Goal: Contribute content: Add original content to the website for others to see

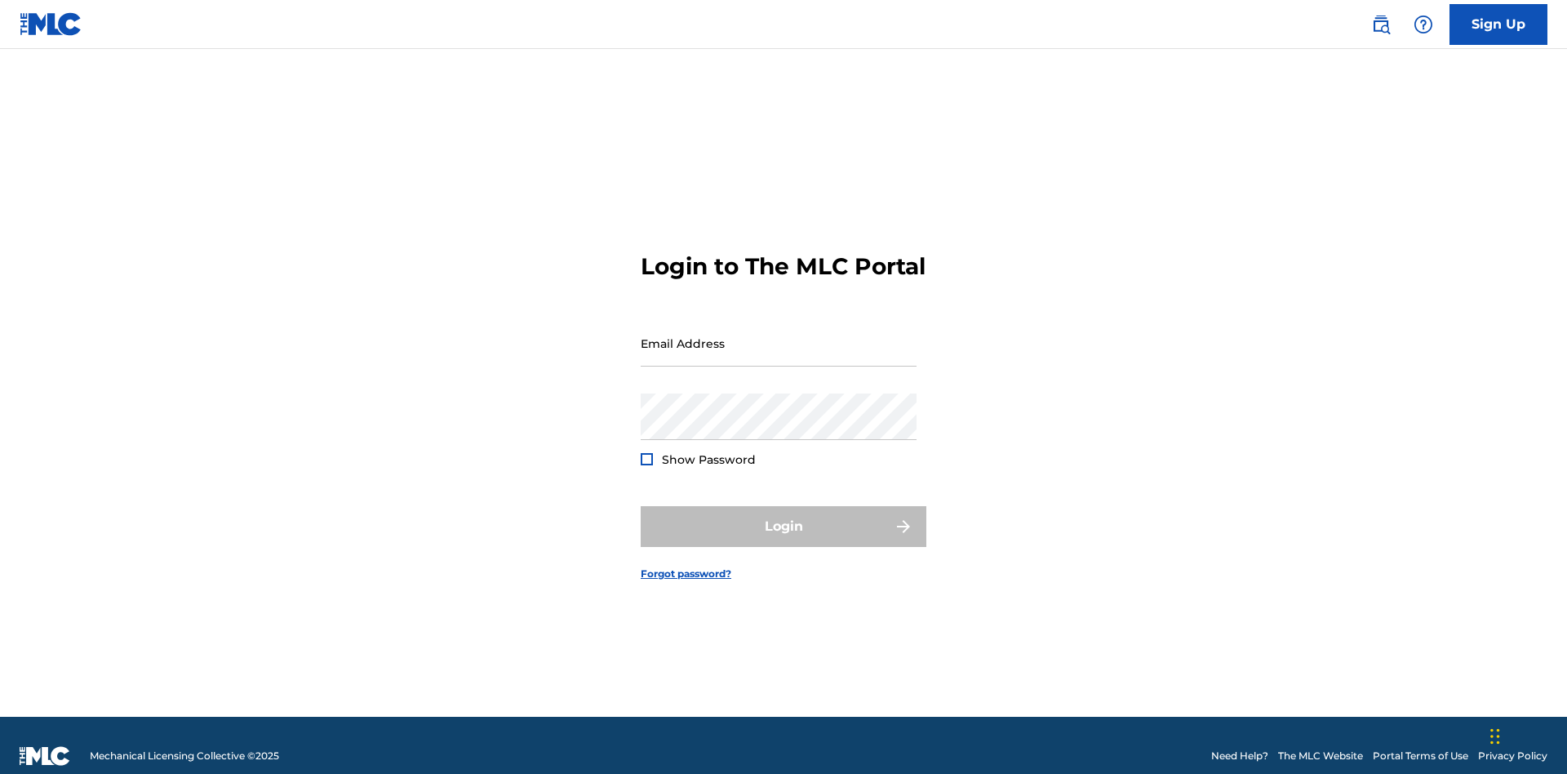
scroll to position [21, 0]
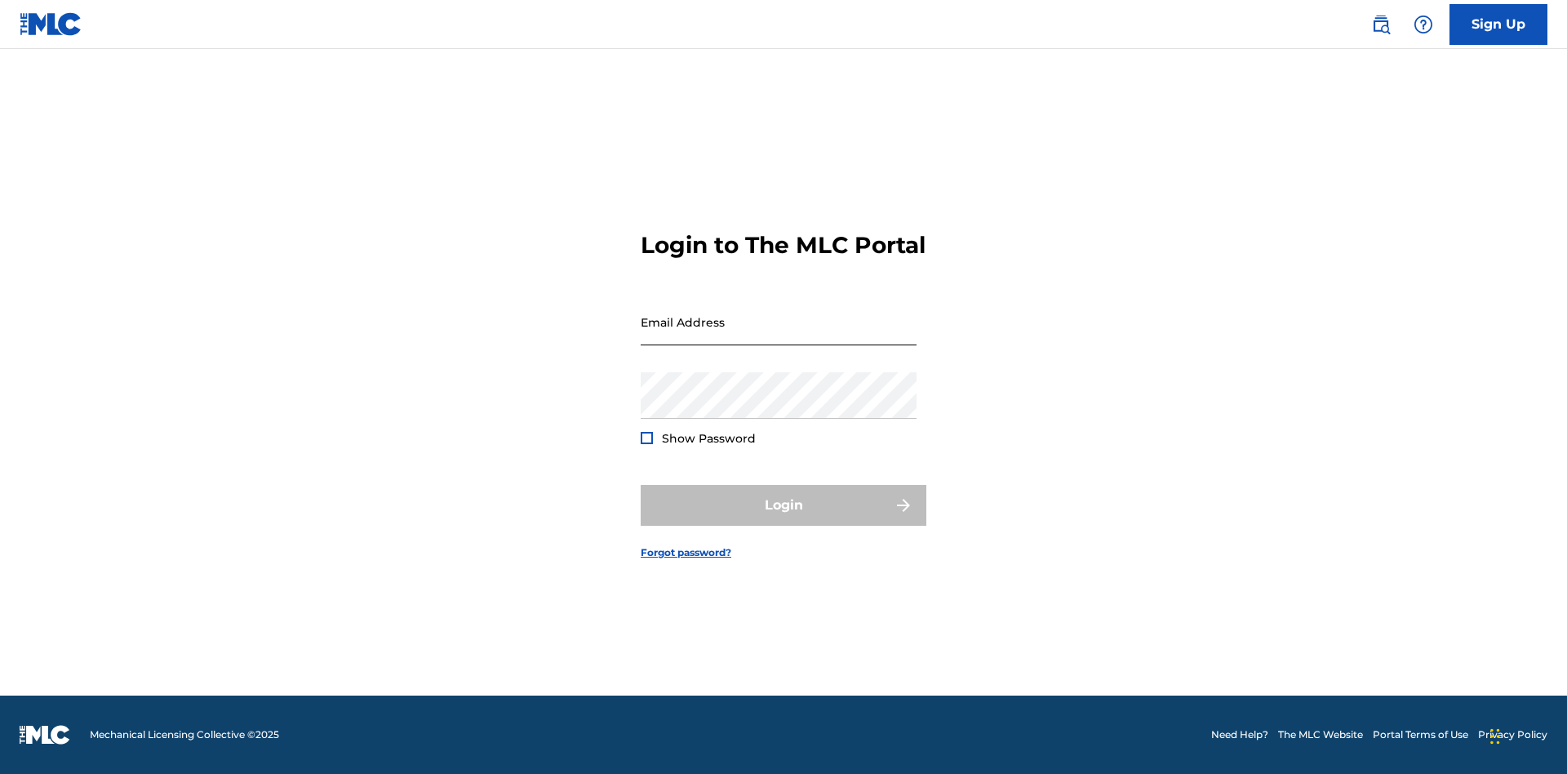
click at [779, 335] on input "Email Address" at bounding box center [779, 322] width 276 height 47
type input "[EMAIL_ADDRESS][DOMAIN_NAME]"
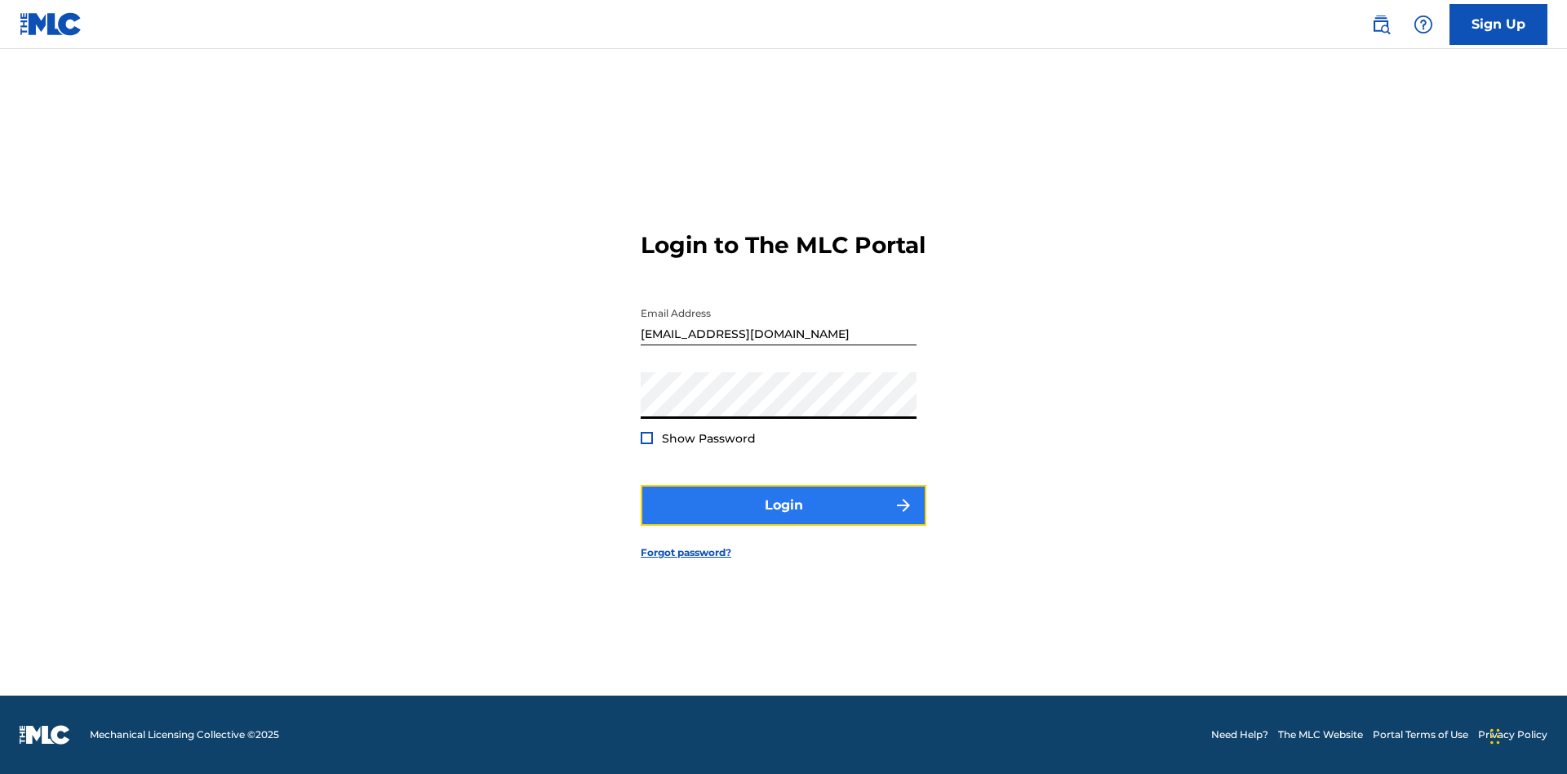
click at [783, 519] on button "Login" at bounding box center [784, 505] width 286 height 41
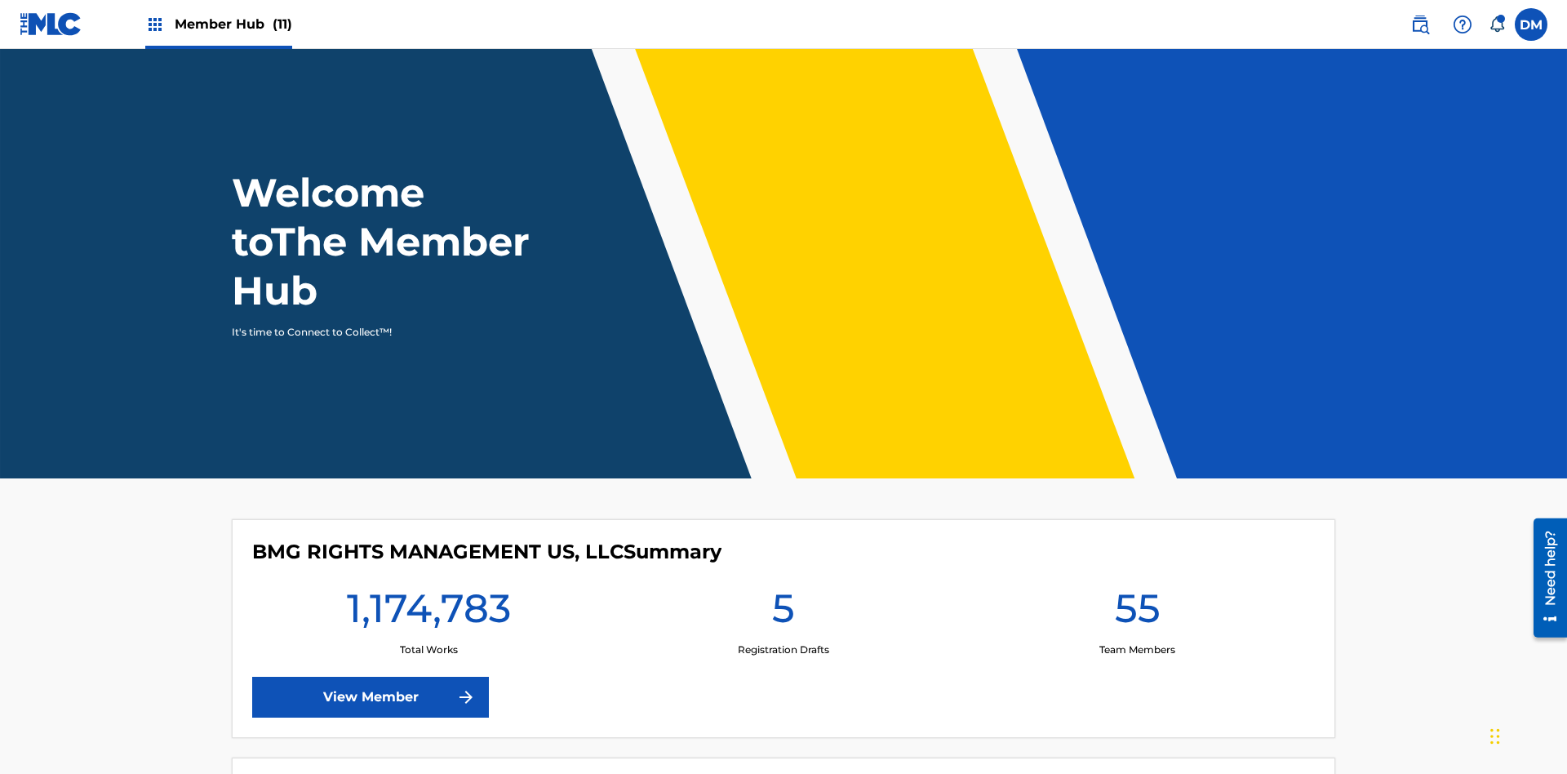
click at [233, 24] on span "Member Hub (11)" at bounding box center [234, 24] width 118 height 19
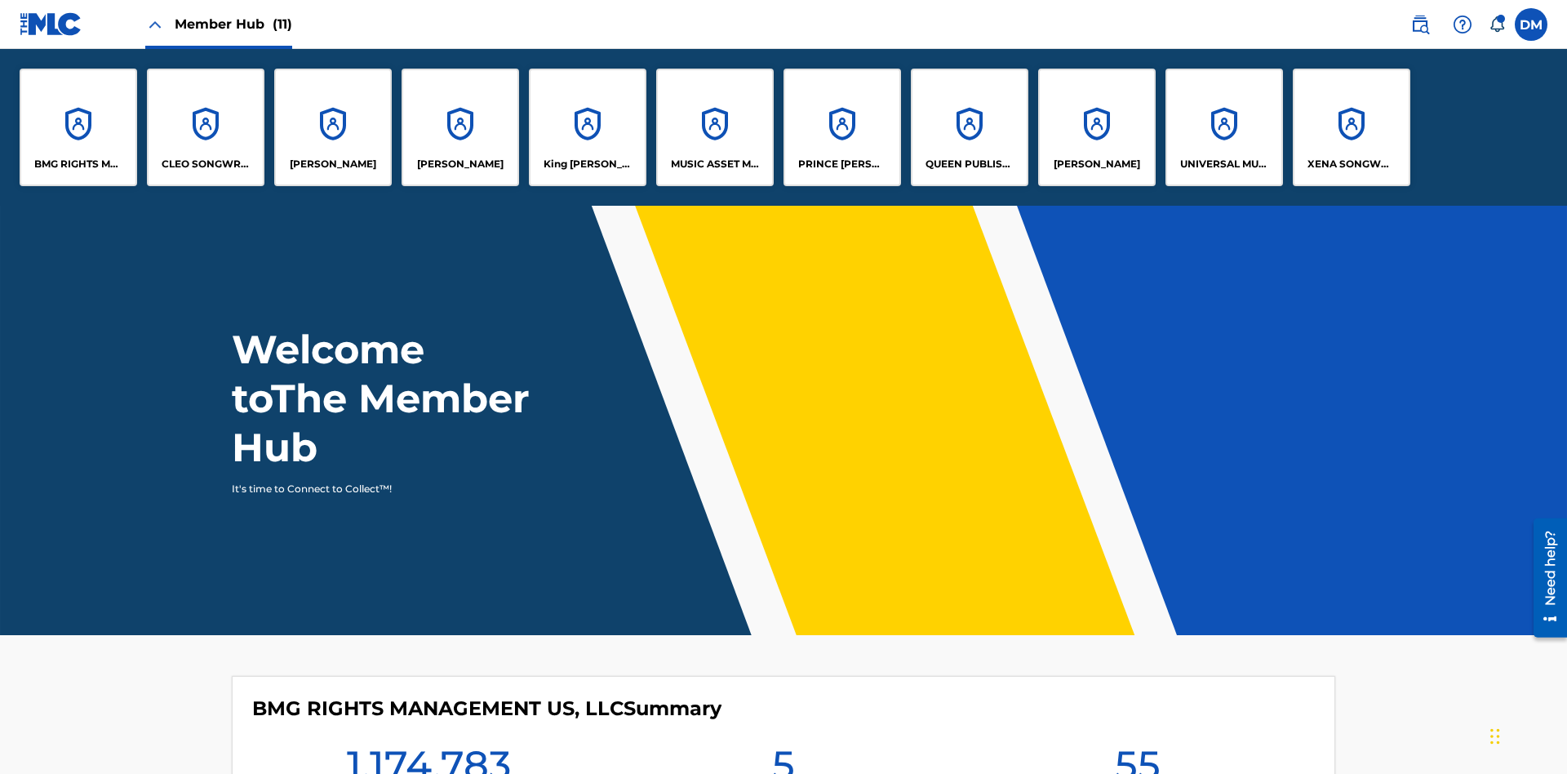
scroll to position [59, 0]
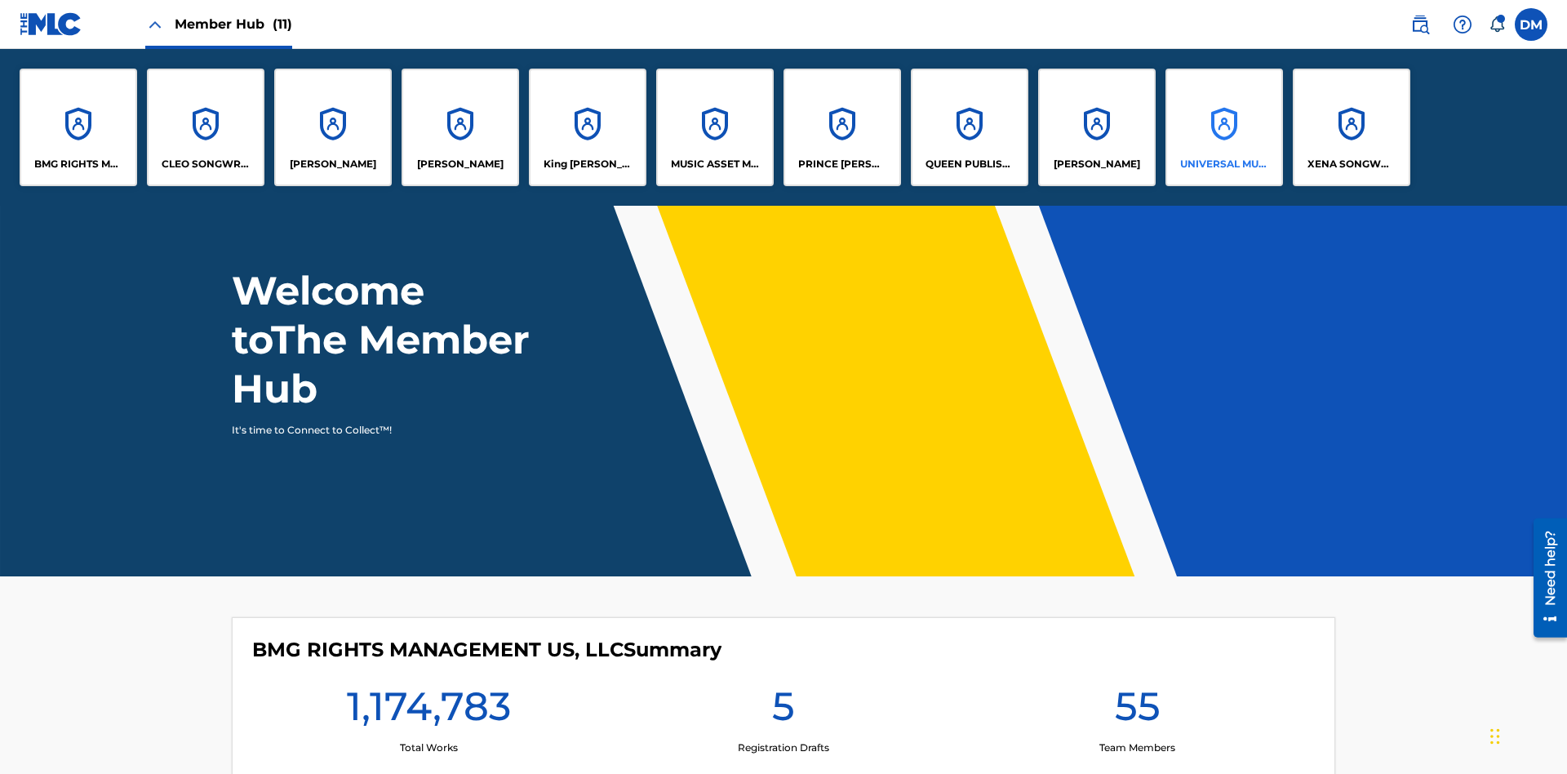
click at [1223, 164] on p "UNIVERSAL MUSIC PUB GROUP" at bounding box center [1224, 164] width 89 height 15
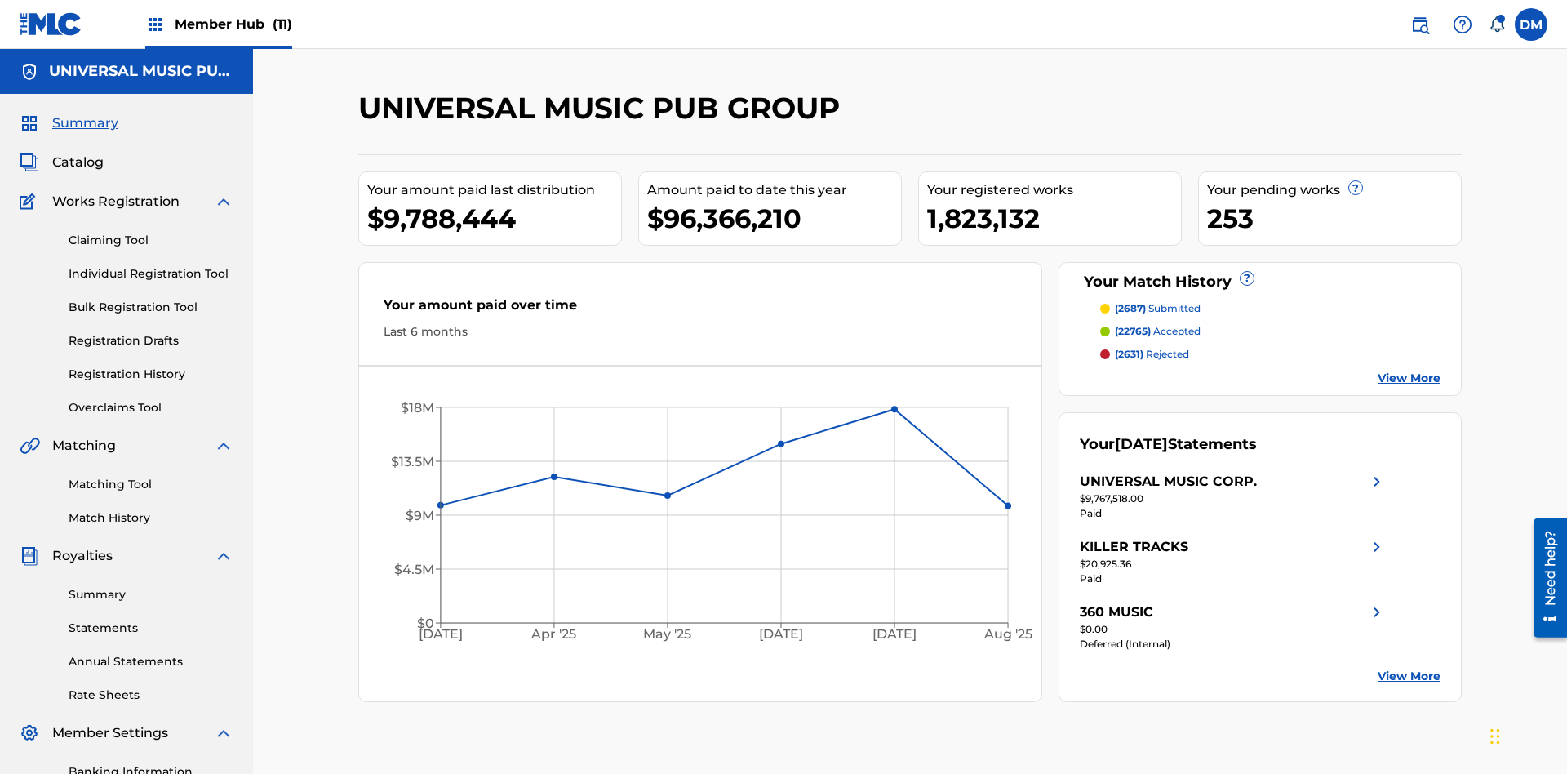
scroll to position [167, 0]
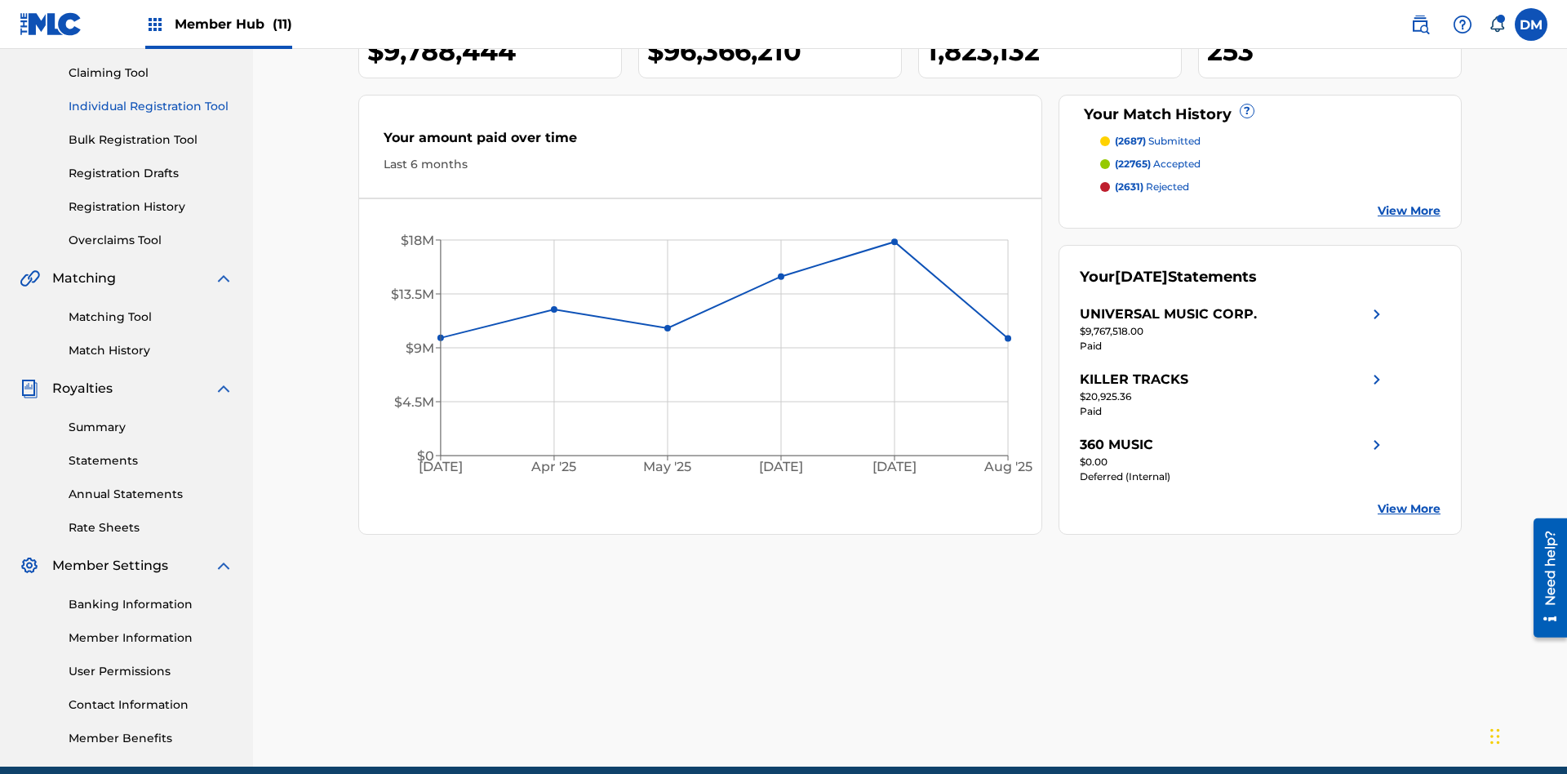
click at [151, 106] on link "Individual Registration Tool" at bounding box center [151, 106] width 165 height 17
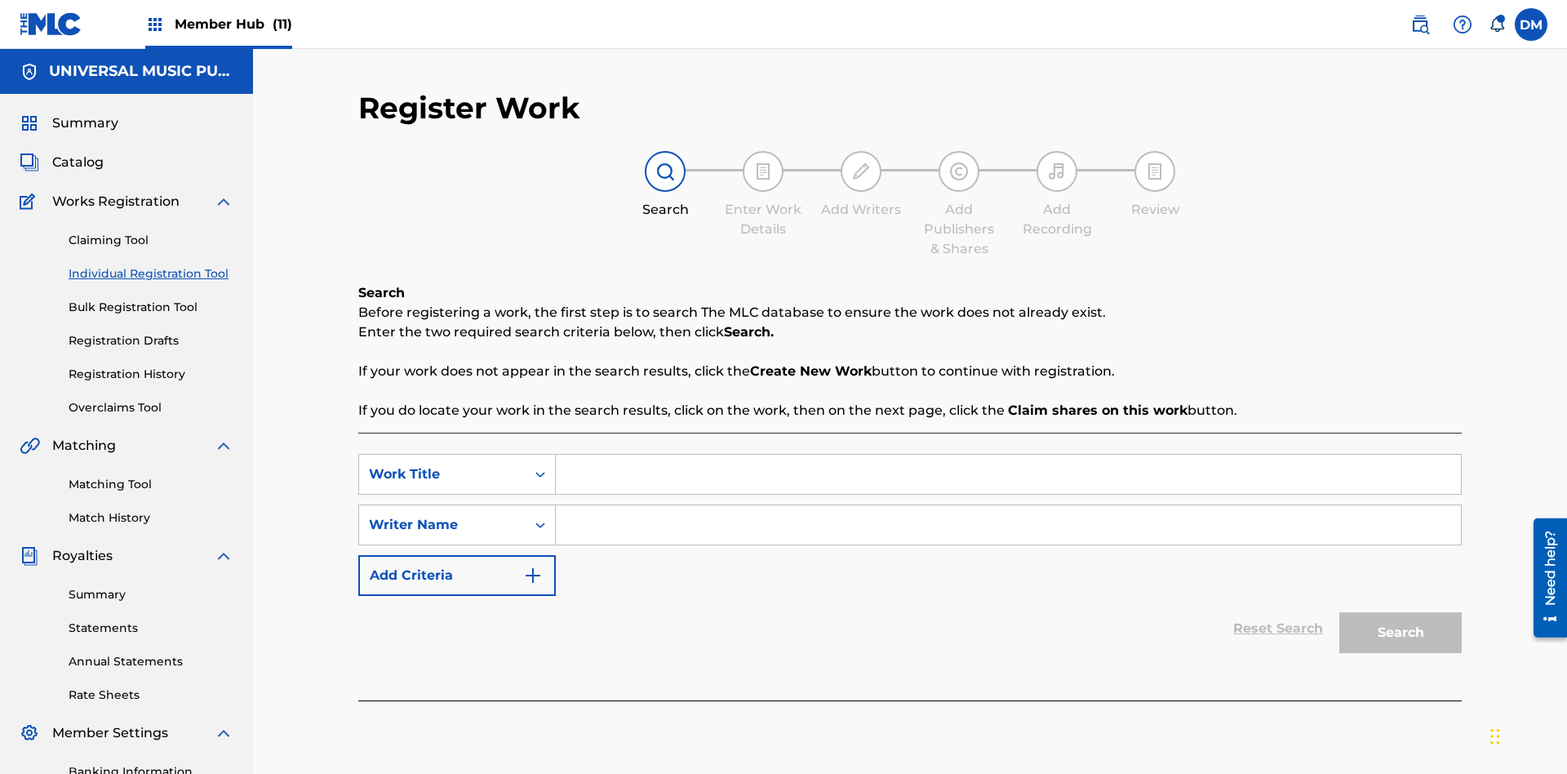
scroll to position [238, 0]
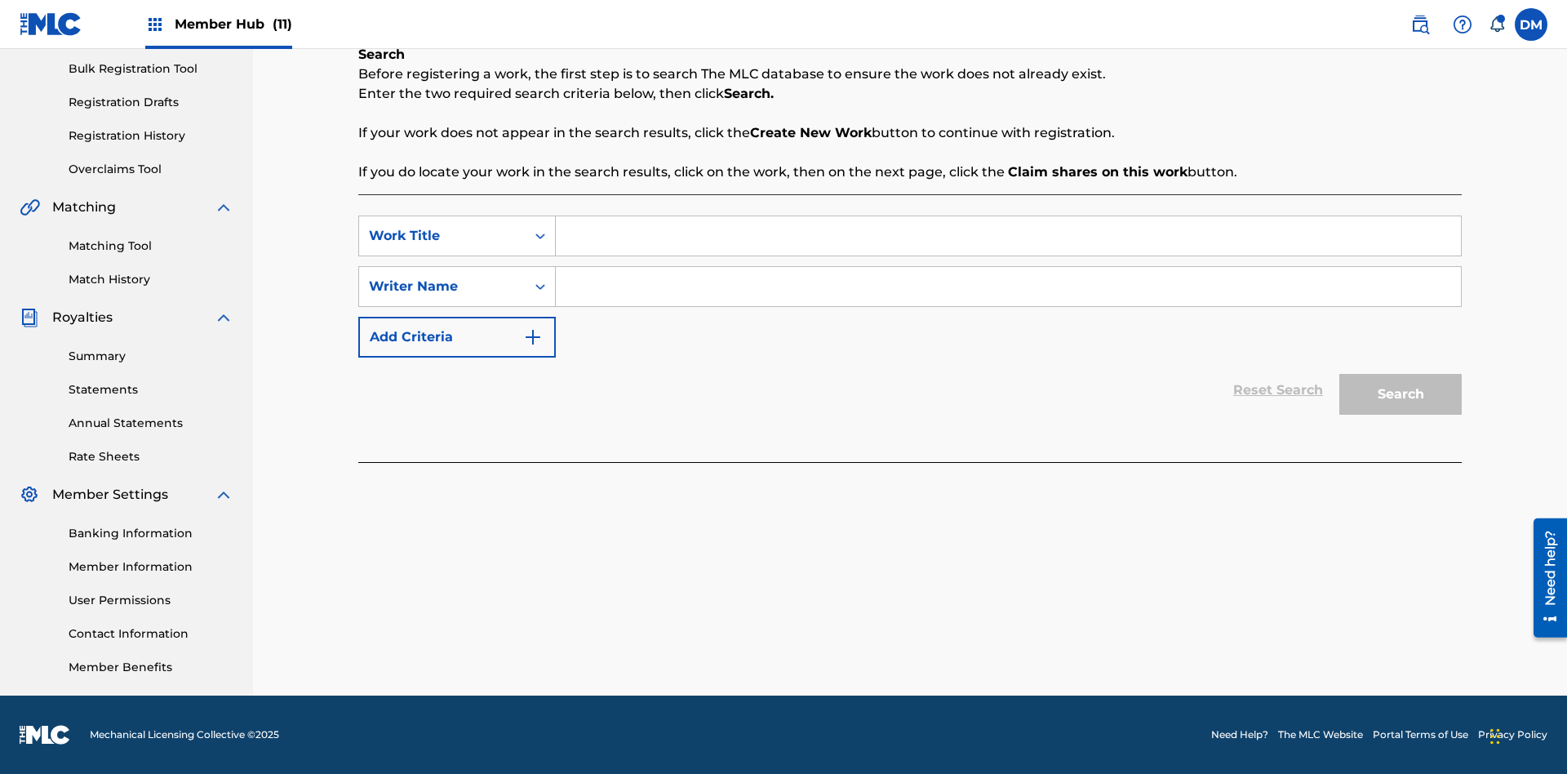
click at [1008, 236] on input "Search Form" at bounding box center [1008, 235] width 905 height 39
type input "Work to find in Pending Registration History"
click at [1008, 286] on input "Search Form" at bounding box center [1008, 286] width 905 height 39
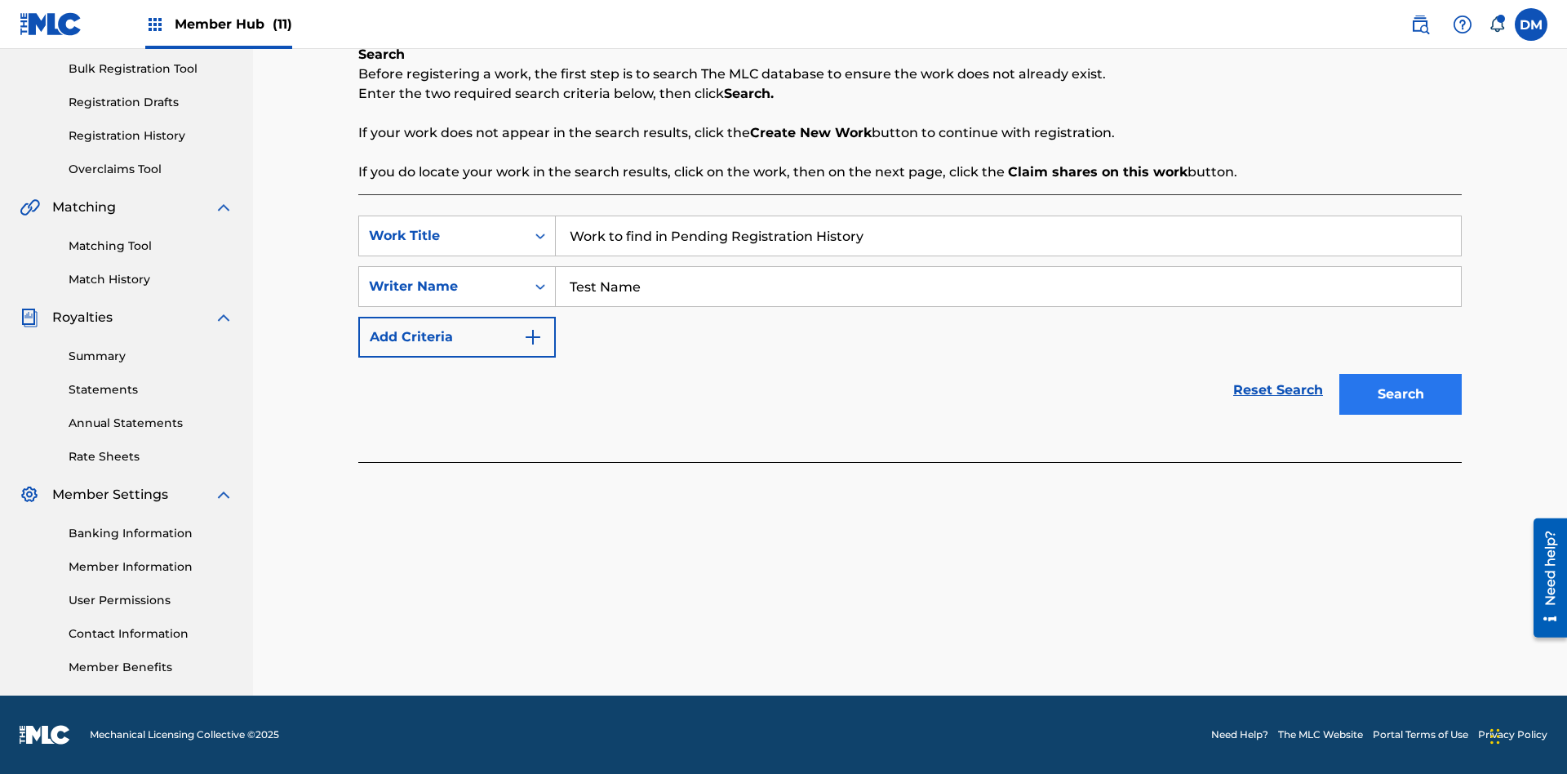
type input "Test Name"
click at [1400, 394] on button "Search" at bounding box center [1400, 394] width 122 height 41
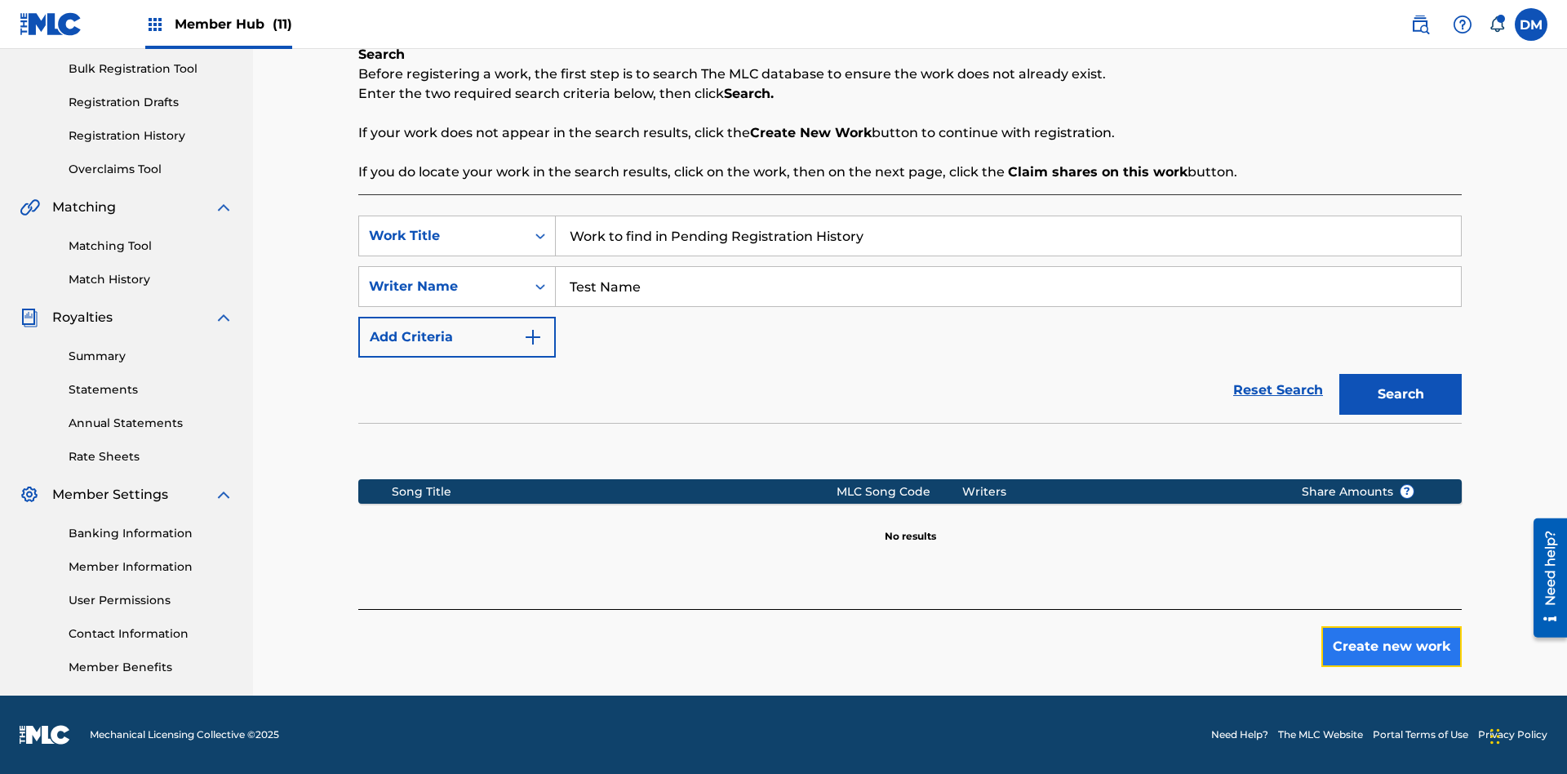
click at [1391, 646] on button "Create new work" at bounding box center [1391, 646] width 140 height 41
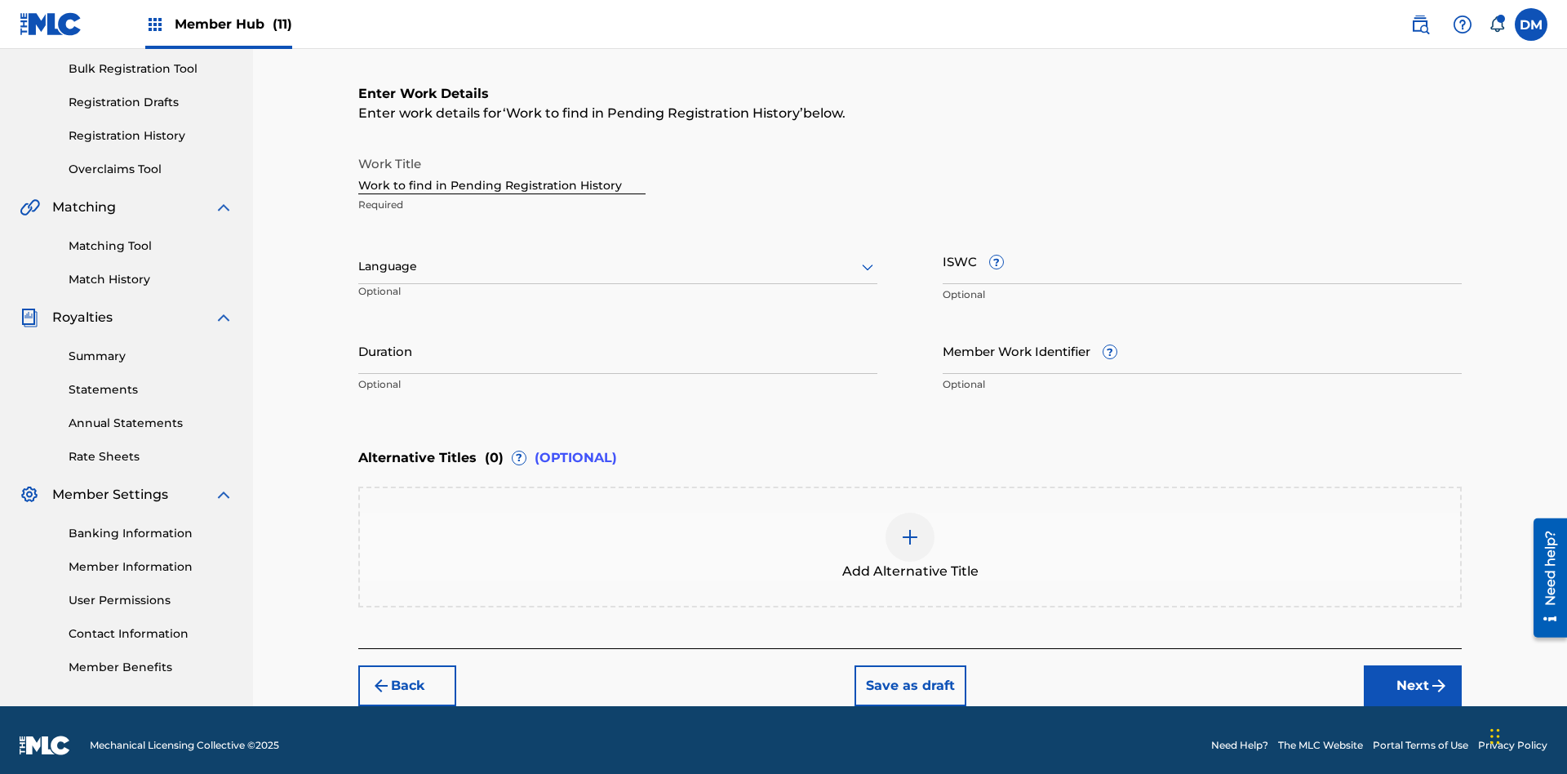
scroll to position [249, 0]
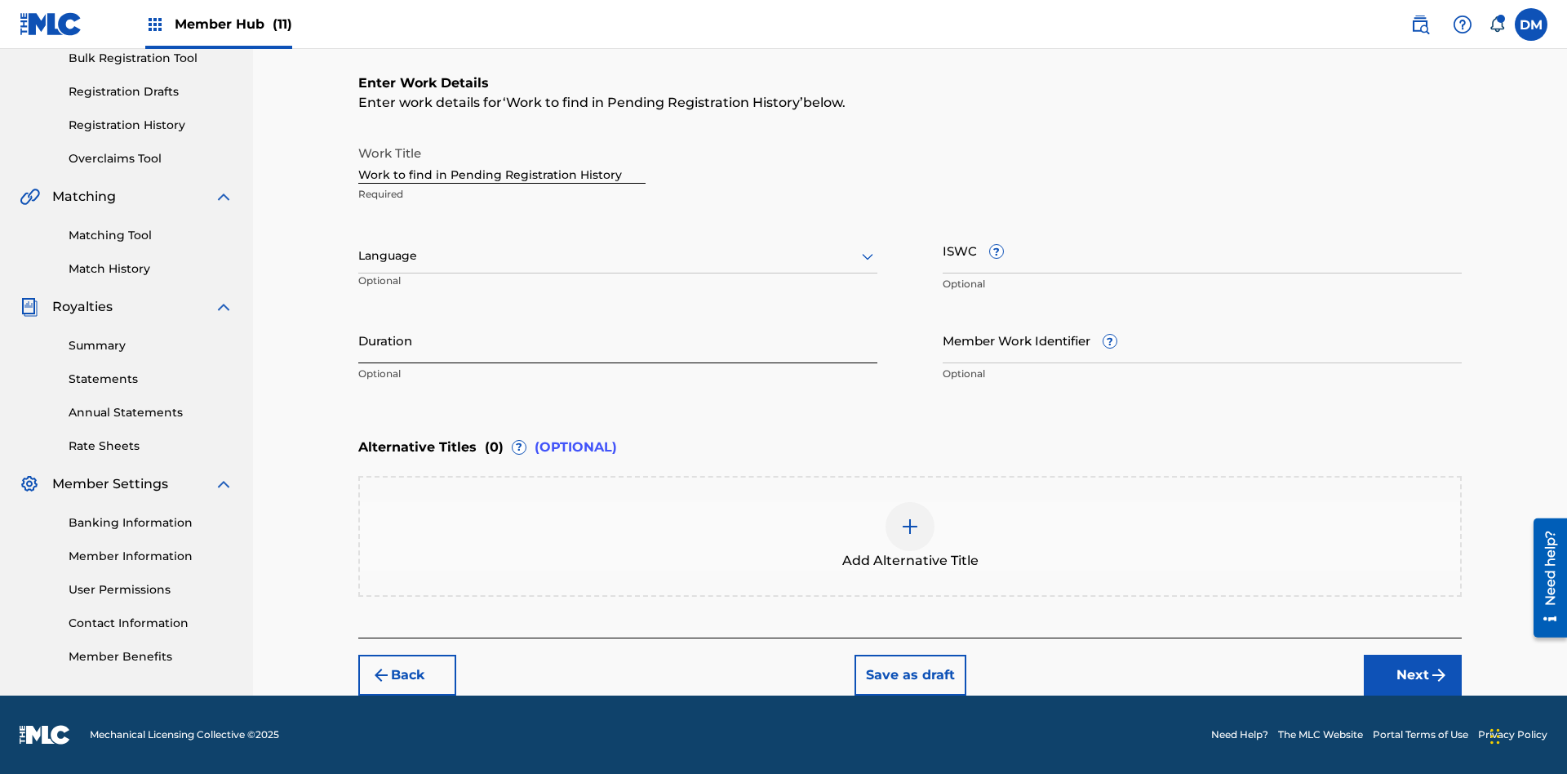
click at [618, 339] on input "Duration" at bounding box center [617, 340] width 519 height 47
type input "00:00"
click at [867, 256] on icon at bounding box center [868, 256] width 20 height 20
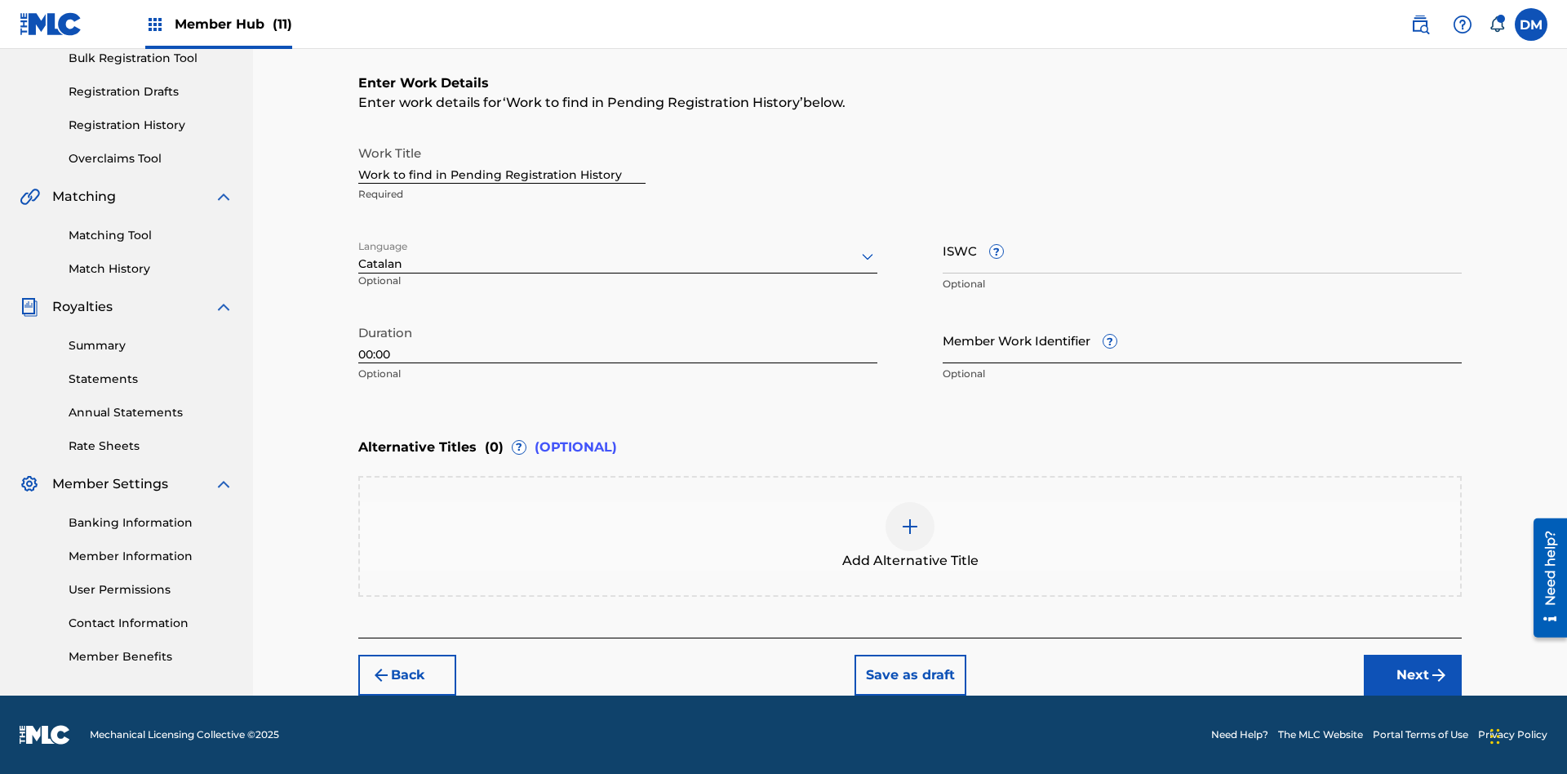
click at [1202, 339] on input "Member Work Identifier ?" at bounding box center [1202, 340] width 519 height 47
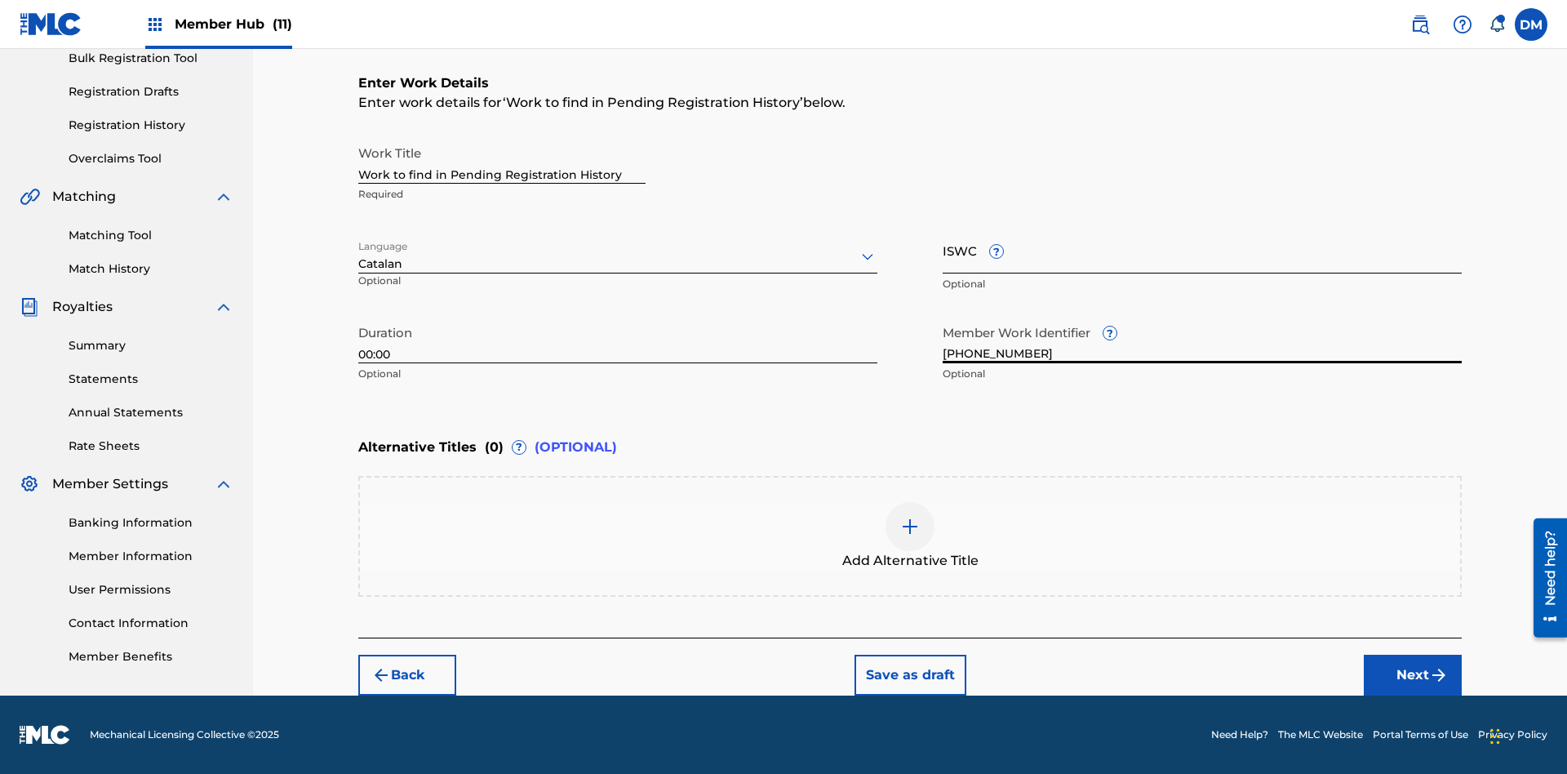
type input "[PHONE_NUMBER]"
click at [1202, 250] on input "ISWC ?" at bounding box center [1202, 250] width 519 height 47
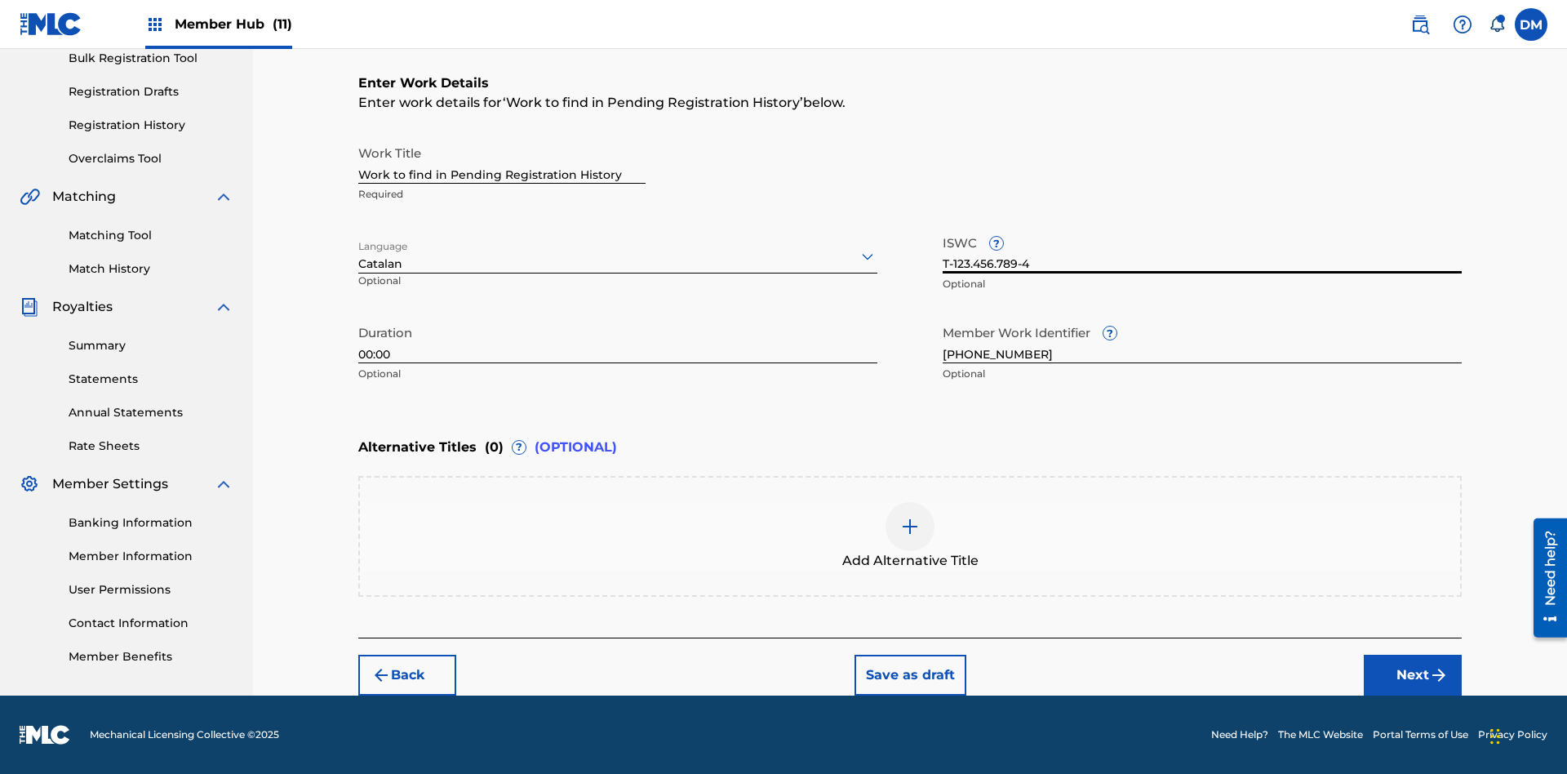
type input "T-123.456.789-4"
click at [910, 535] on img at bounding box center [910, 527] width 20 height 20
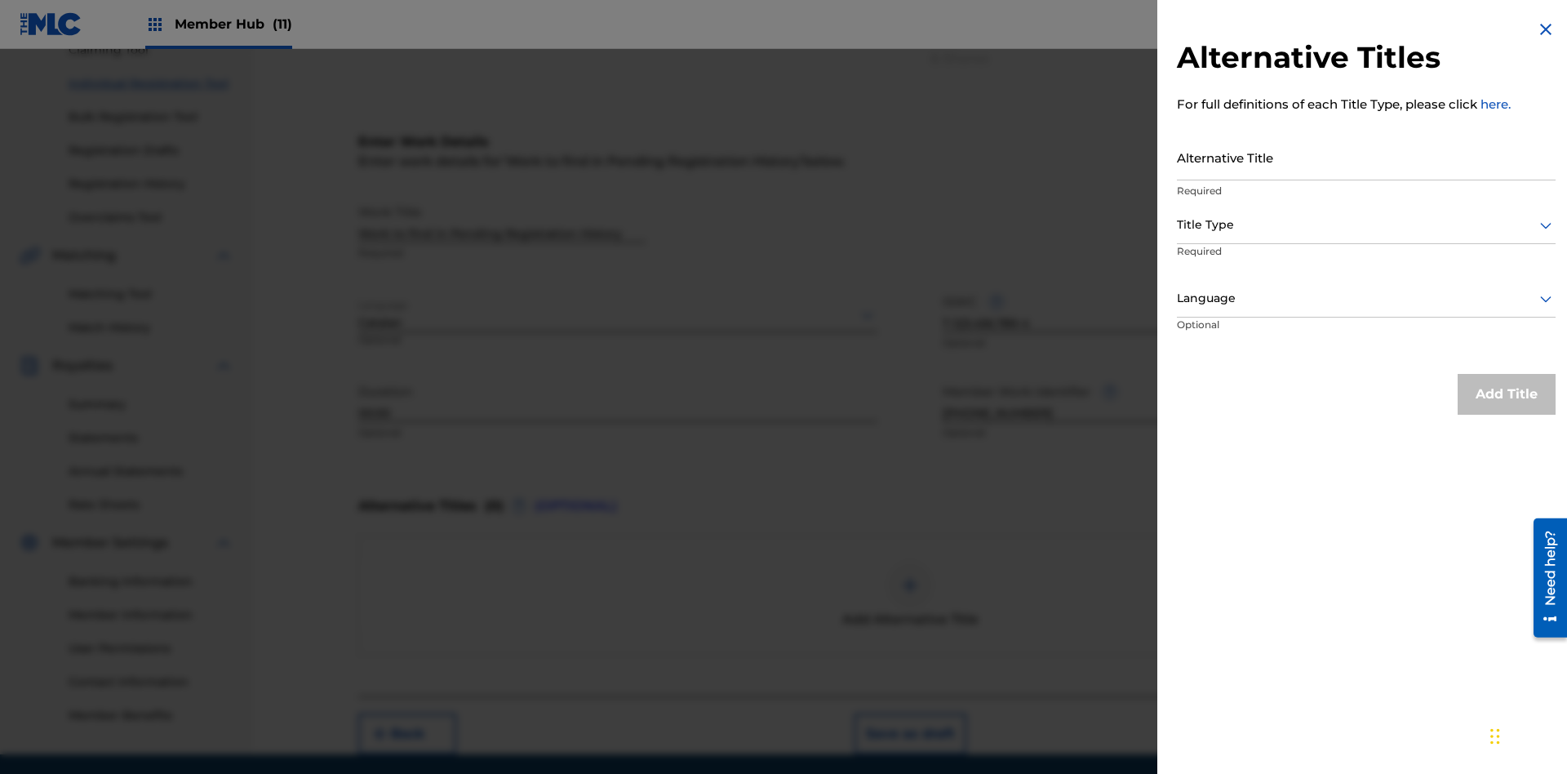
scroll to position [225, 0]
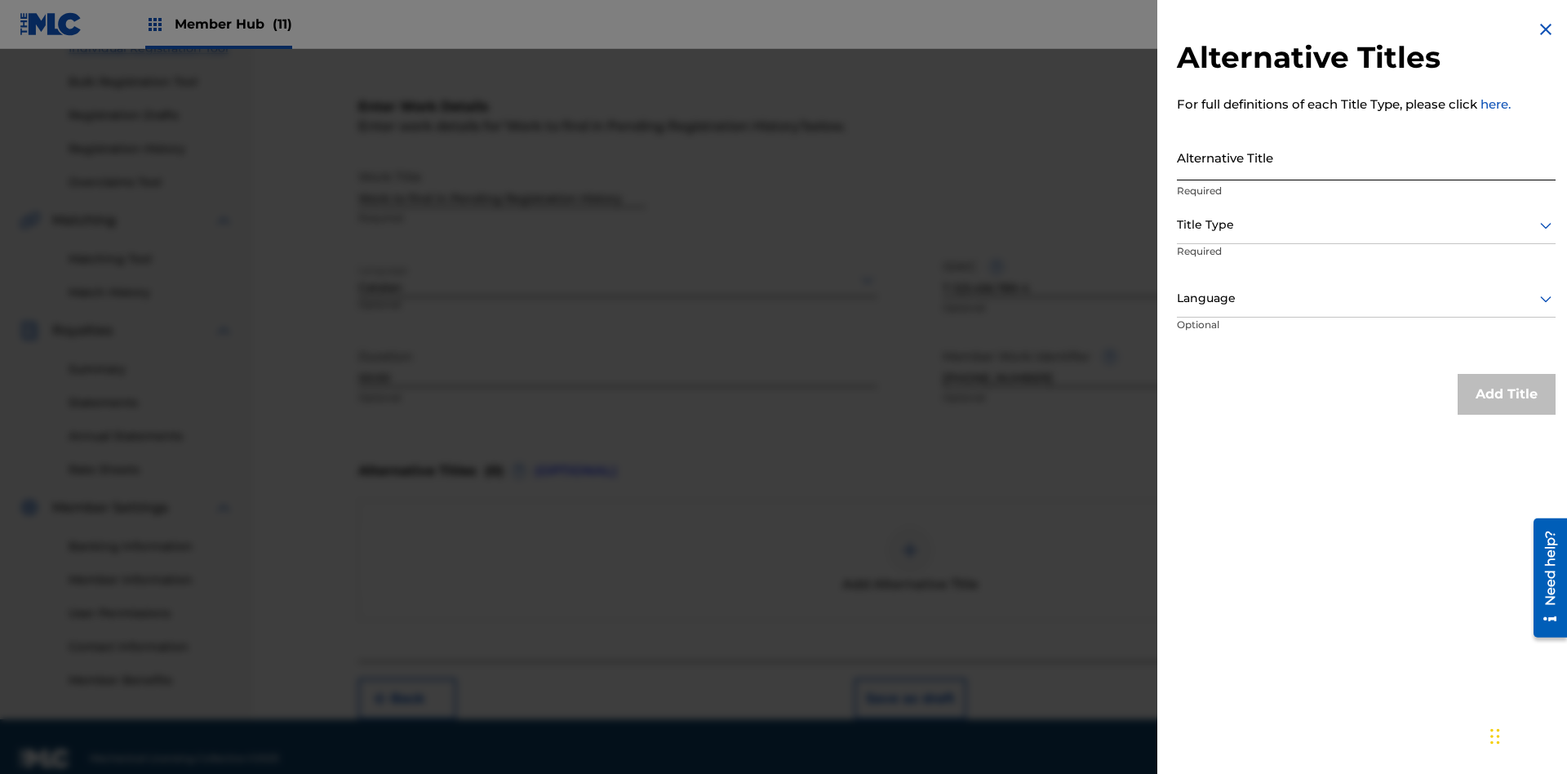
click at [1366, 157] on input "Alternative Title" at bounding box center [1366, 157] width 379 height 47
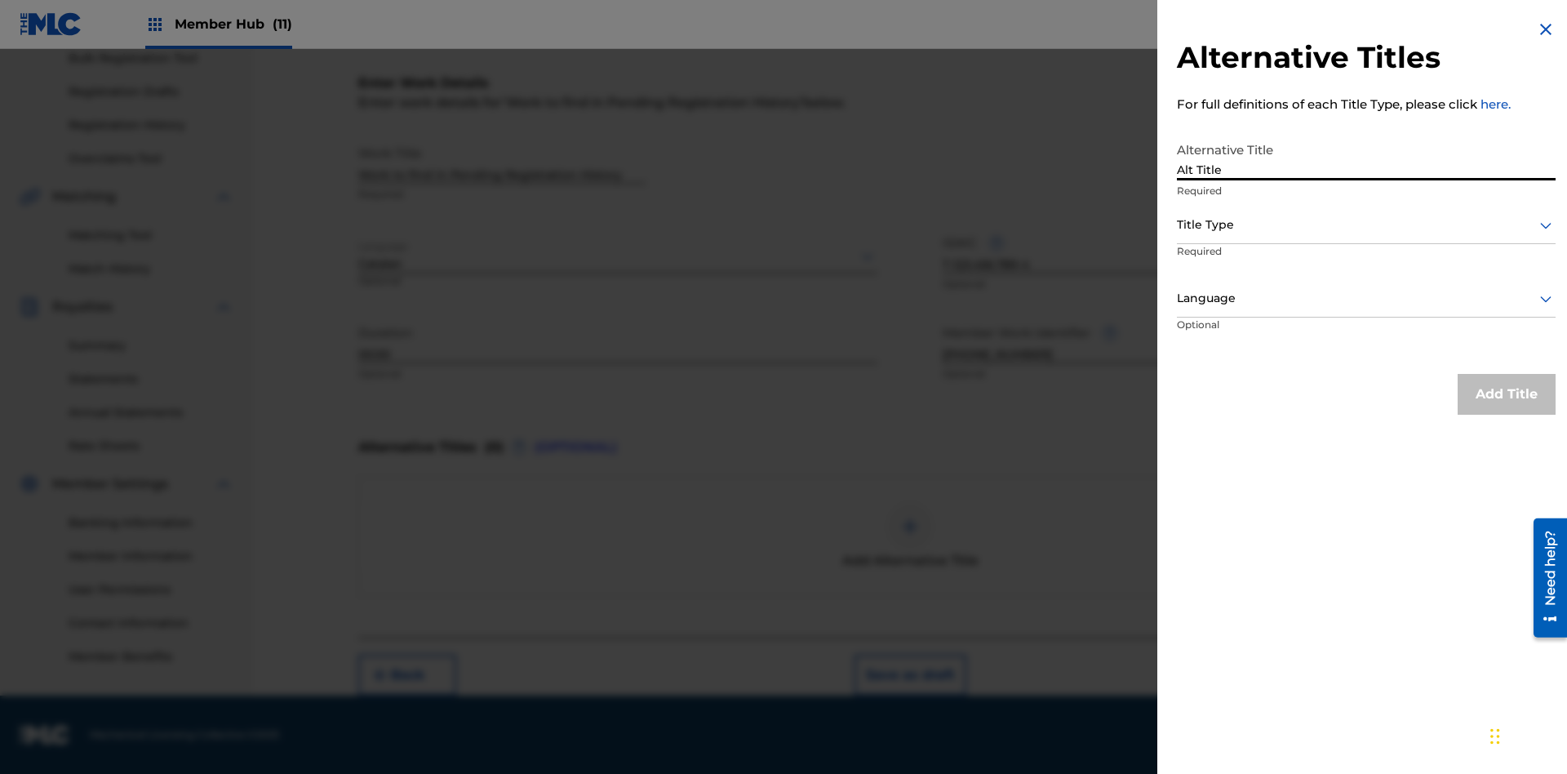
type input "Alt Title"
click at [1366, 224] on div at bounding box center [1366, 225] width 379 height 20
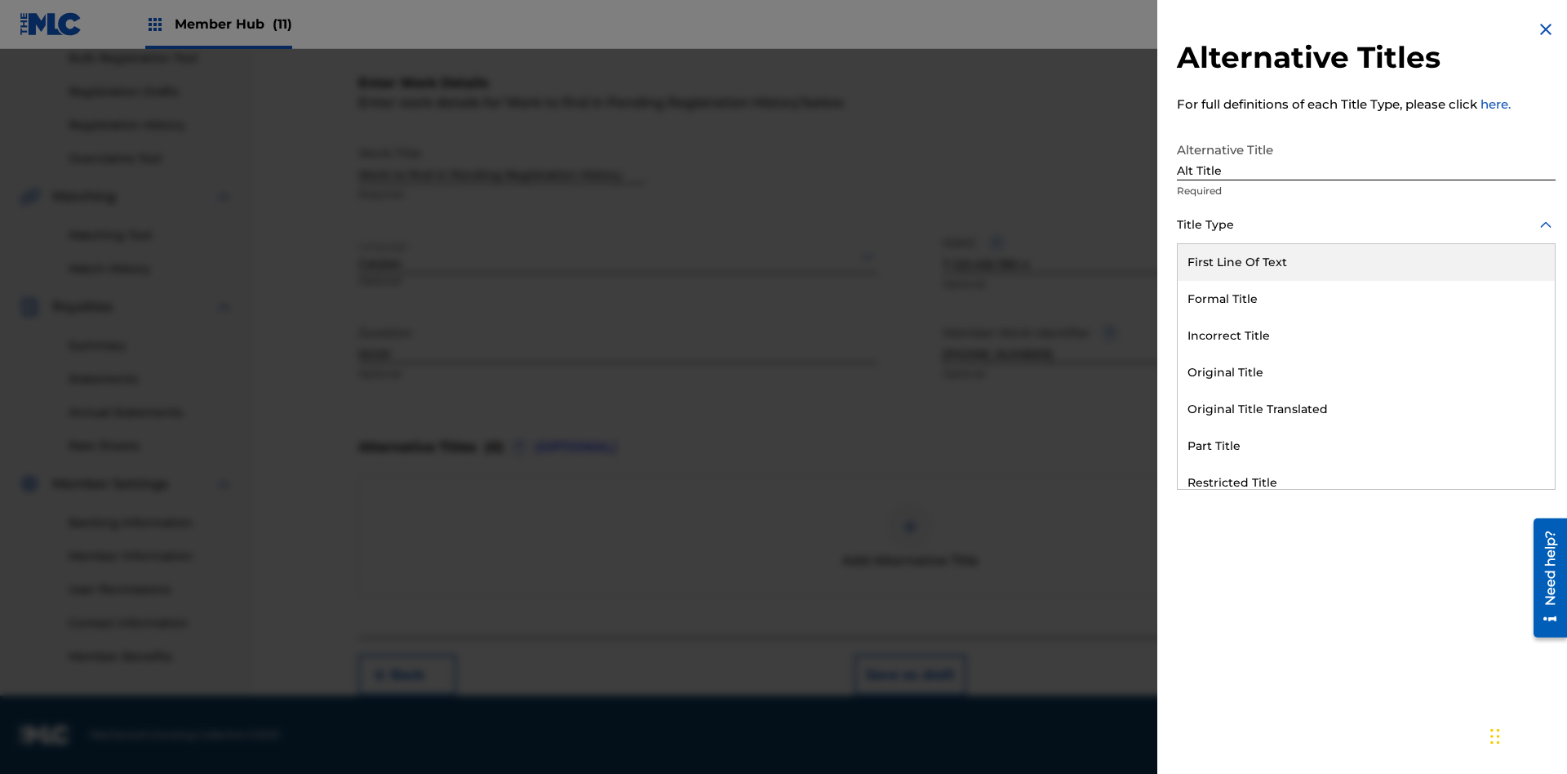
click at [1366, 372] on div "Original Title" at bounding box center [1366, 372] width 377 height 37
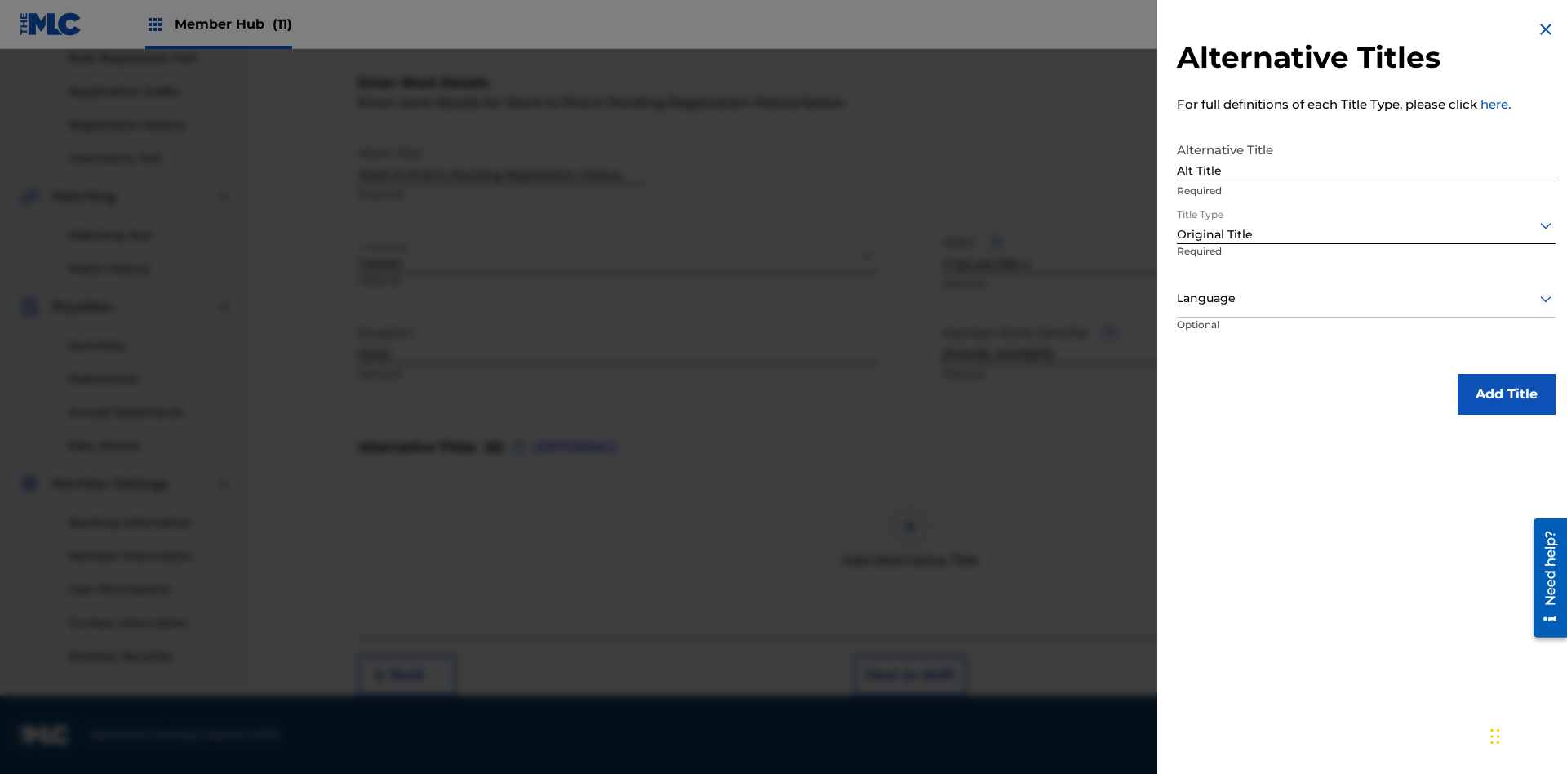
click at [1366, 298] on div at bounding box center [1366, 298] width 379 height 20
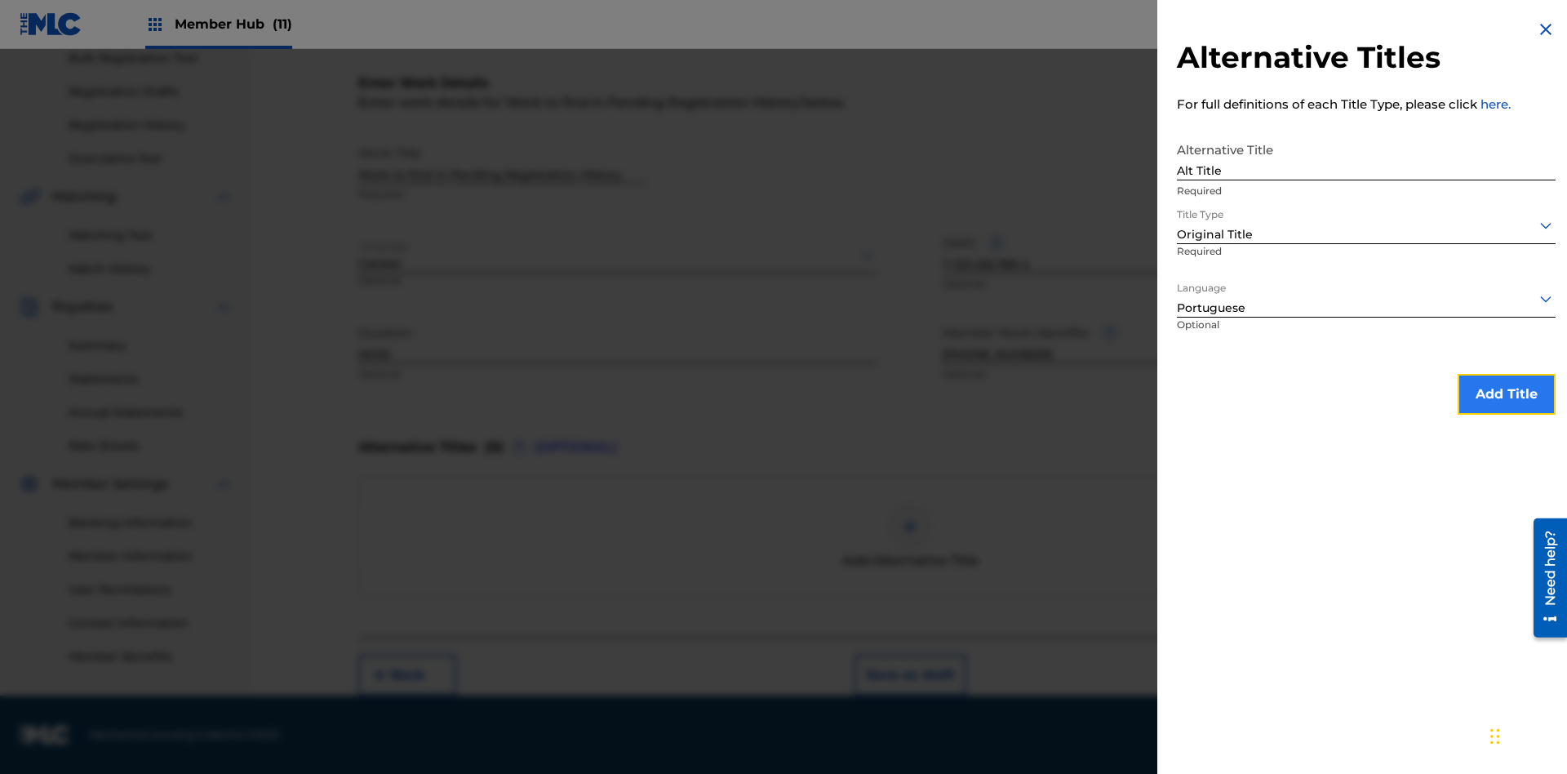
click at [1506, 393] on button "Add Title" at bounding box center [1506, 394] width 98 height 41
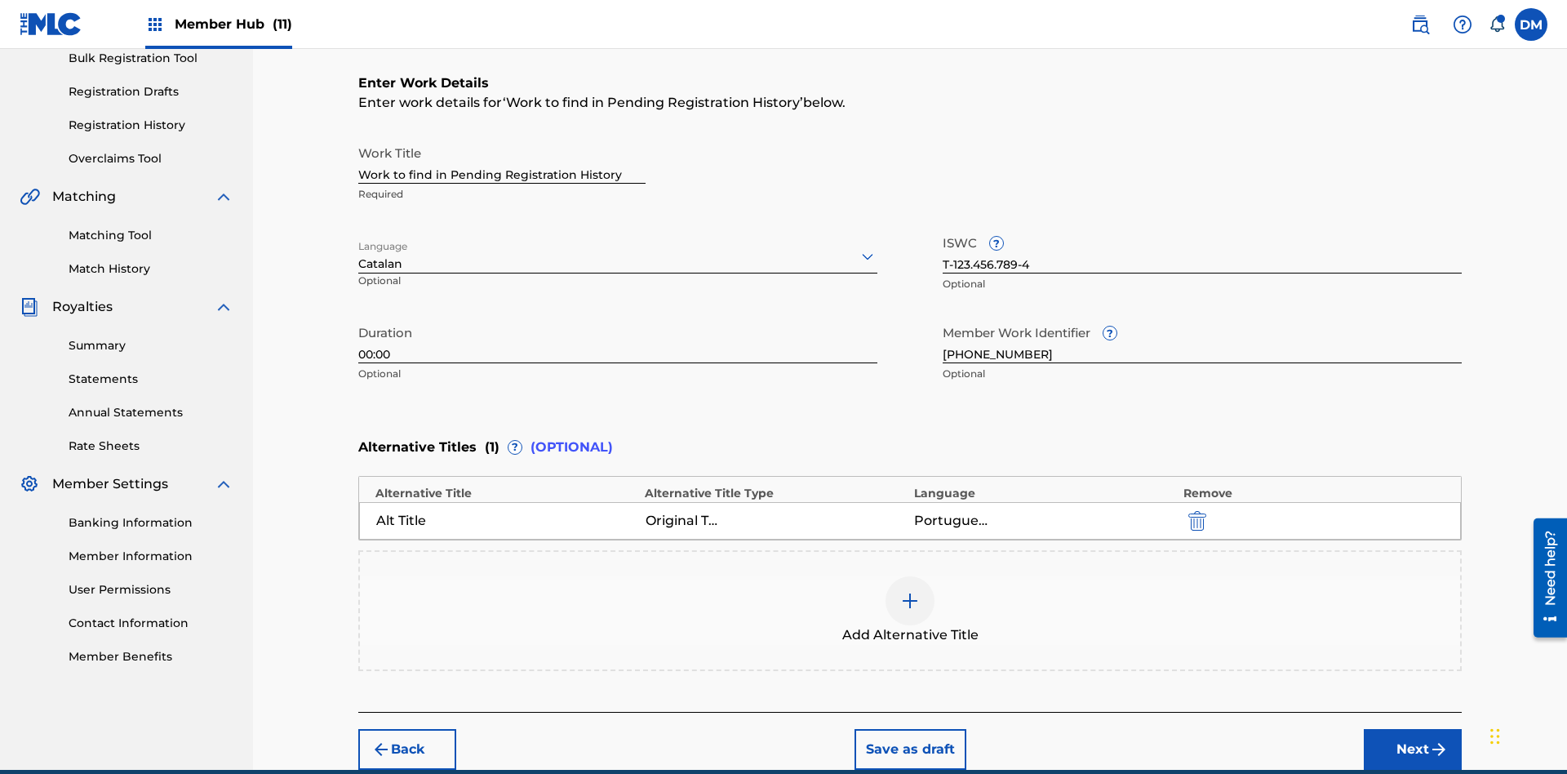
scroll to position [323, 0]
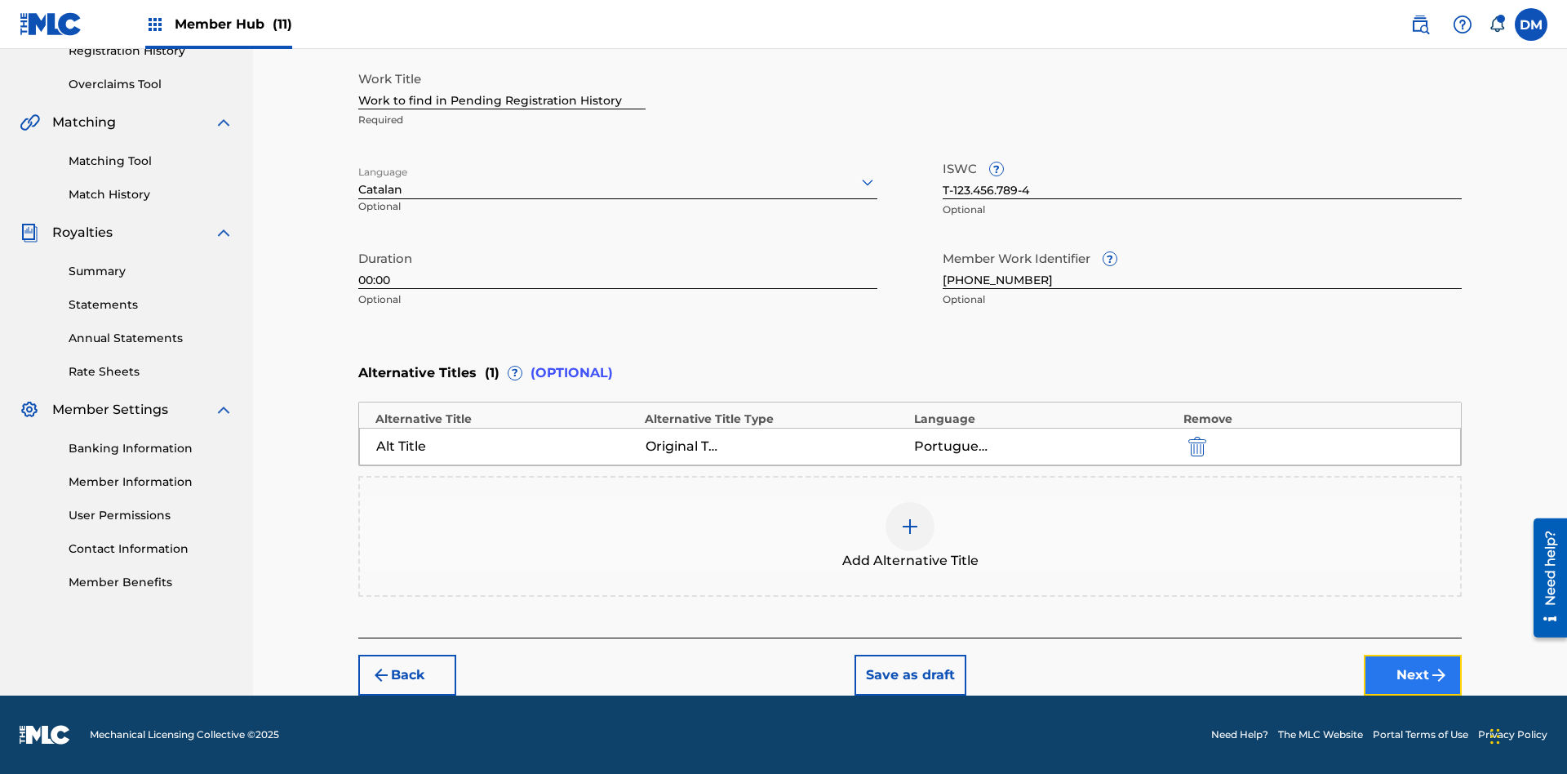
click at [1413, 675] on button "Next" at bounding box center [1413, 674] width 98 height 41
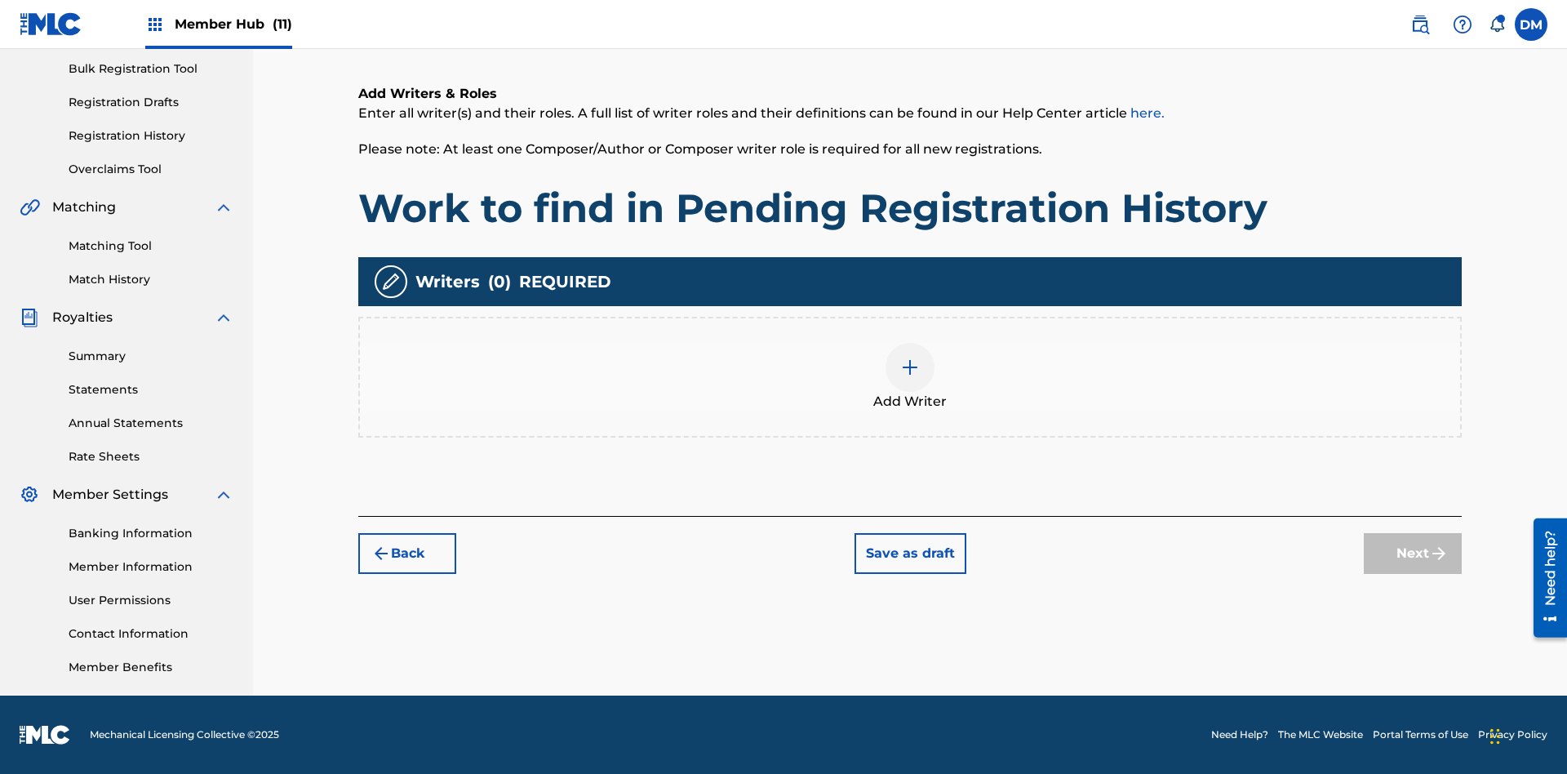
click at [910, 376] on img at bounding box center [910, 367] width 20 height 20
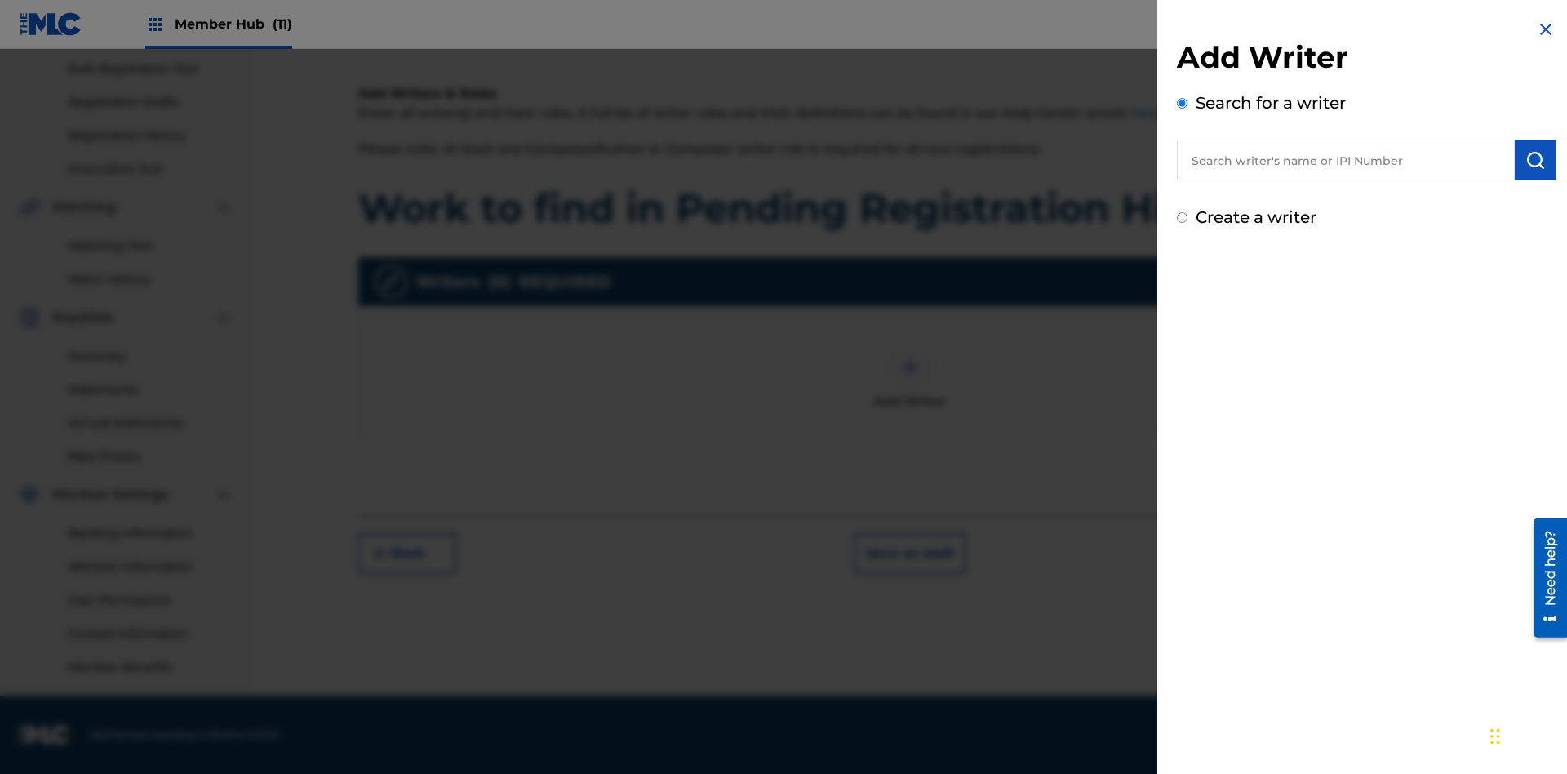
click at [1346, 160] on input "text" at bounding box center [1346, 160] width 338 height 41
type input "Test2025.09.23.05.18.19"
click at [1535, 160] on img "submit" at bounding box center [1535, 160] width 20 height 20
click at [1182, 287] on input "Create a writer" at bounding box center [1182, 287] width 11 height 11
radio input "false"
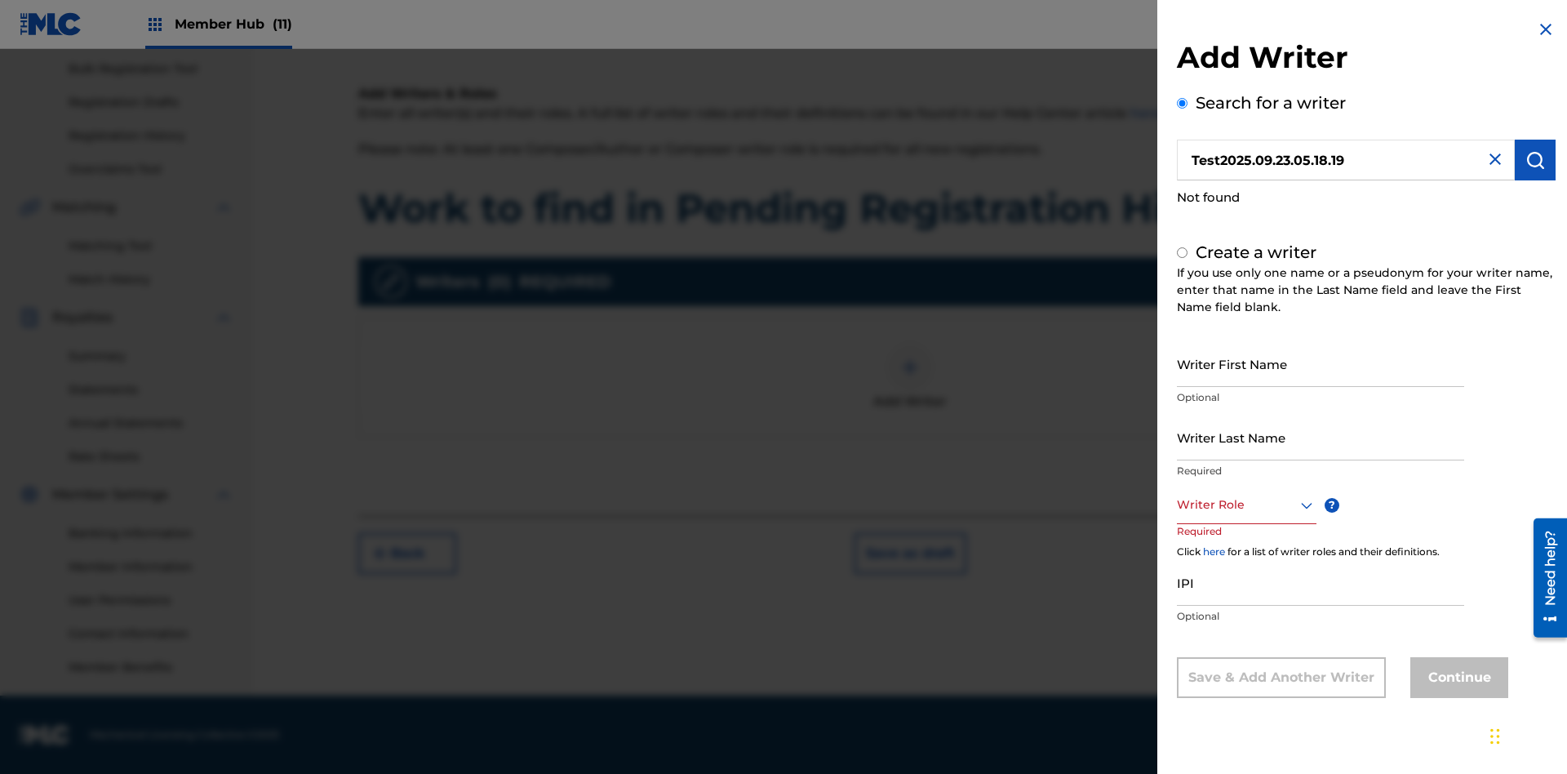
radio input "false"
radio input "true"
click at [1320, 363] on input "Writer First Name" at bounding box center [1320, 363] width 287 height 47
type input "Test2025.09.23.05.18.22"
click at [1320, 437] on input "Writer Last Name" at bounding box center [1320, 437] width 287 height 47
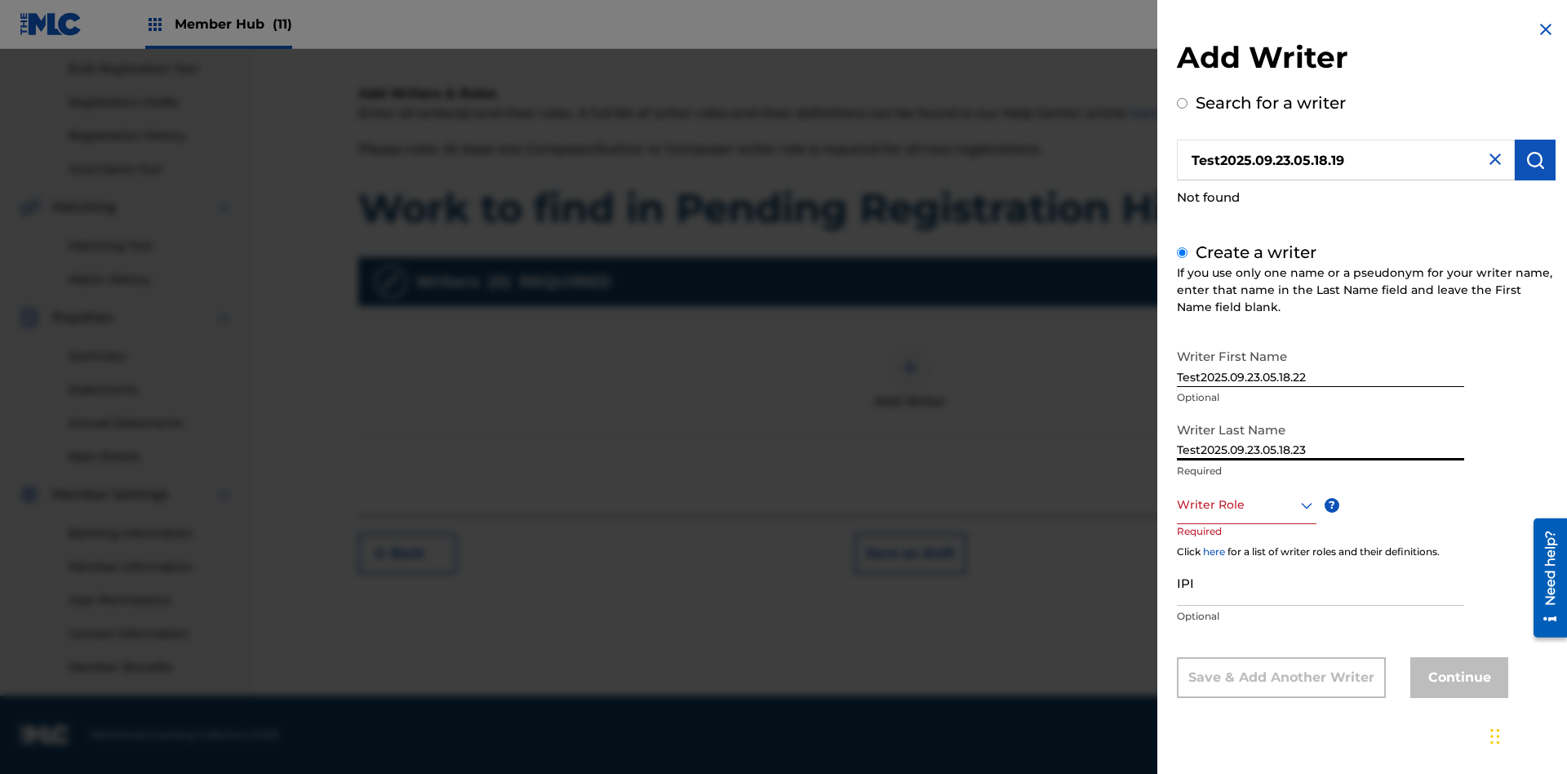
type input "Test2025.09.23.05.18.23"
click at [1245, 504] on div at bounding box center [1247, 505] width 140 height 20
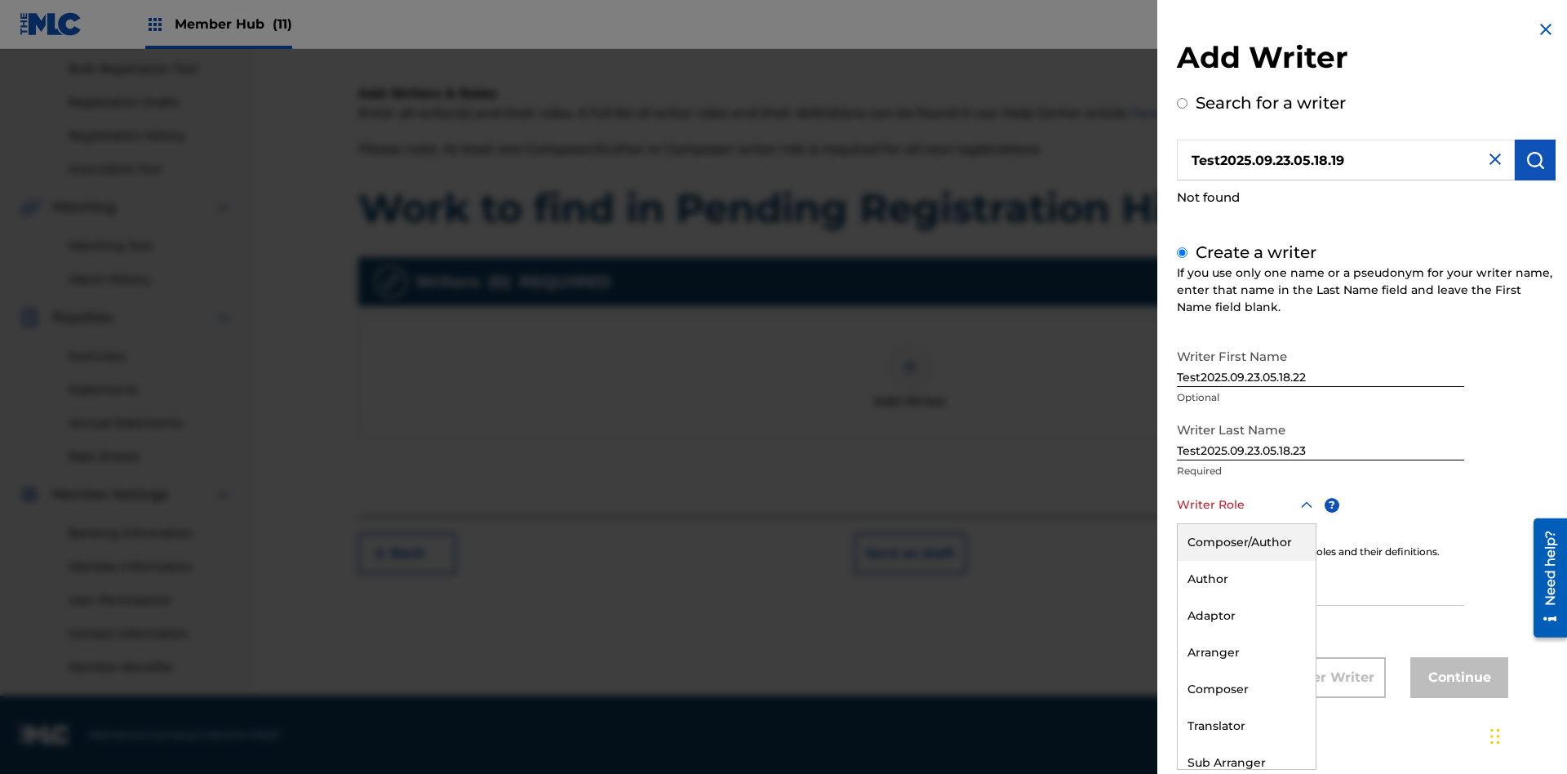
click at [1245, 689] on div "Composer" at bounding box center [1247, 689] width 138 height 37
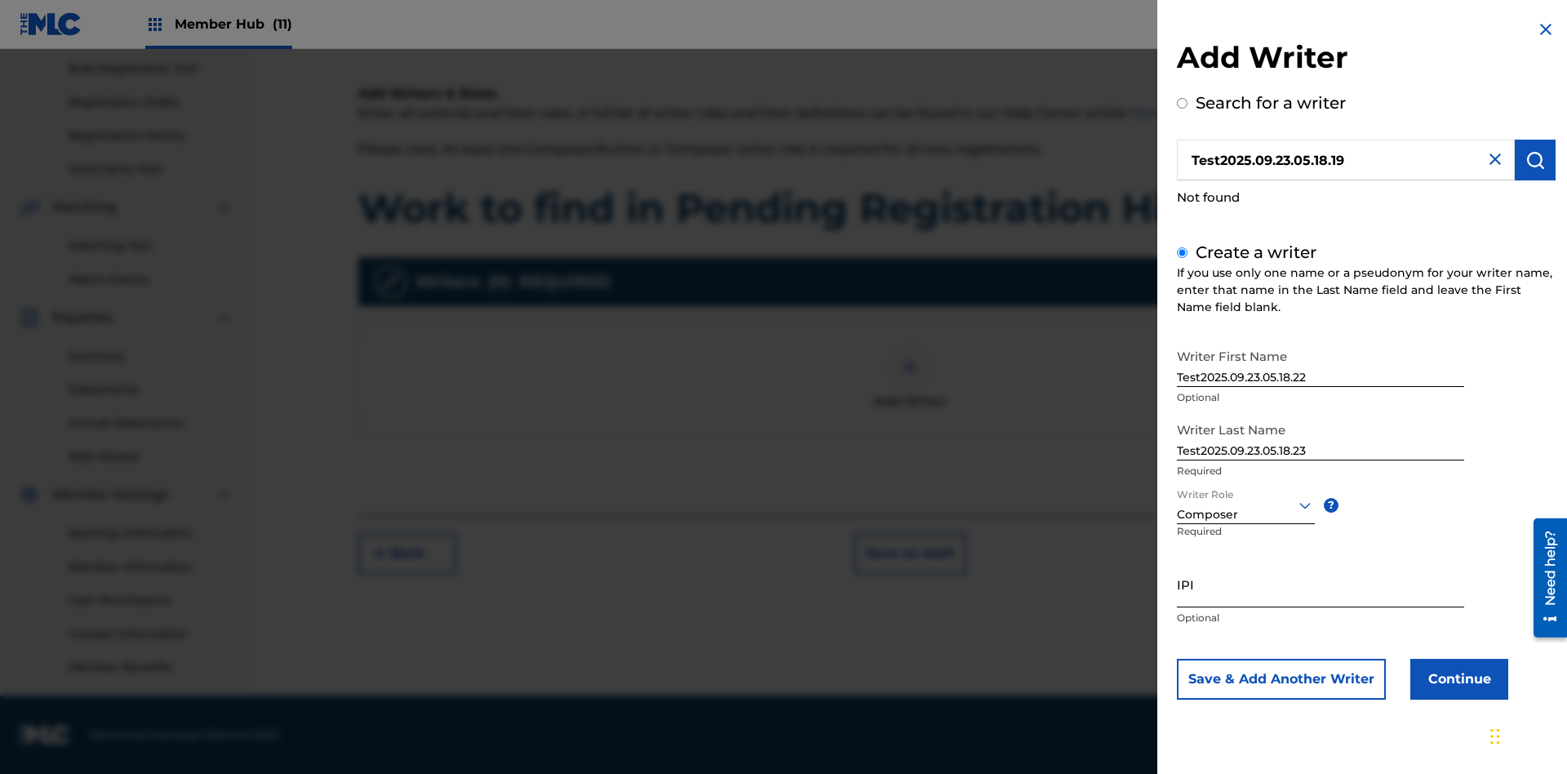
click at [1320, 583] on input "IPI" at bounding box center [1320, 584] width 287 height 47
type input "00000000000"
click at [1457, 678] on button "Continue" at bounding box center [1459, 679] width 98 height 41
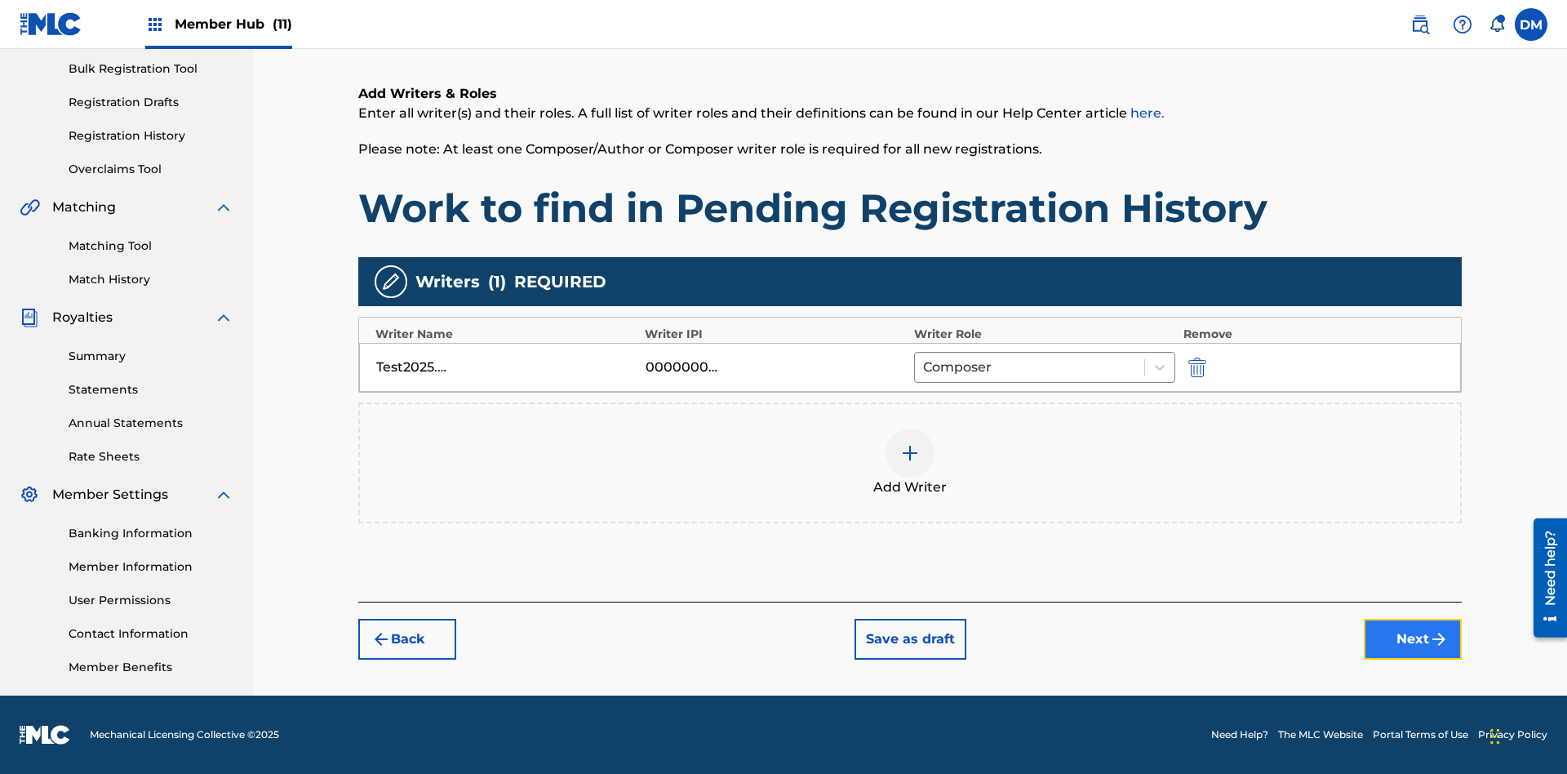
click at [1413, 639] on button "Next" at bounding box center [1413, 639] width 98 height 41
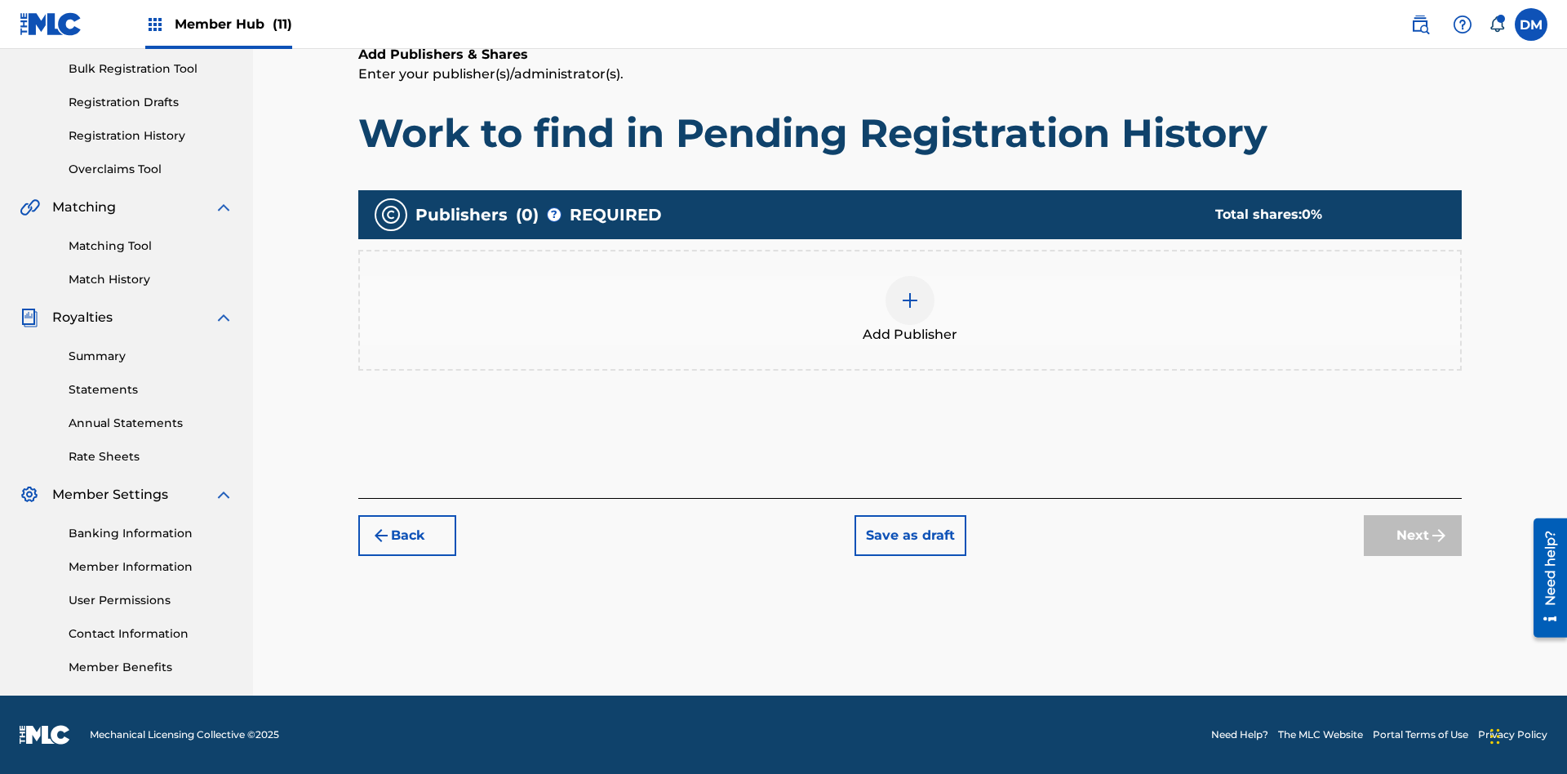
click at [910, 299] on img at bounding box center [910, 301] width 20 height 20
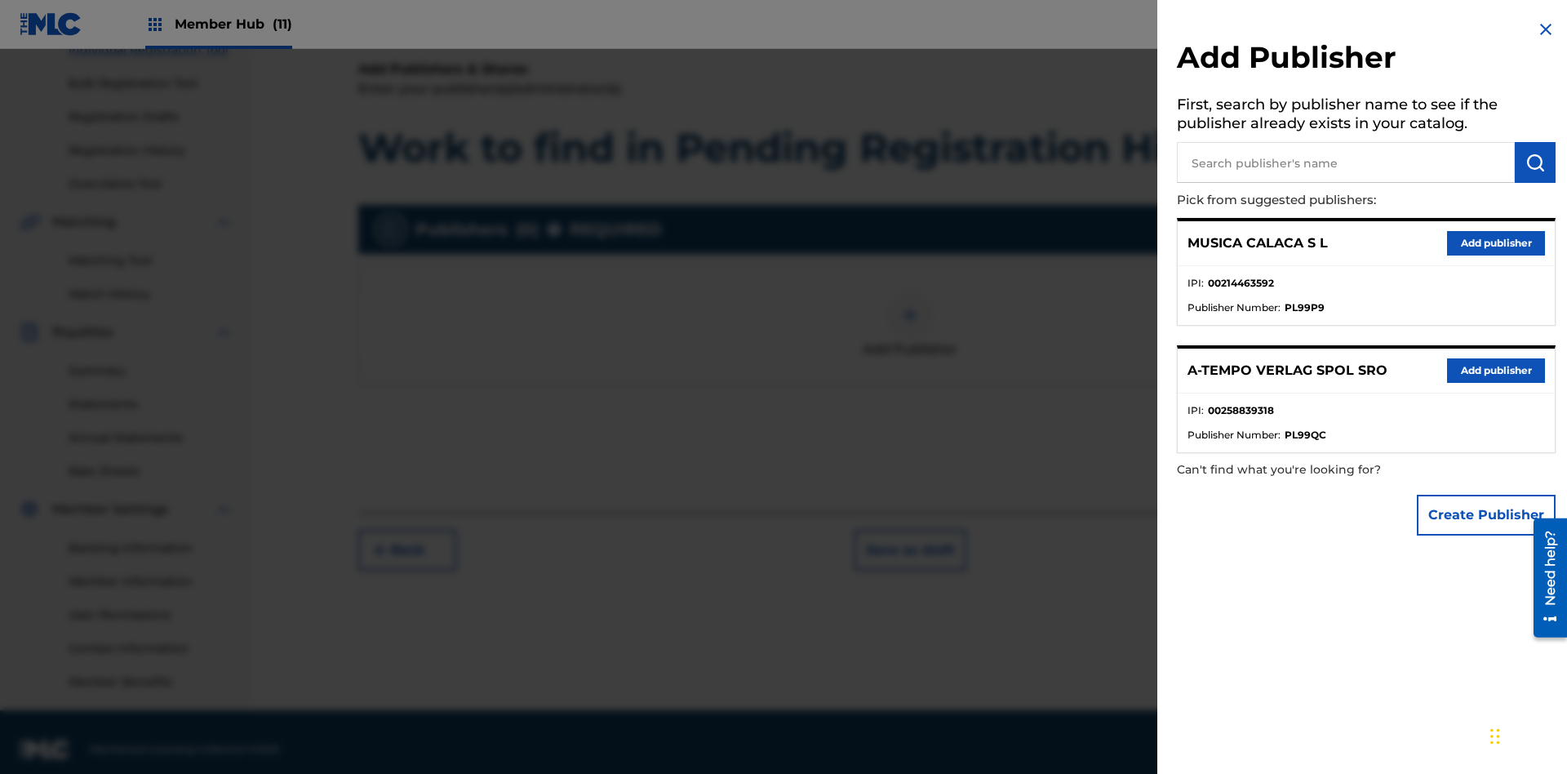
click at [1346, 162] on input "text" at bounding box center [1346, 162] width 338 height 41
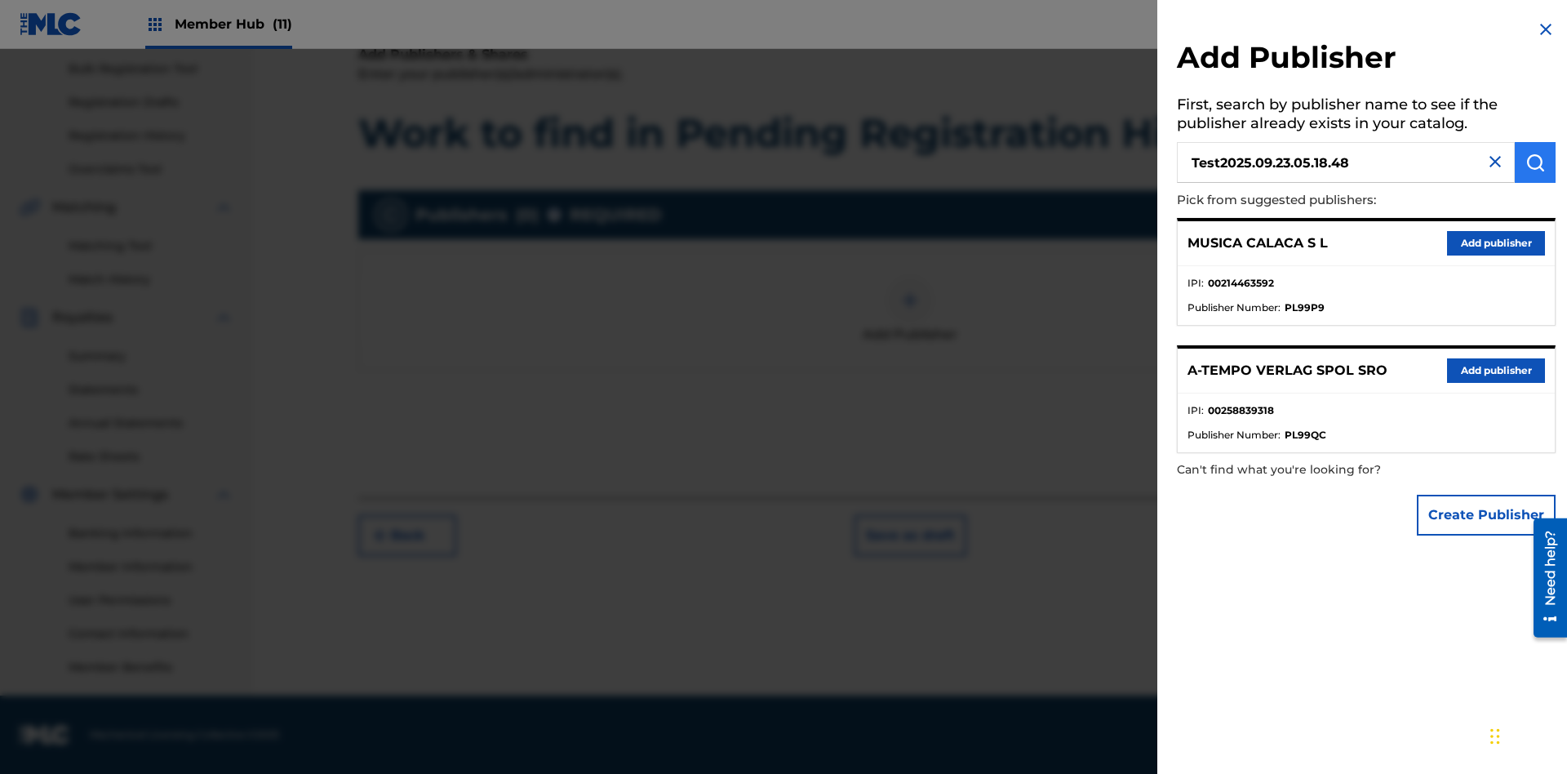
type input "Test2025.09.23.05.18.48"
click at [1535, 162] on img "submit" at bounding box center [1535, 163] width 20 height 20
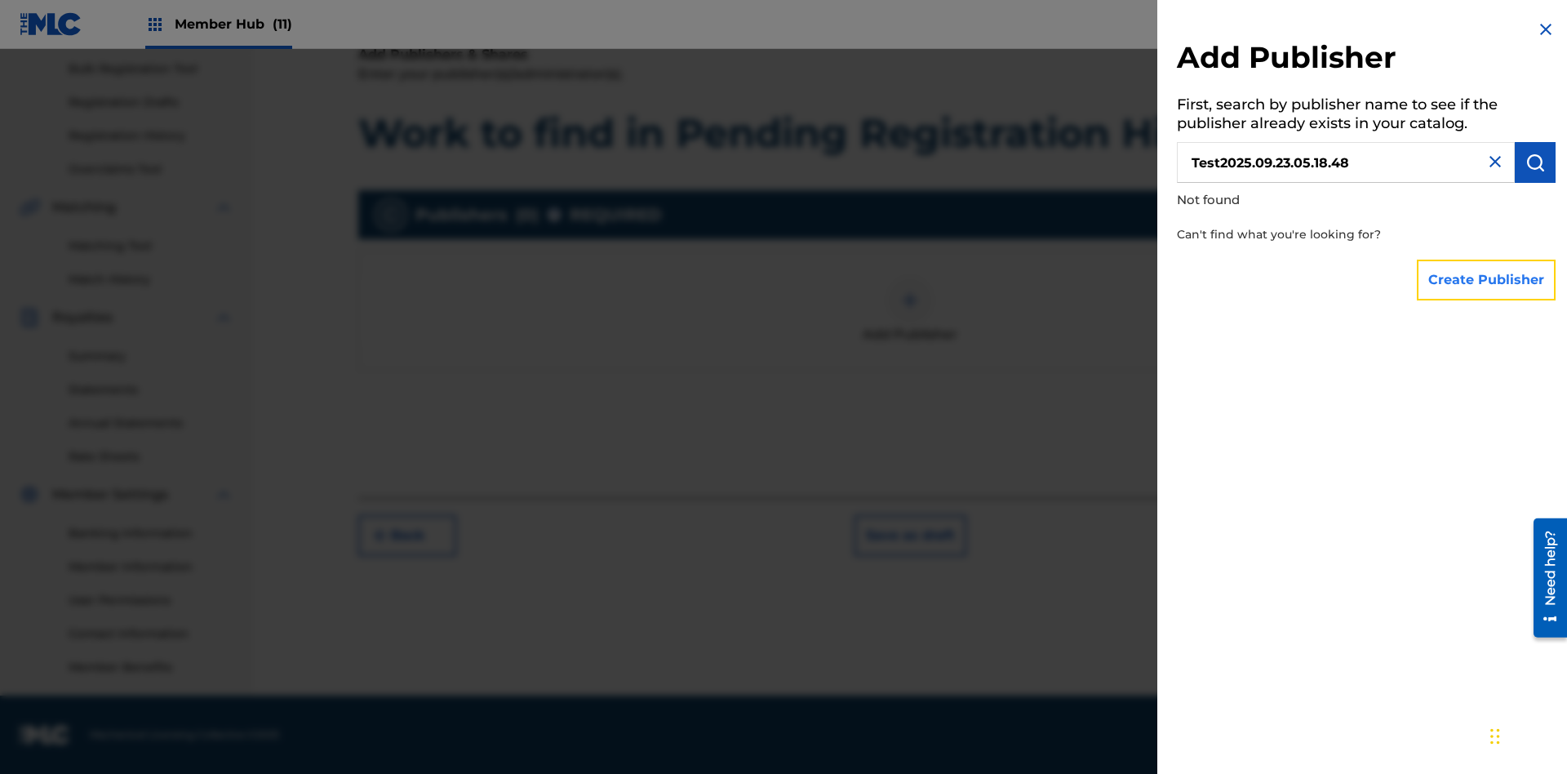
click at [1487, 279] on button "Create Publisher" at bounding box center [1486, 280] width 139 height 41
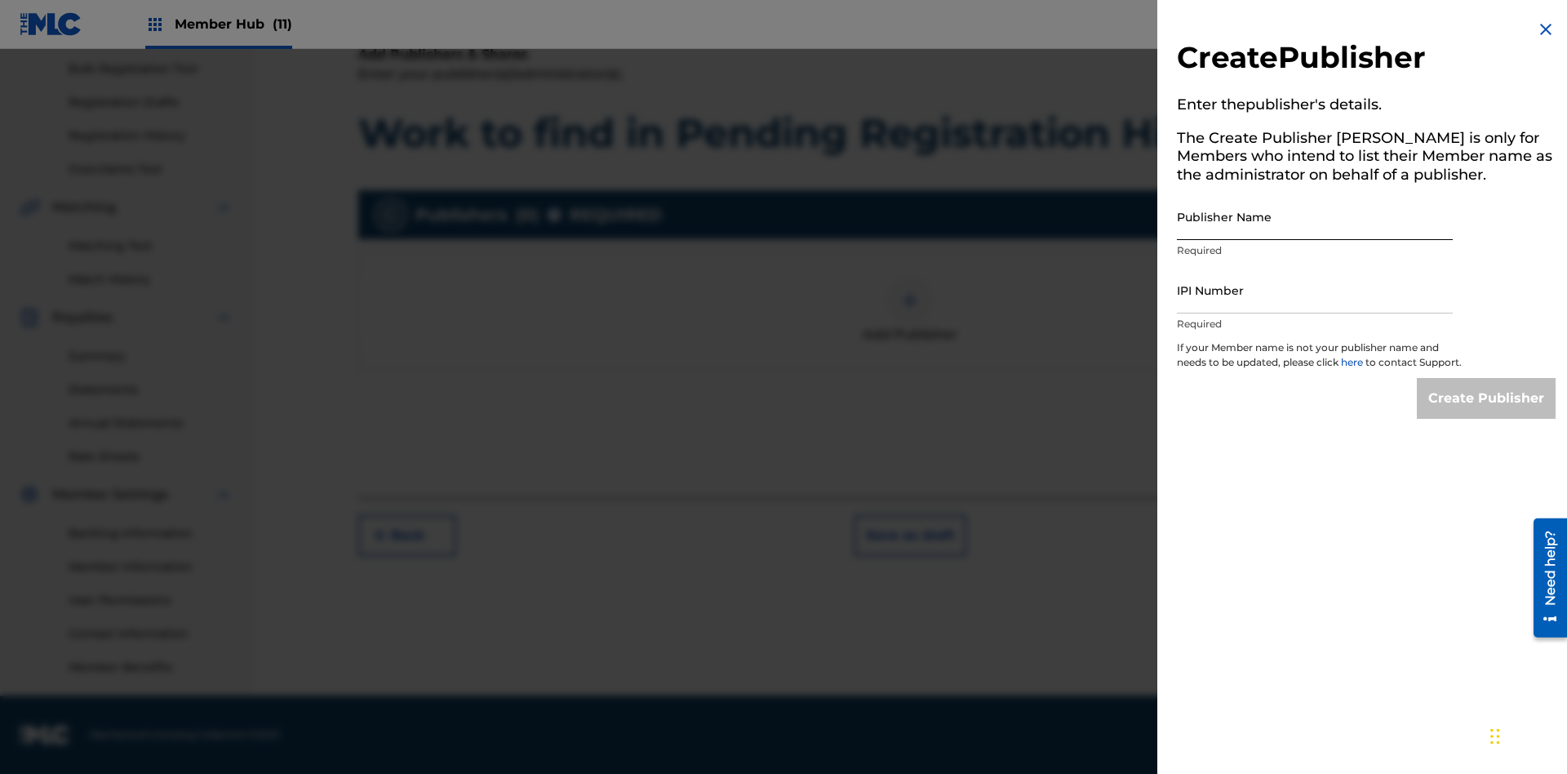
click at [1315, 216] on input "Publisher Name" at bounding box center [1315, 216] width 276 height 47
type input "Test2025.09.23.05.18.54"
click at [1315, 290] on input "IPI Number" at bounding box center [1315, 290] width 276 height 47
type input "00000000000"
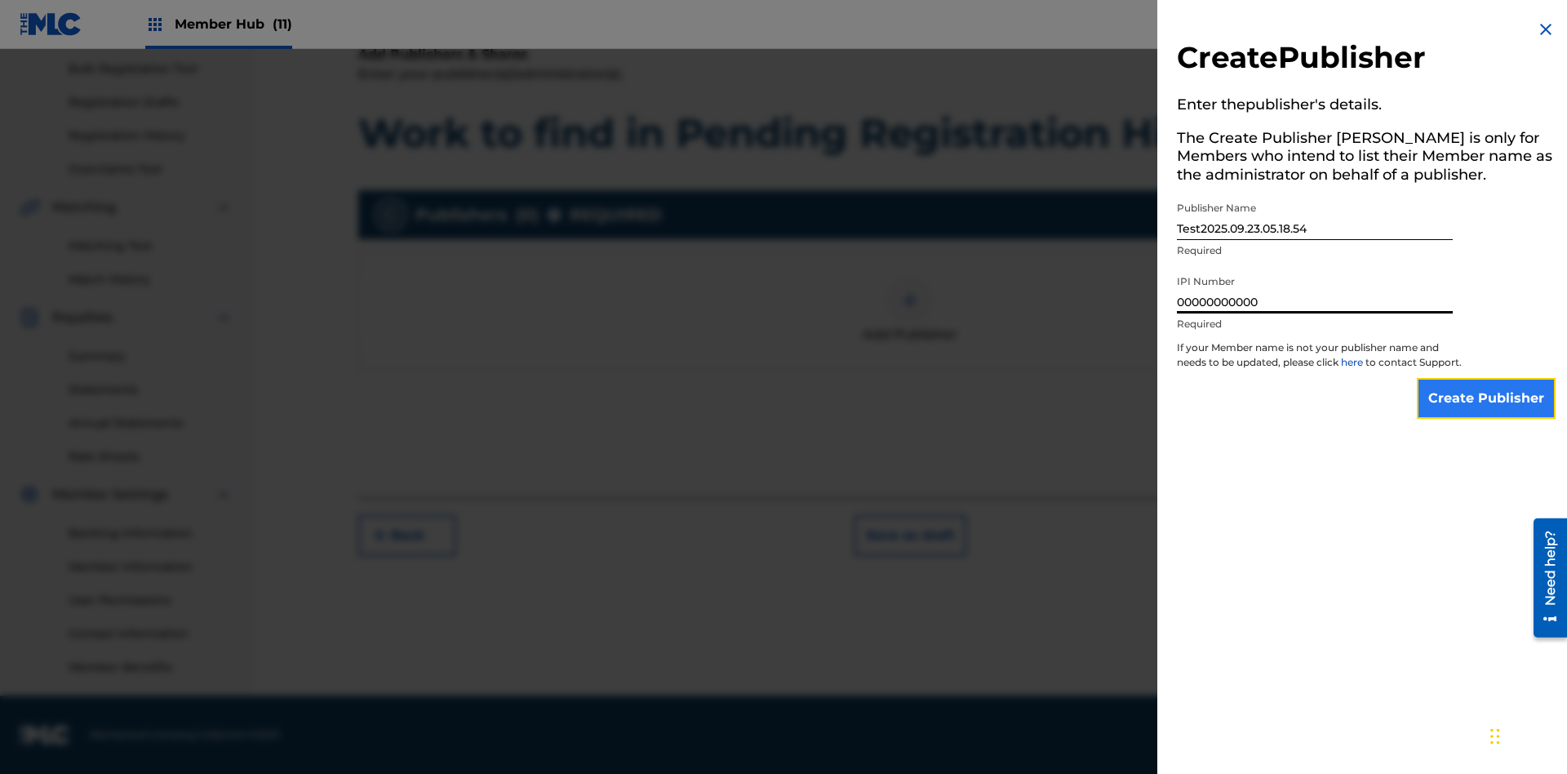
click at [1487, 413] on input "Create Publisher" at bounding box center [1486, 398] width 139 height 41
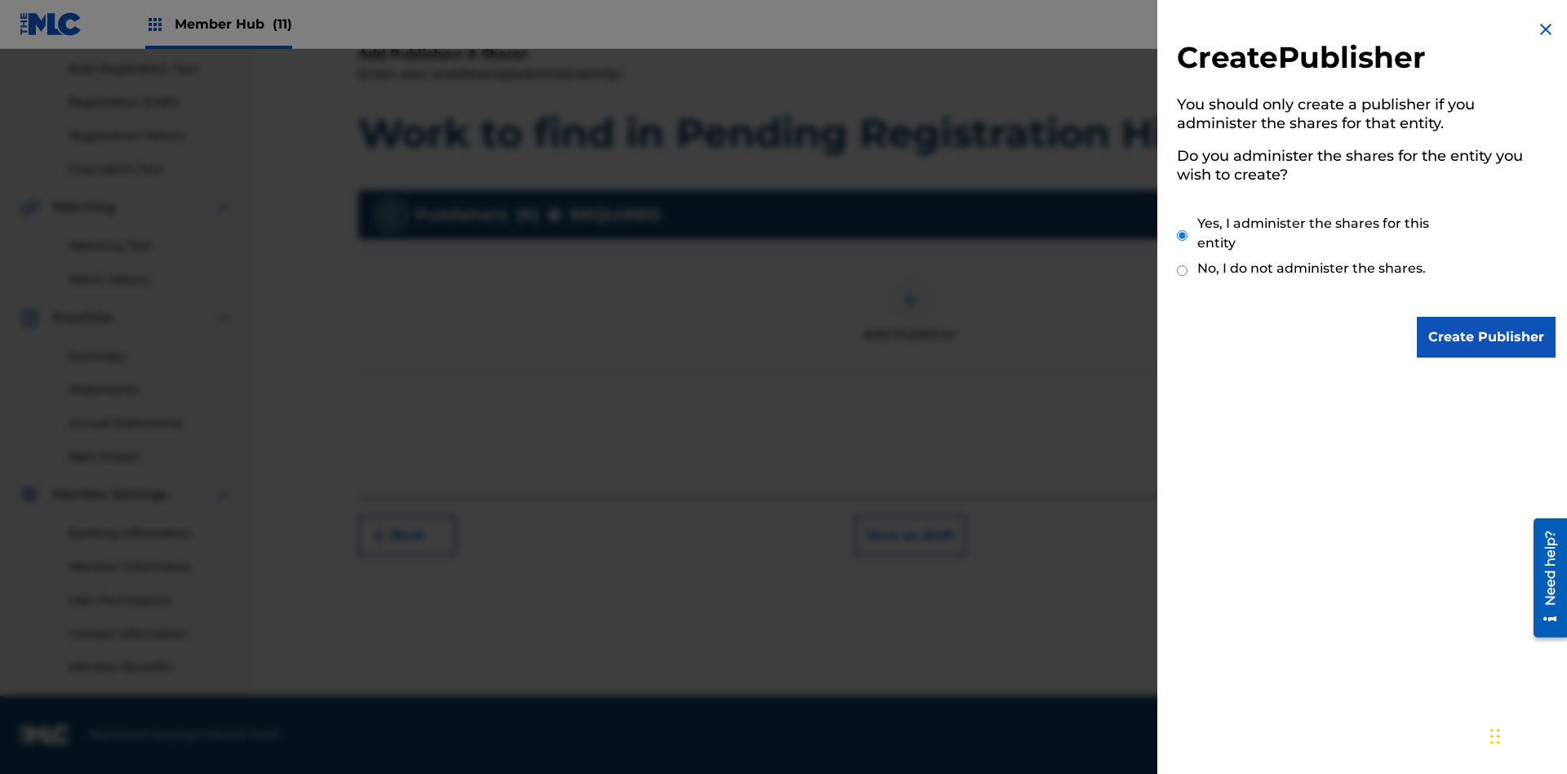
click at [1182, 235] on input "Yes, I administer the shares for this entity" at bounding box center [1182, 235] width 11 height 35
click at [1487, 337] on input "Create Publisher" at bounding box center [1486, 337] width 139 height 41
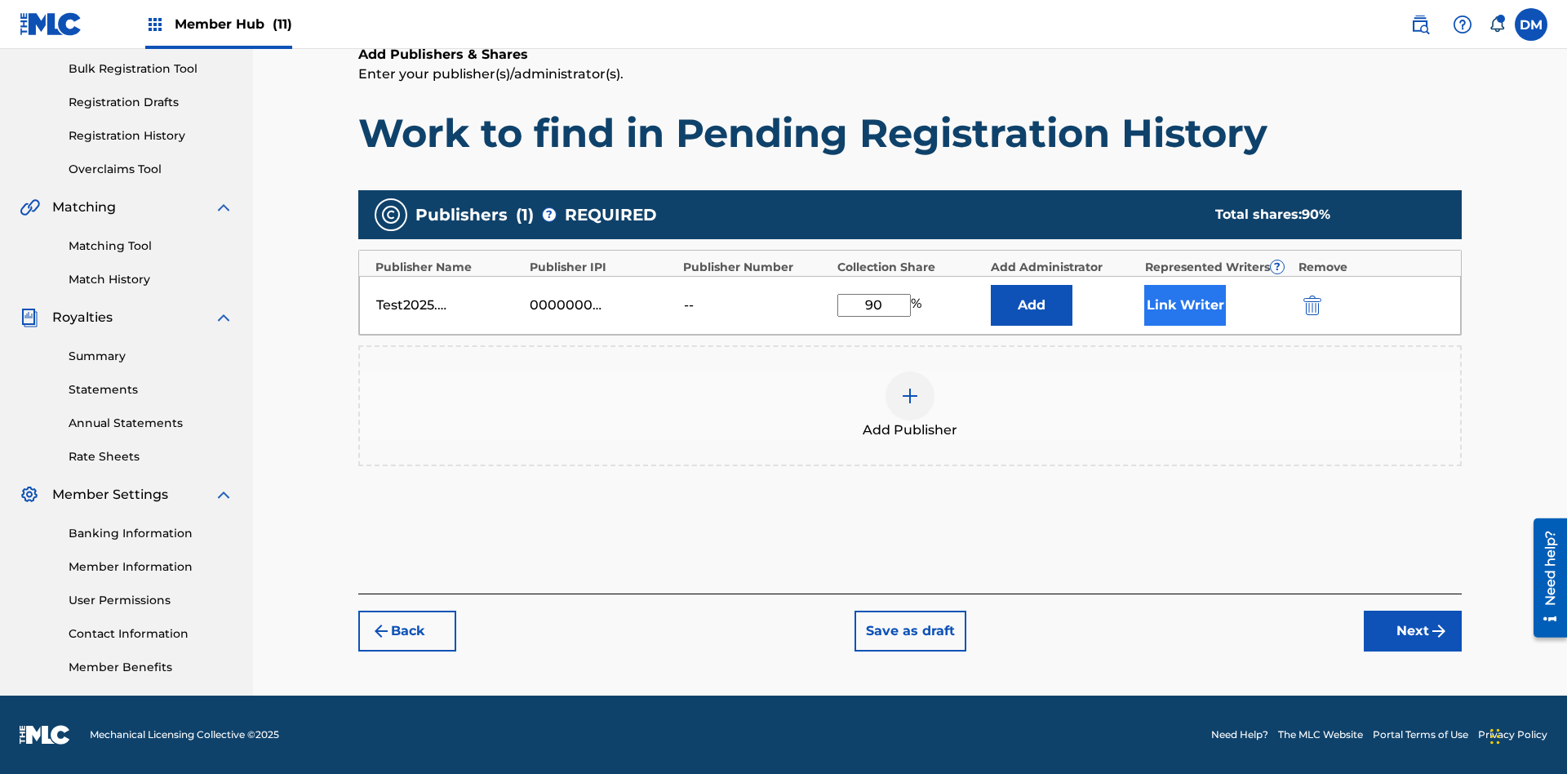
type input "90"
click at [1185, 304] on button "Link Writer" at bounding box center [1185, 305] width 82 height 41
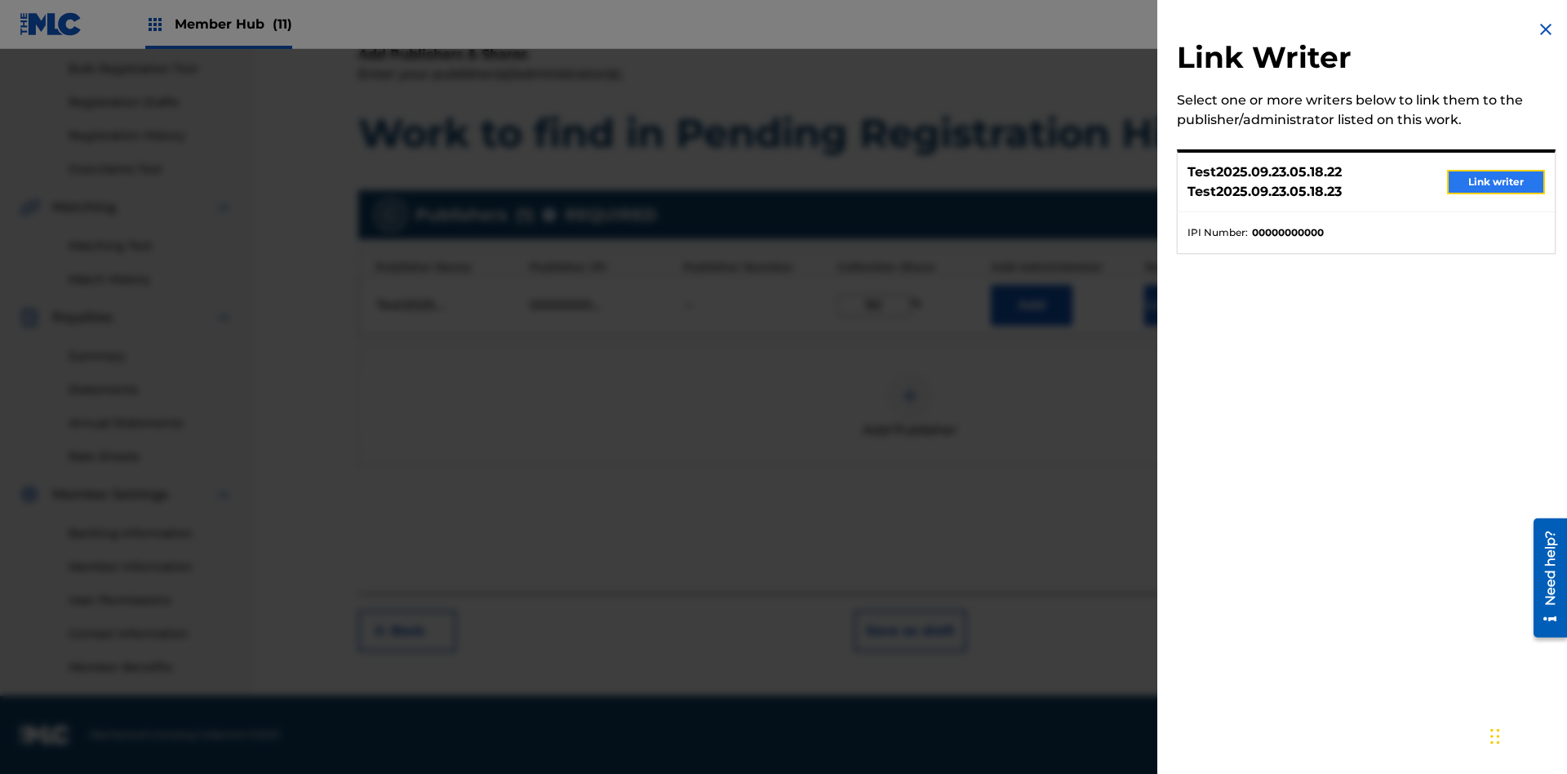
click at [1496, 182] on button "Link writer" at bounding box center [1496, 182] width 98 height 24
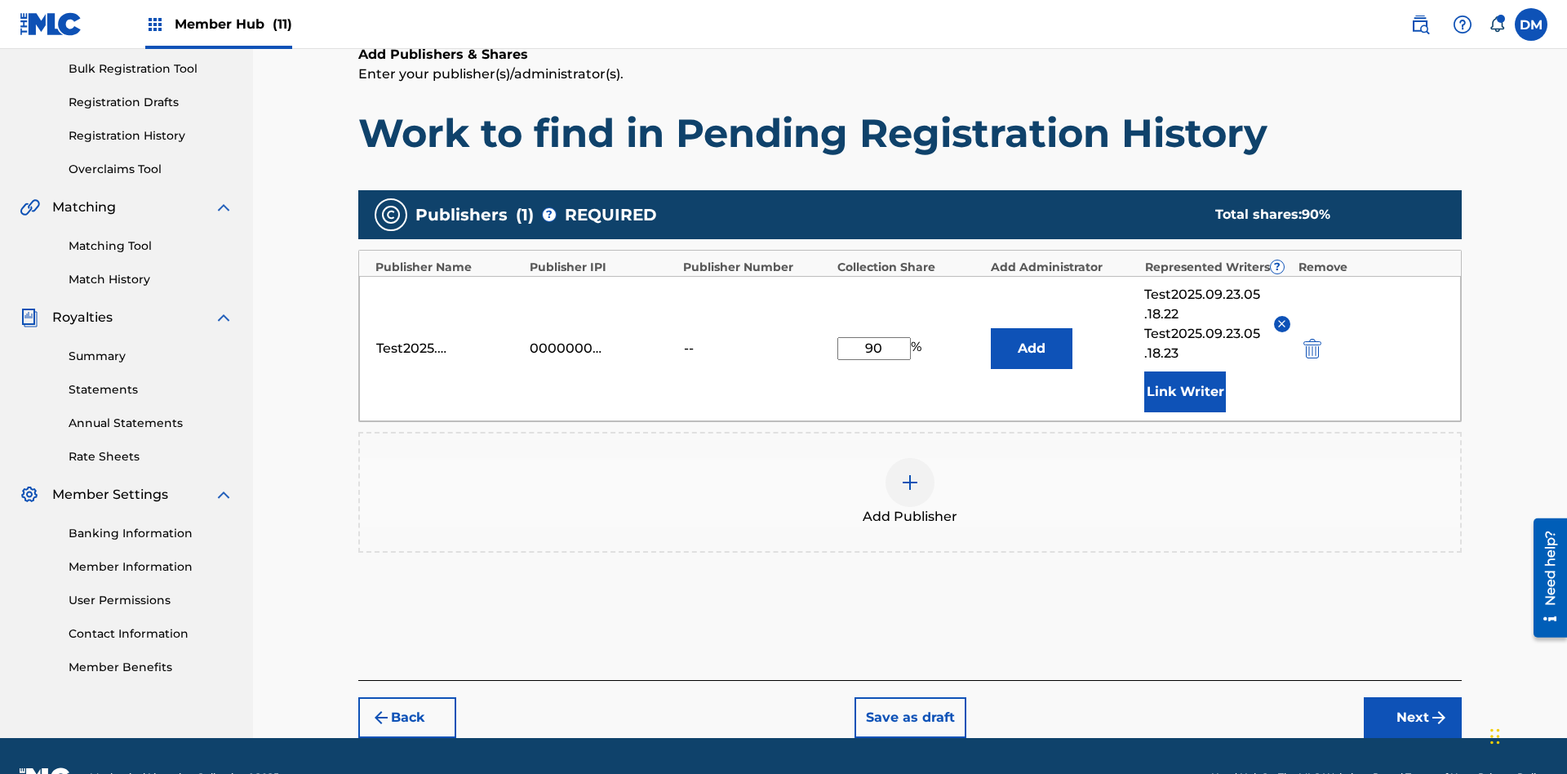
scroll to position [281, 0]
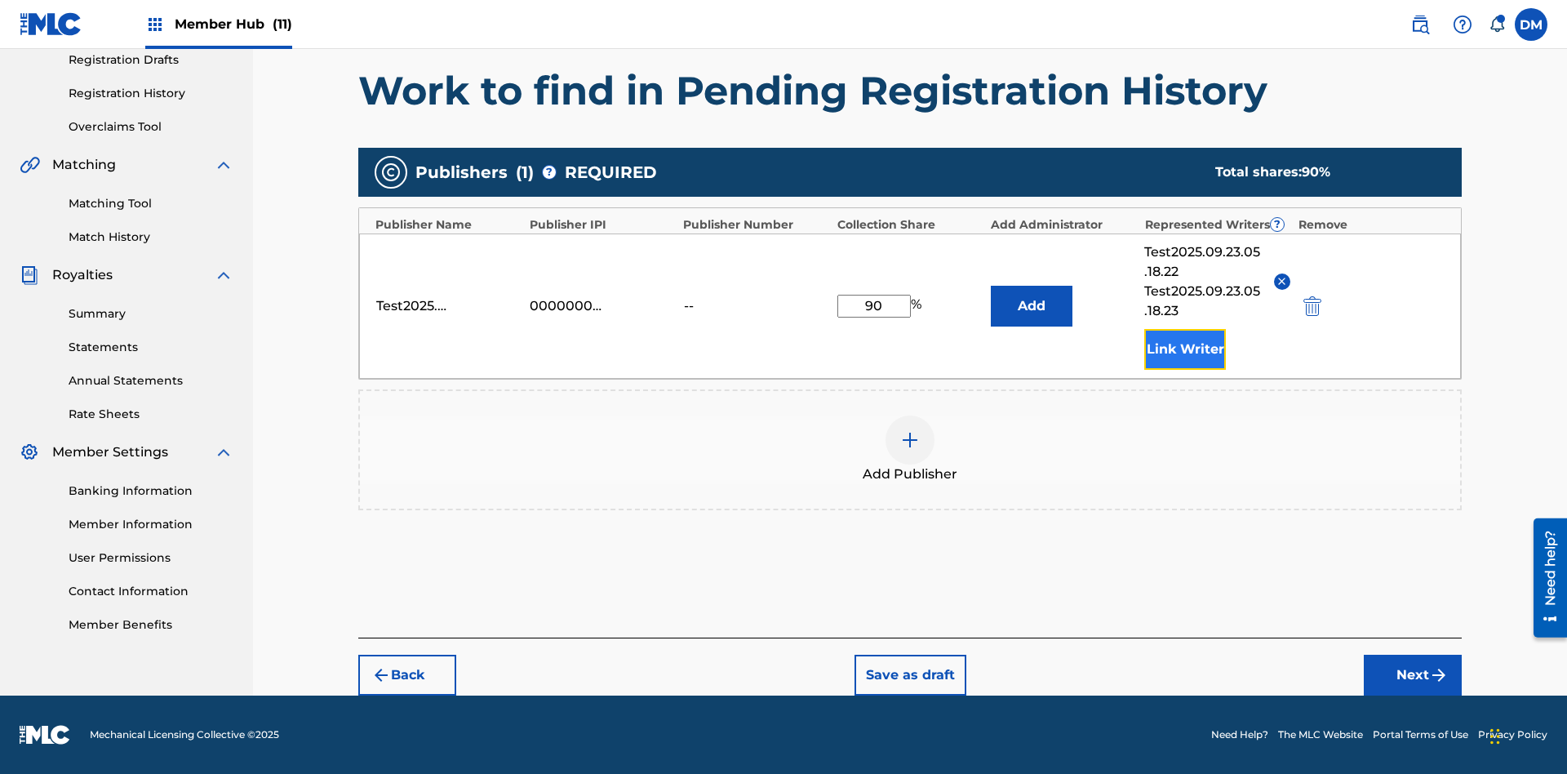
click at [1185, 348] on button "Link Writer" at bounding box center [1185, 349] width 82 height 41
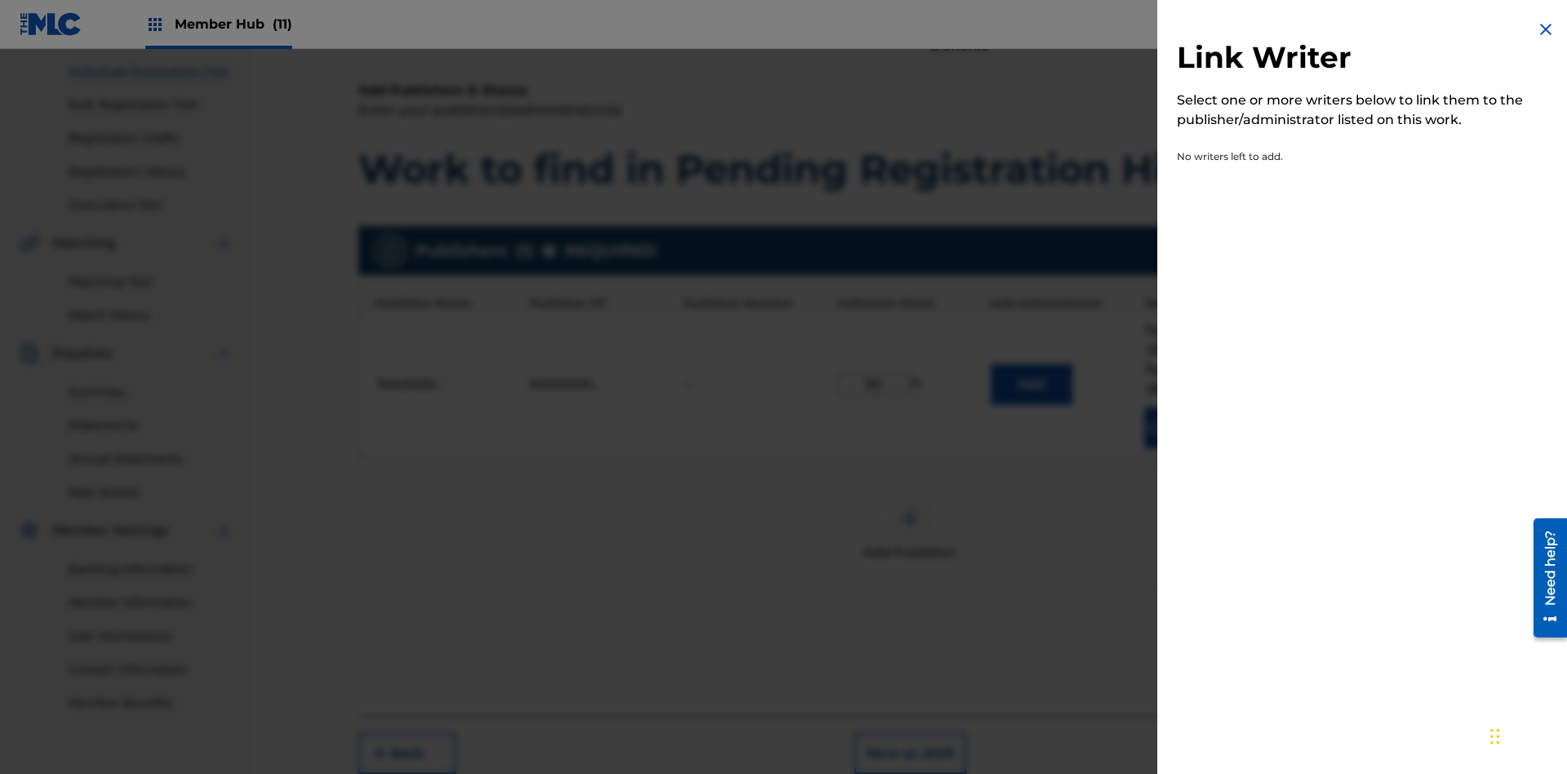
click at [1546, 29] on img at bounding box center [1546, 30] width 20 height 20
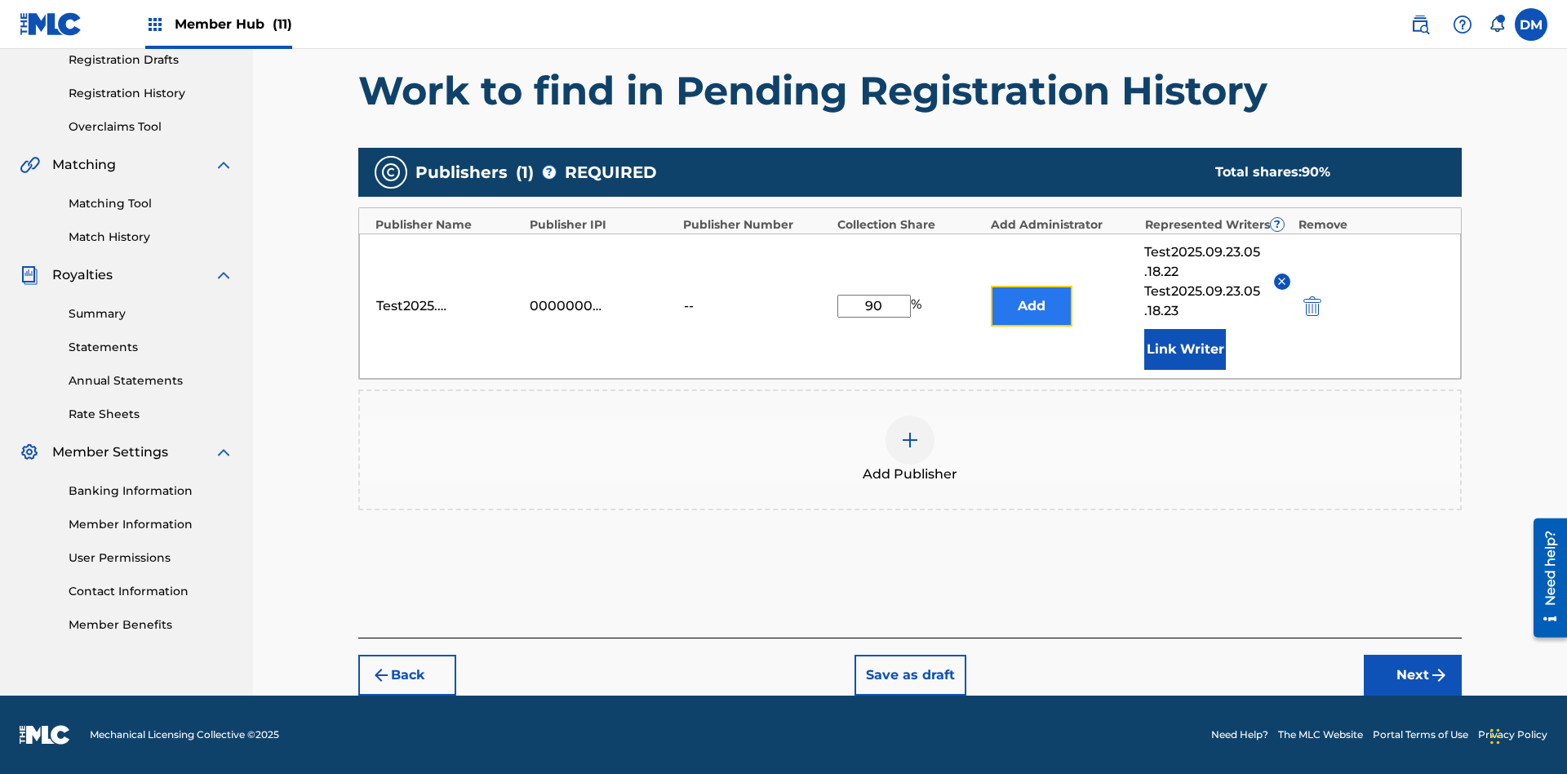
click at [1031, 305] on button "Add" at bounding box center [1032, 306] width 82 height 41
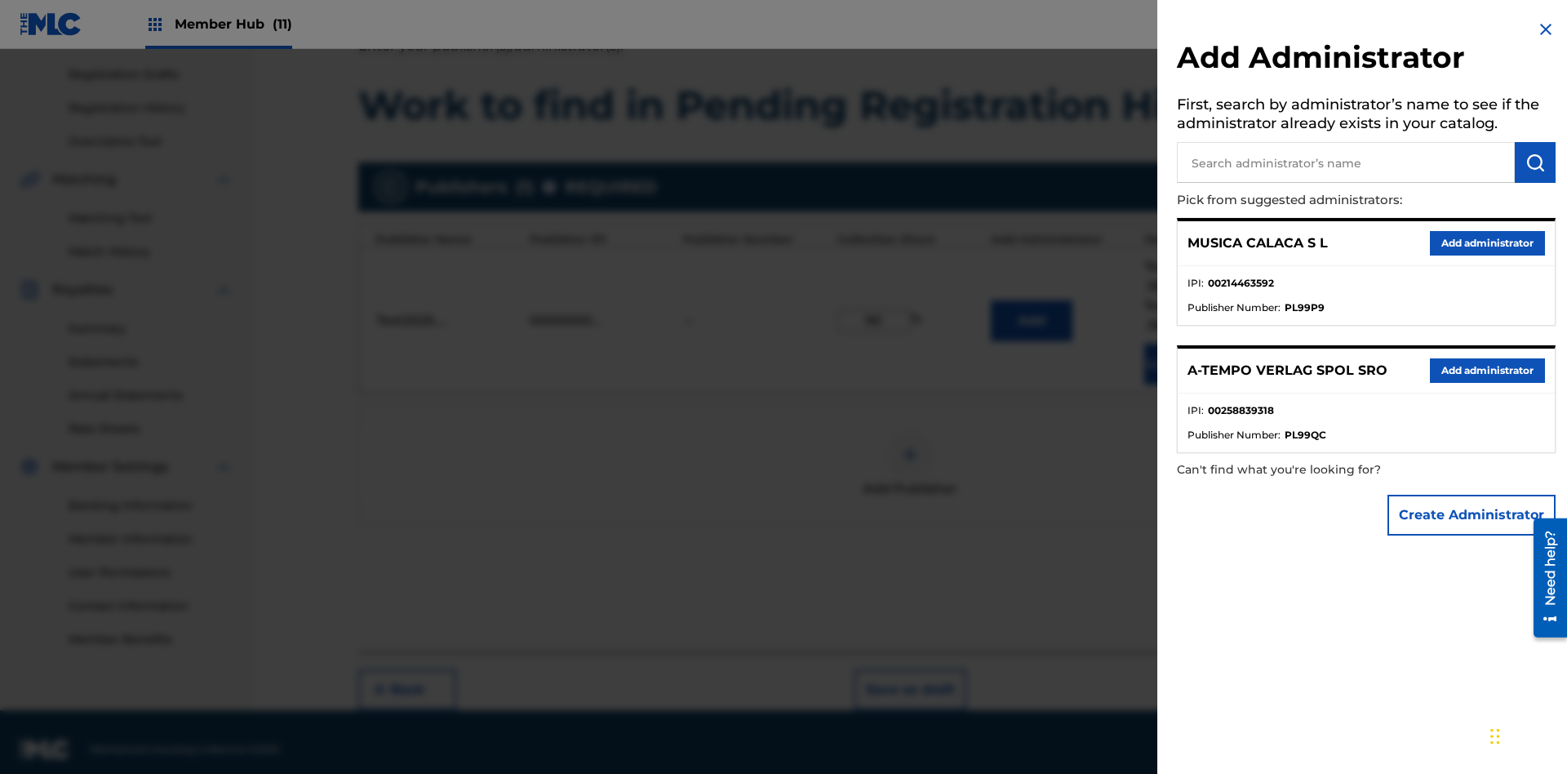
click at [1346, 162] on input "text" at bounding box center [1346, 162] width 338 height 41
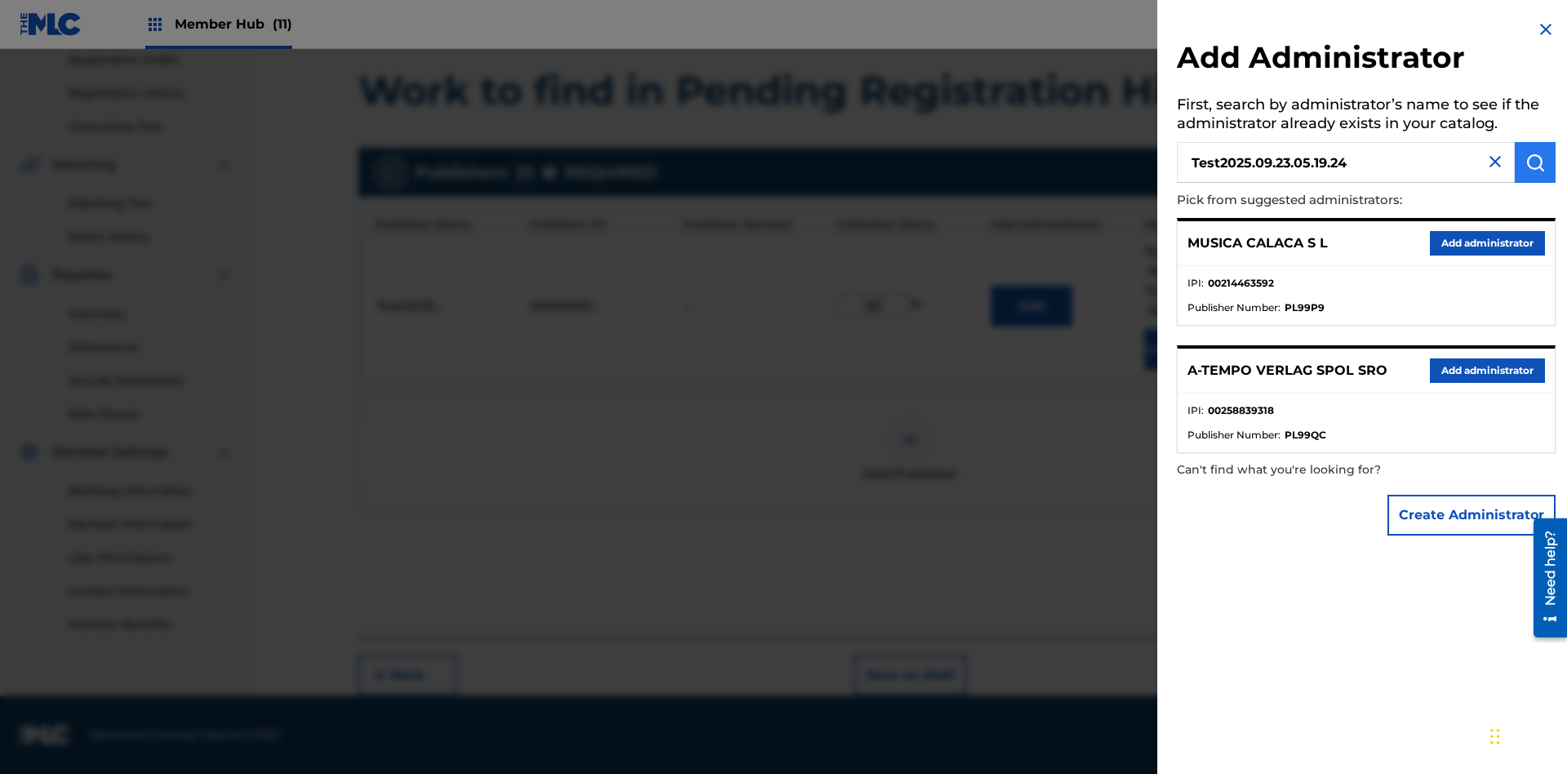
type input "Test2025.09.23.05.19.24"
click at [1535, 162] on img "submit" at bounding box center [1535, 163] width 20 height 20
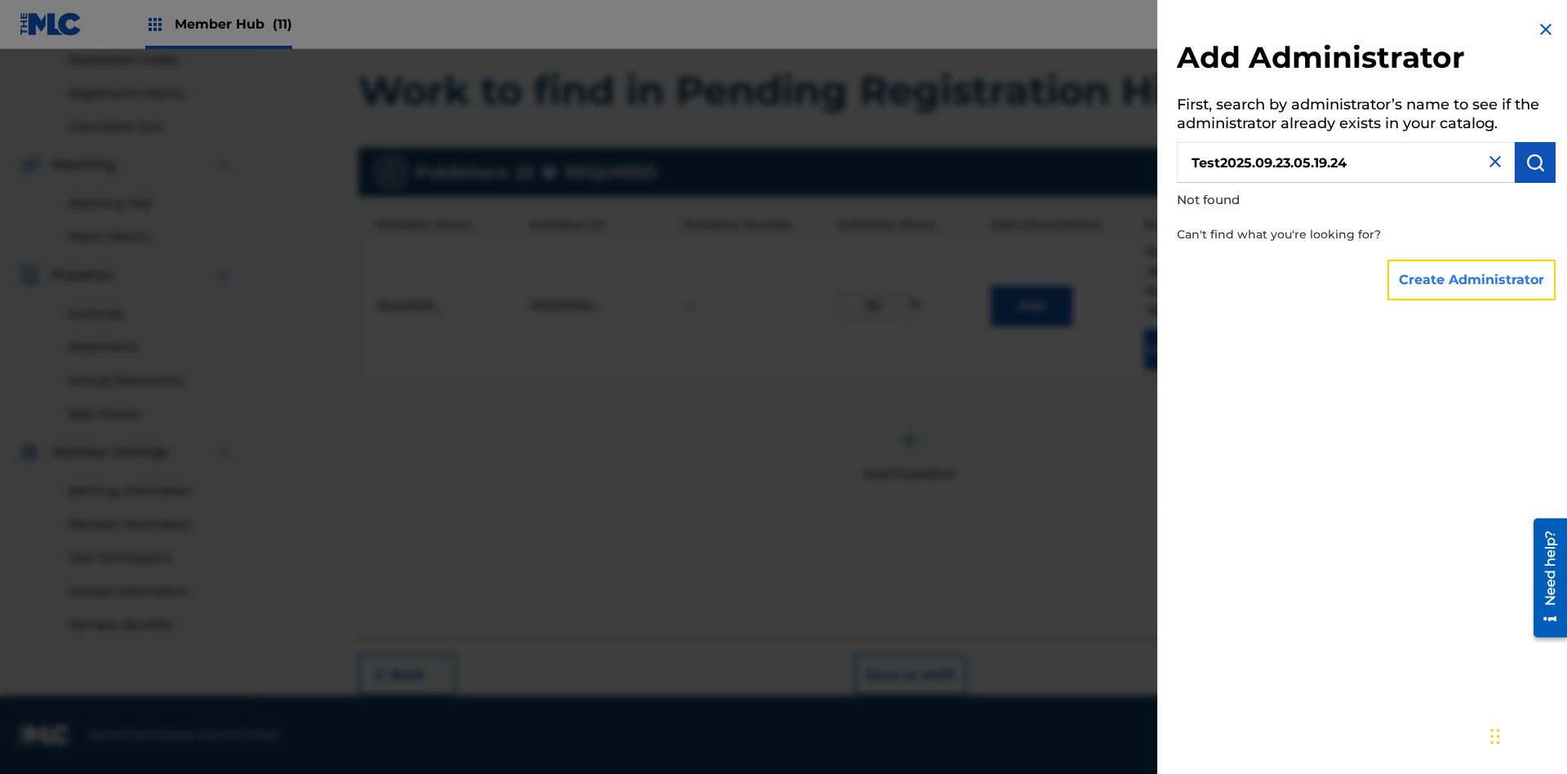
click at [1472, 279] on button "Create Administrator" at bounding box center [1471, 280] width 168 height 41
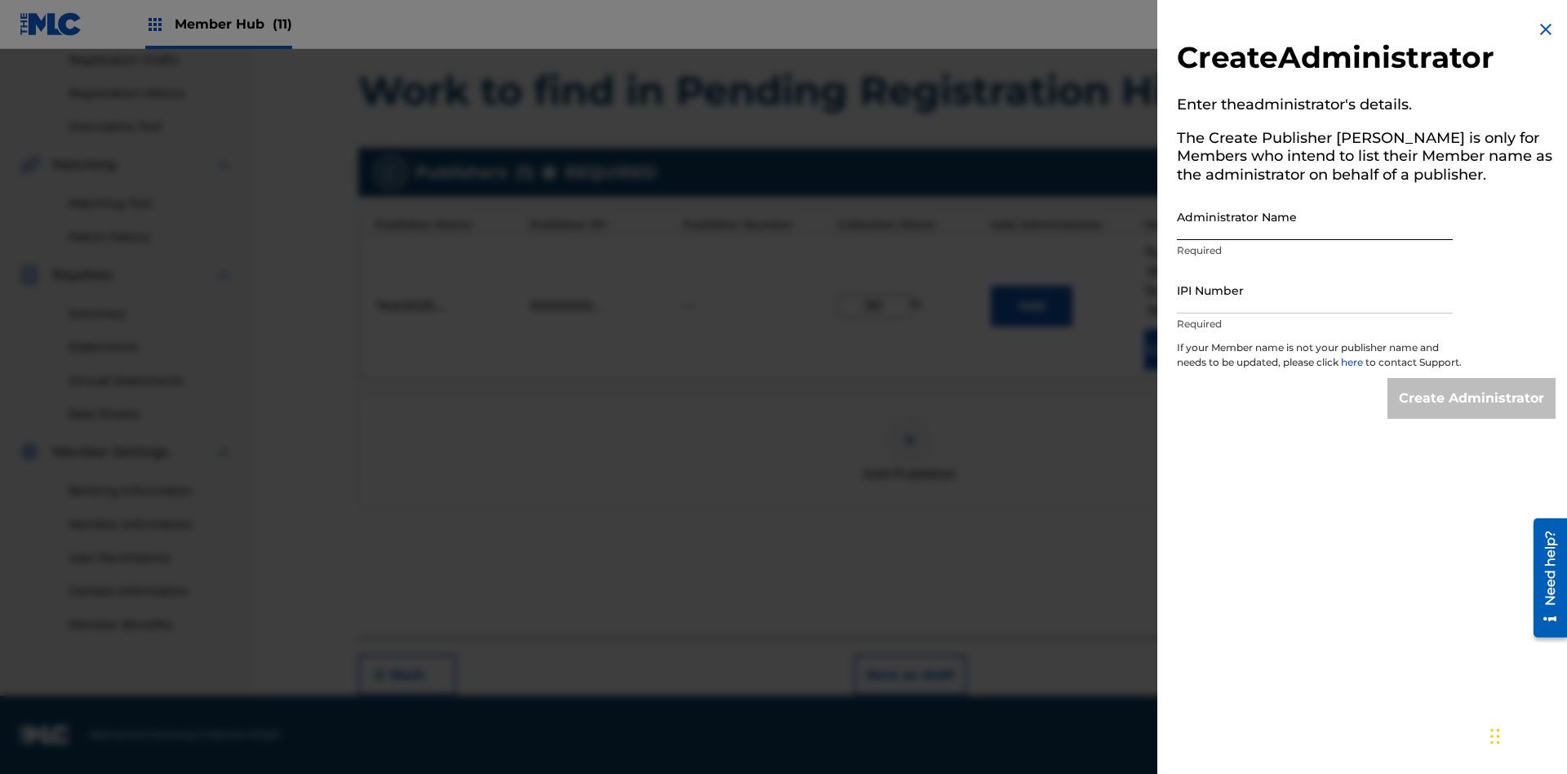
click at [1315, 216] on input "Administrator Name" at bounding box center [1315, 216] width 276 height 47
type input "Test2025.09.23.05.19.30"
click at [1315, 290] on input "IPI Number" at bounding box center [1315, 290] width 276 height 47
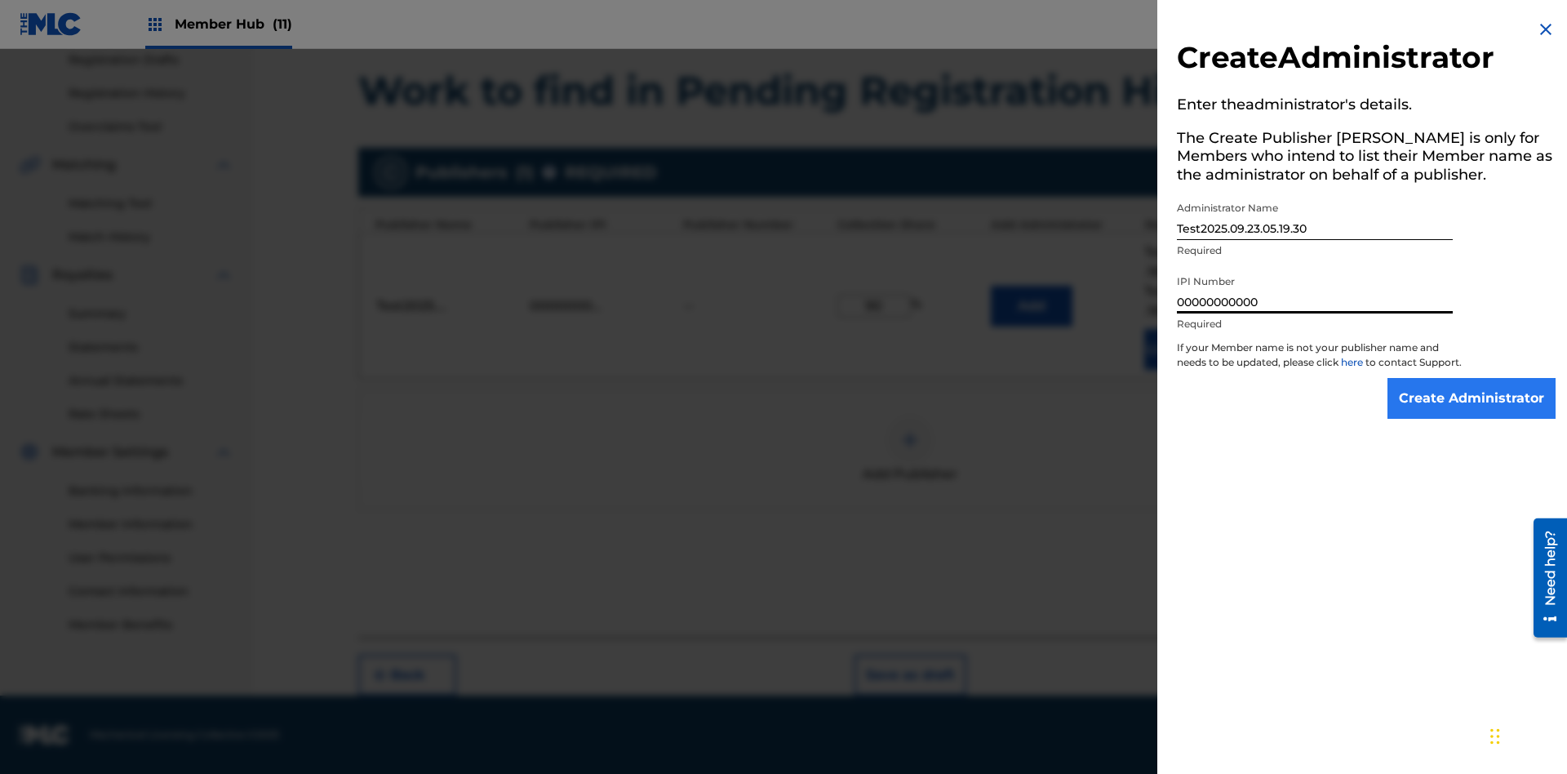
type input "00000000000"
click at [1472, 413] on input "Create Administrator" at bounding box center [1471, 398] width 168 height 41
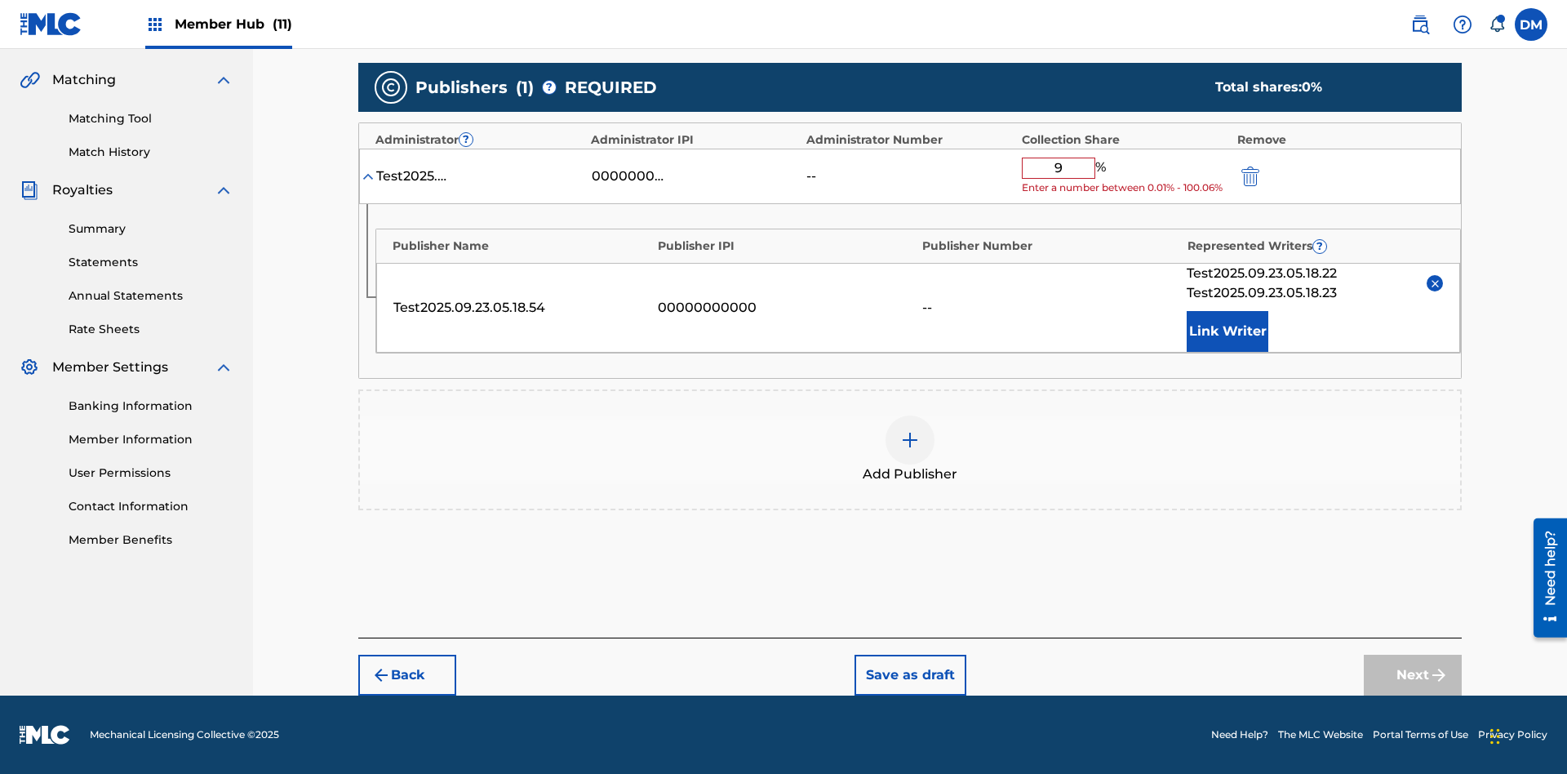
type input "90"
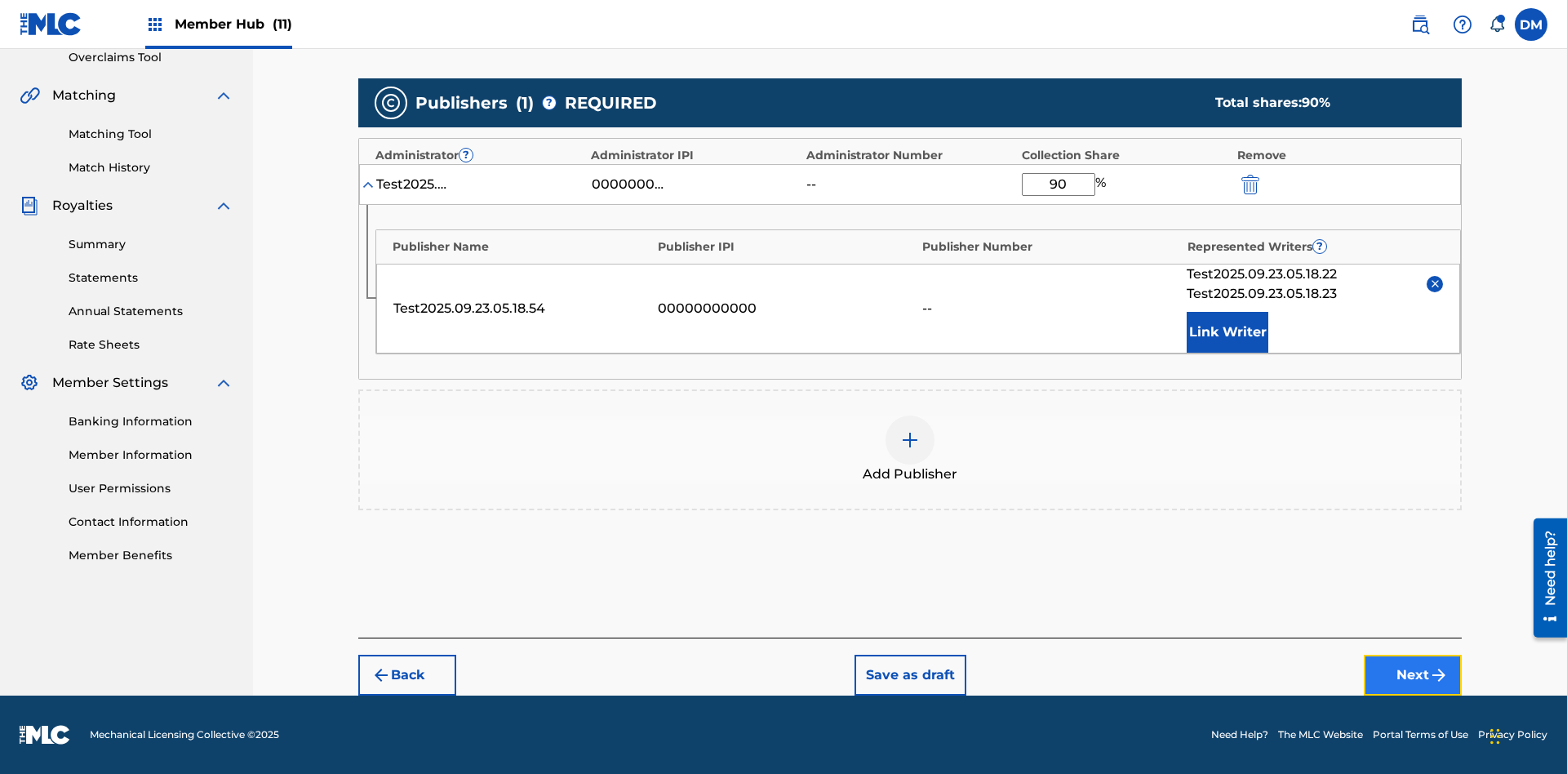
click at [1413, 675] on button "Next" at bounding box center [1413, 674] width 98 height 41
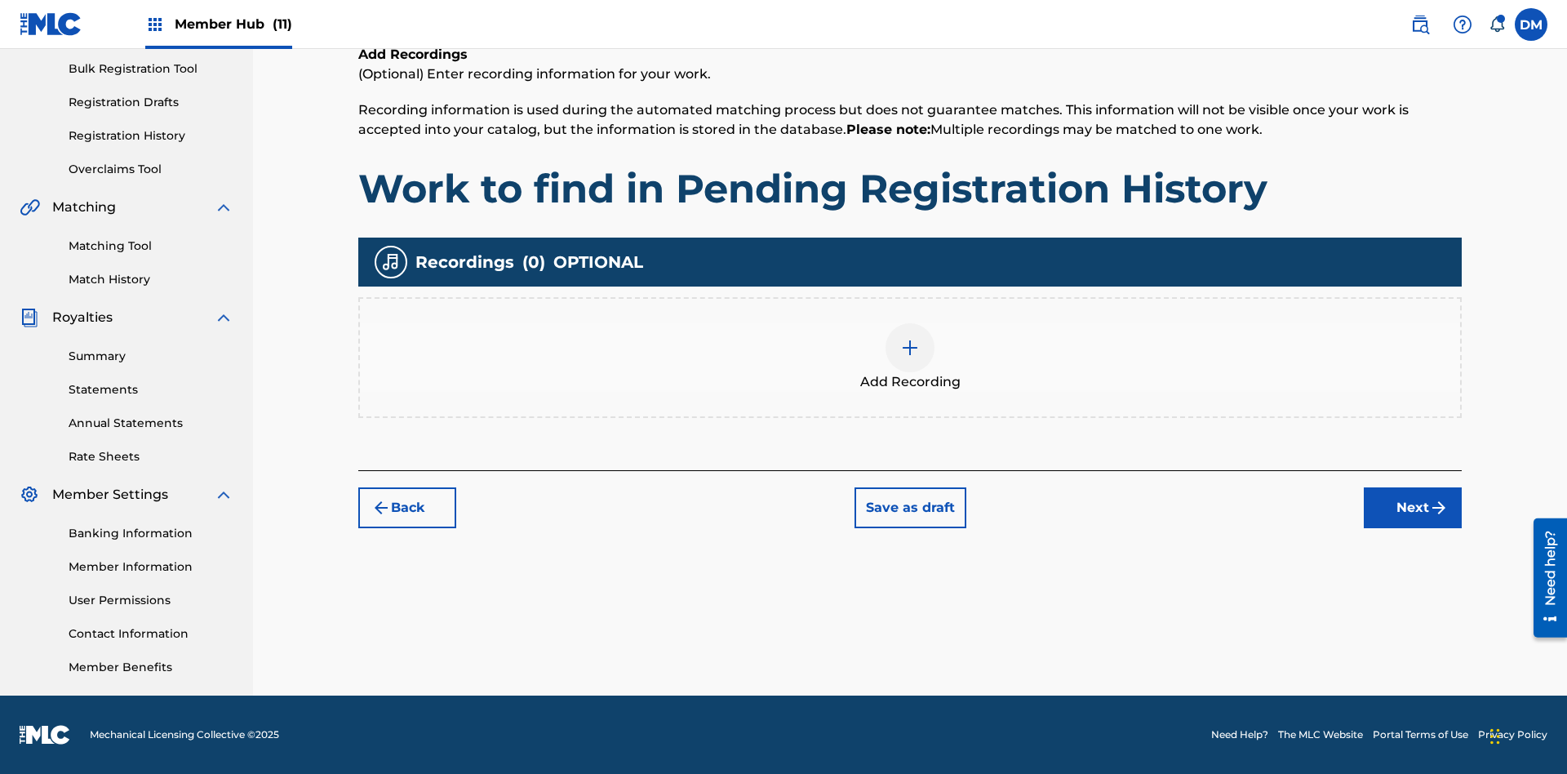
click at [910, 357] on img at bounding box center [910, 348] width 20 height 20
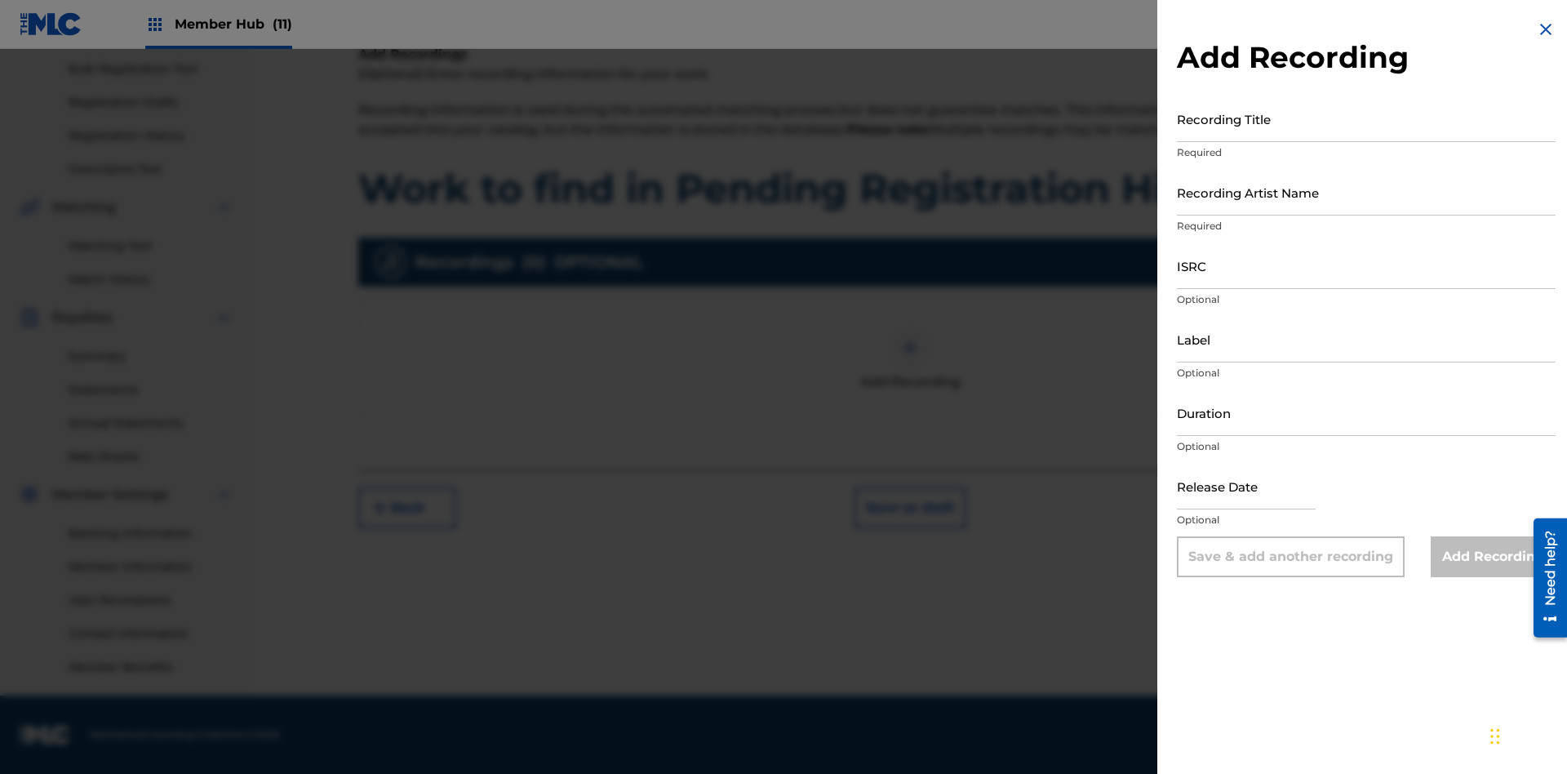
scroll to position [236, 0]
click at [1366, 118] on input "Recording Title" at bounding box center [1366, 118] width 379 height 47
type input "Best Song Ever"
click at [1366, 192] on input "Recording Artist Name" at bounding box center [1366, 192] width 379 height 47
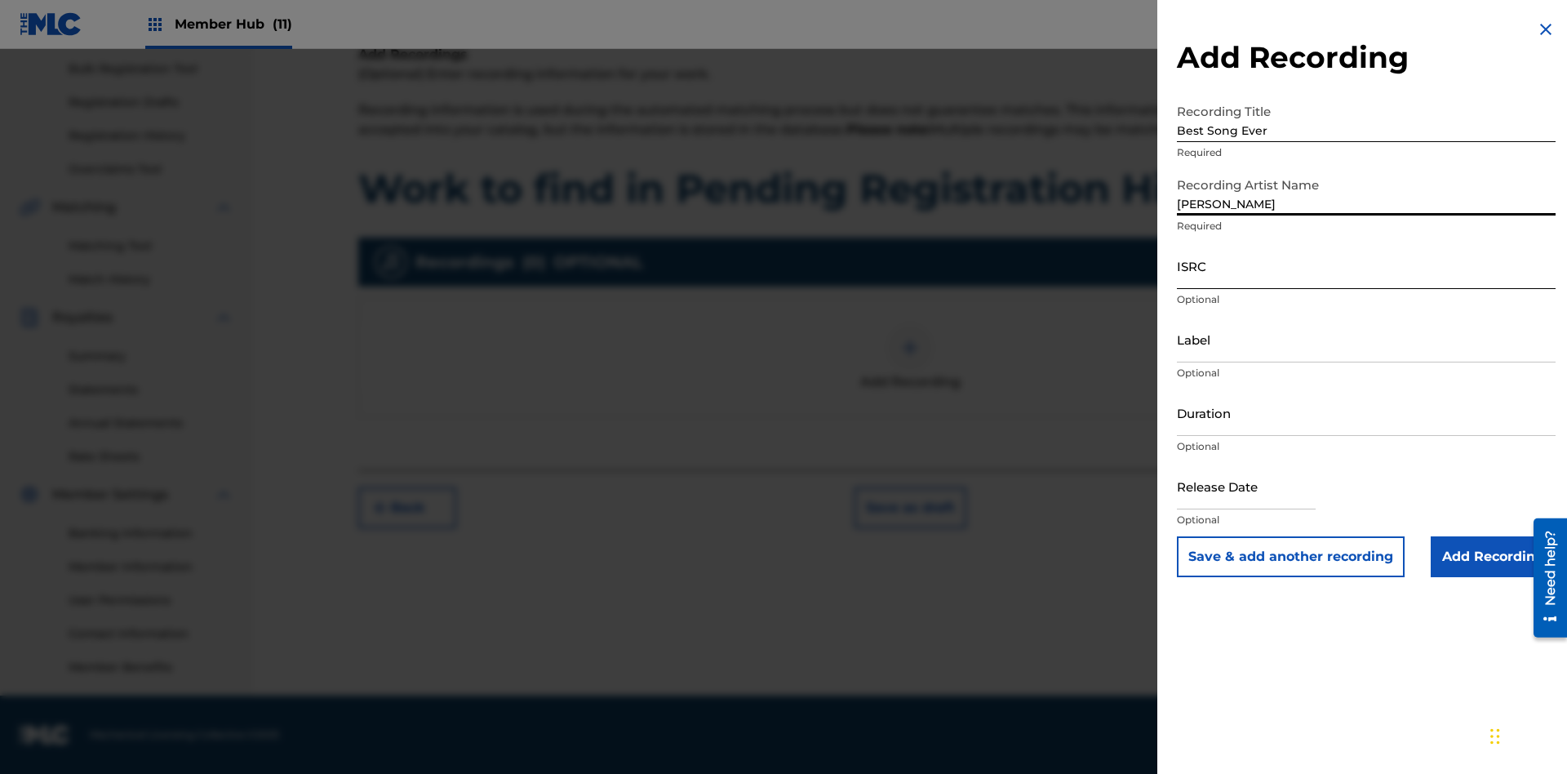
type input "[PERSON_NAME]"
click at [1366, 265] on input "ISRC" at bounding box center [1366, 265] width 379 height 47
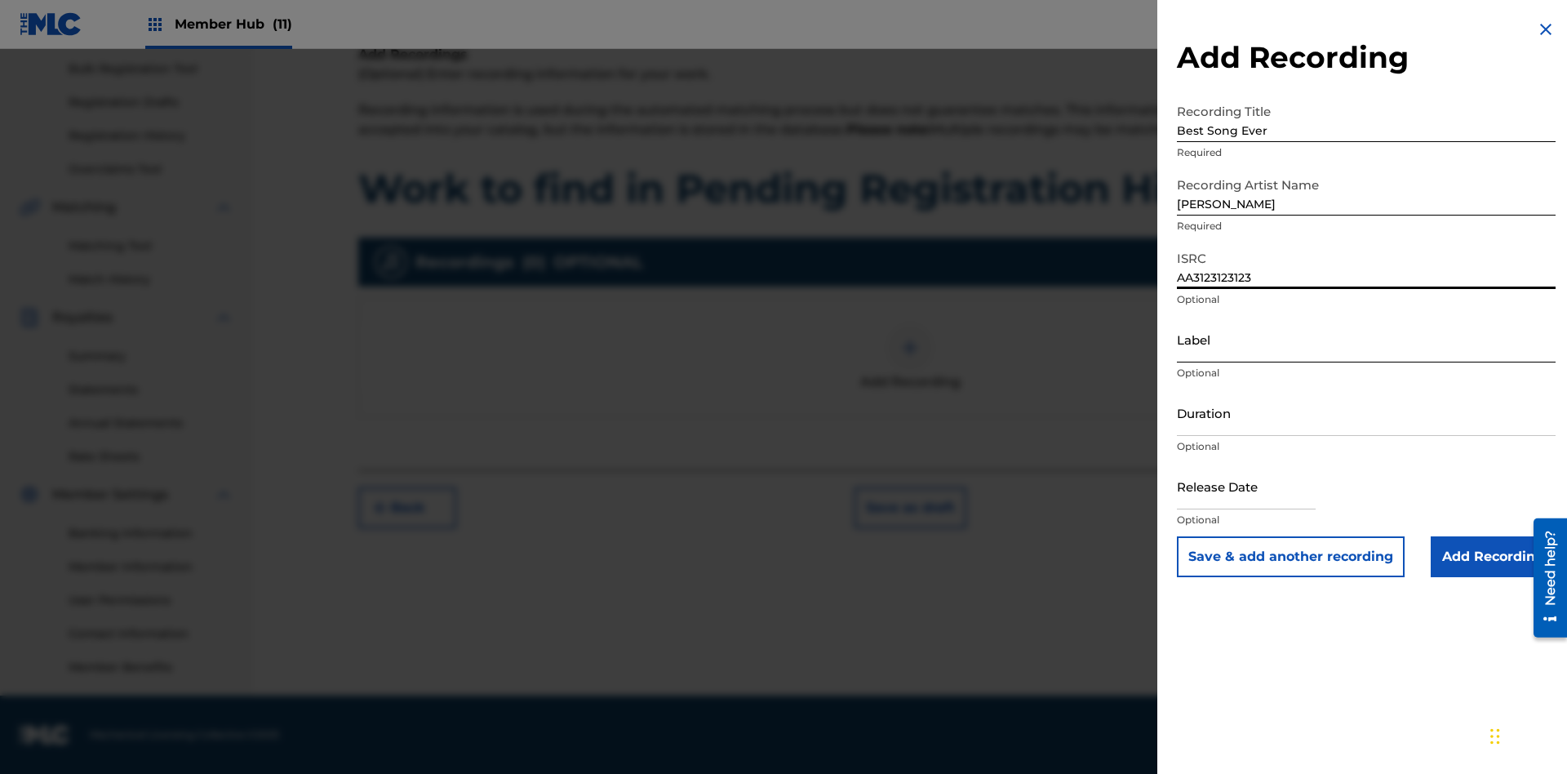
type input "AA3123123123"
click at [1366, 339] on input "Label" at bounding box center [1366, 339] width 379 height 47
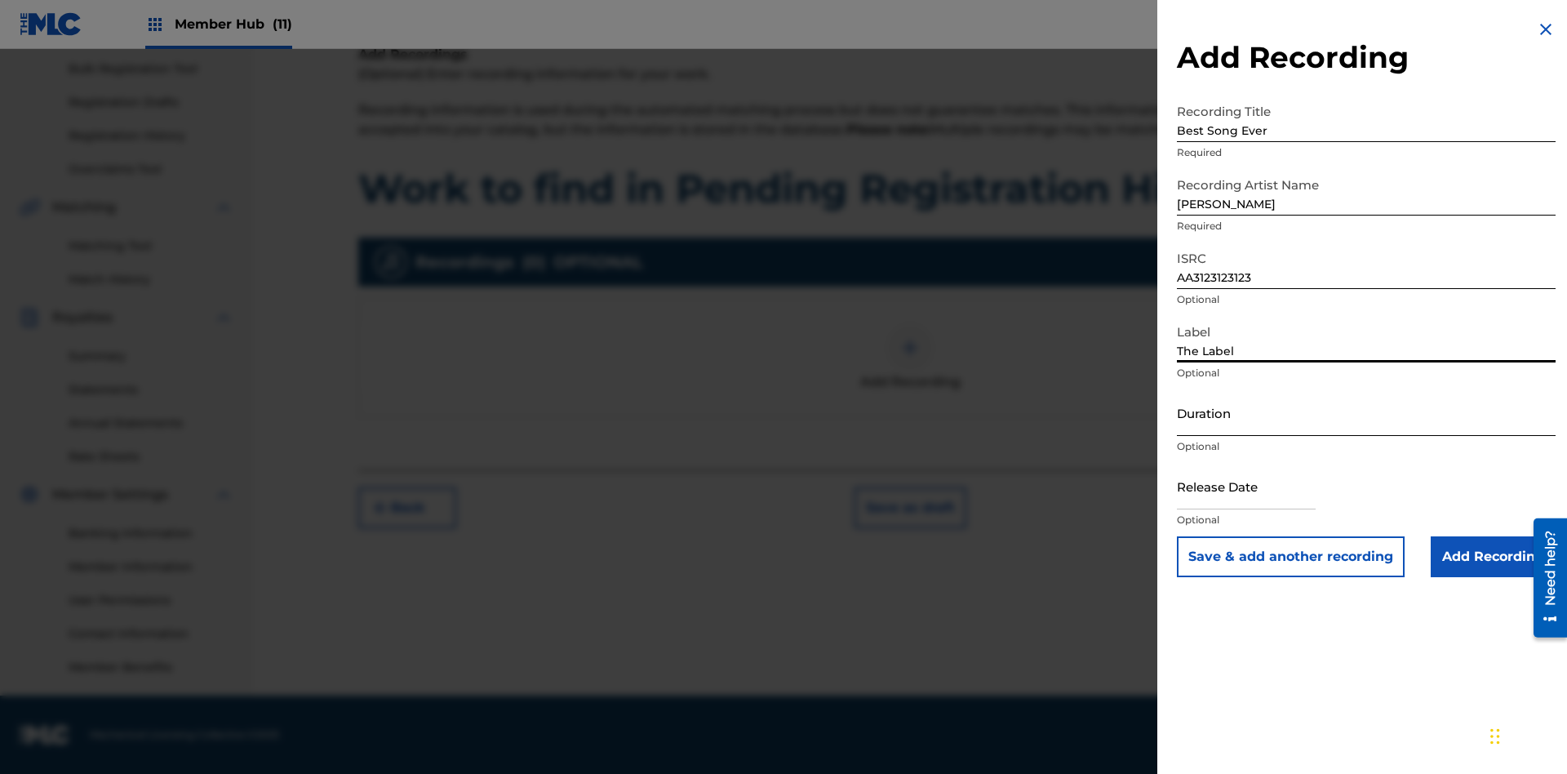
type input "The Label"
click at [1366, 412] on input "Duration" at bounding box center [1366, 412] width 379 height 47
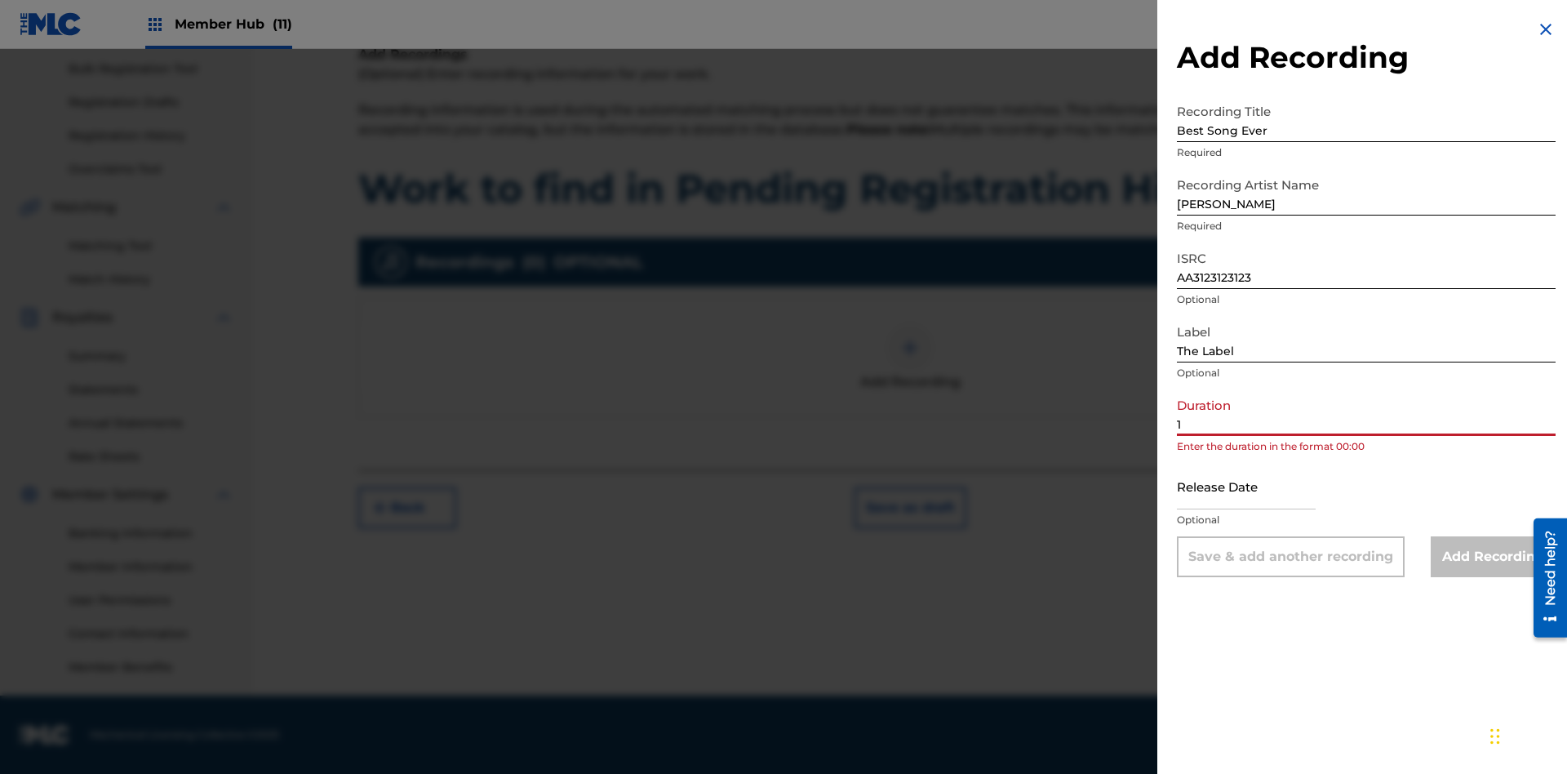
click at [1366, 412] on input "1" at bounding box center [1366, 412] width 379 height 47
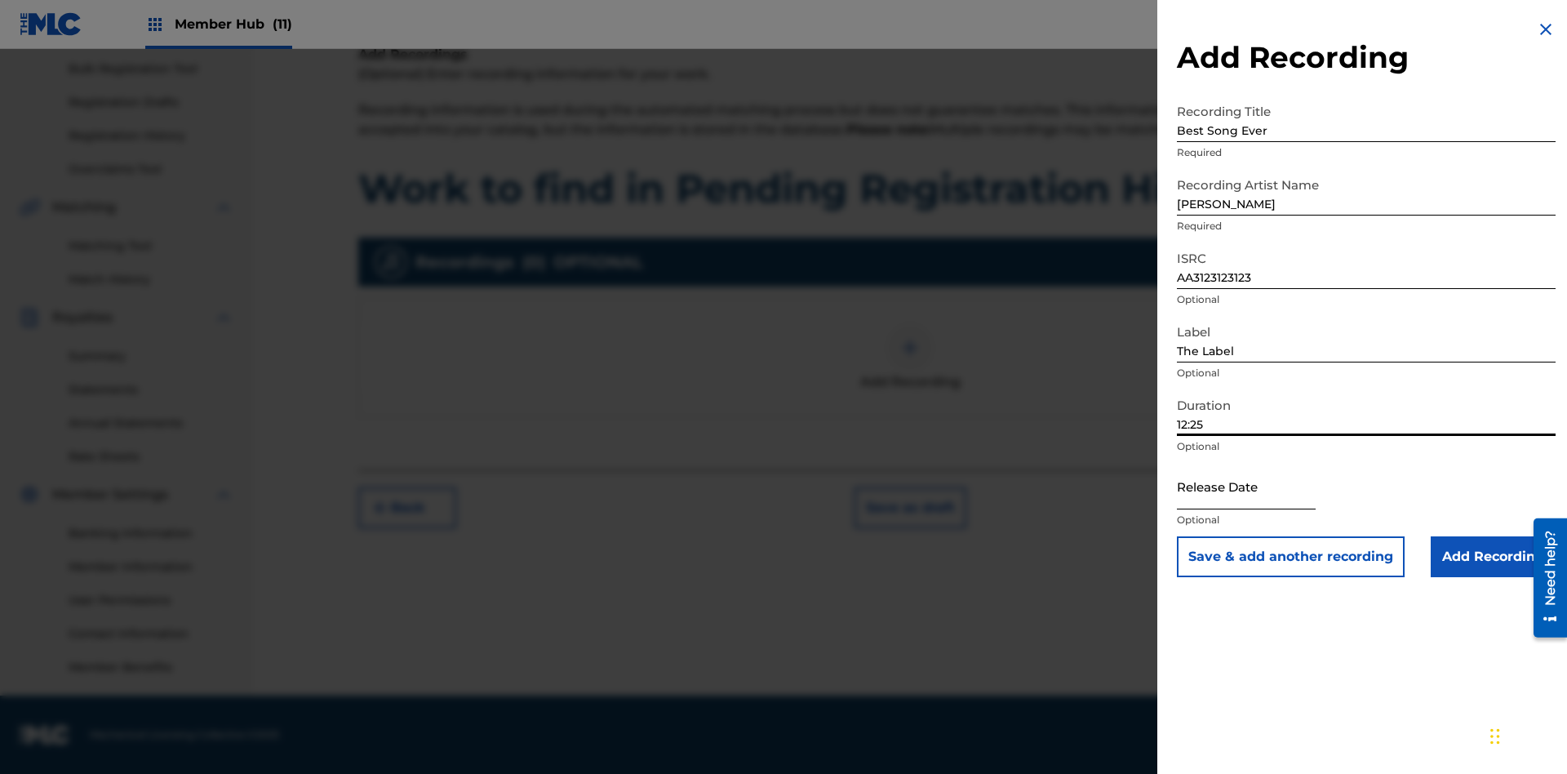
type input "12:25"
click at [1259, 487] on input "text" at bounding box center [1246, 486] width 139 height 47
select select "8"
select select "2025"
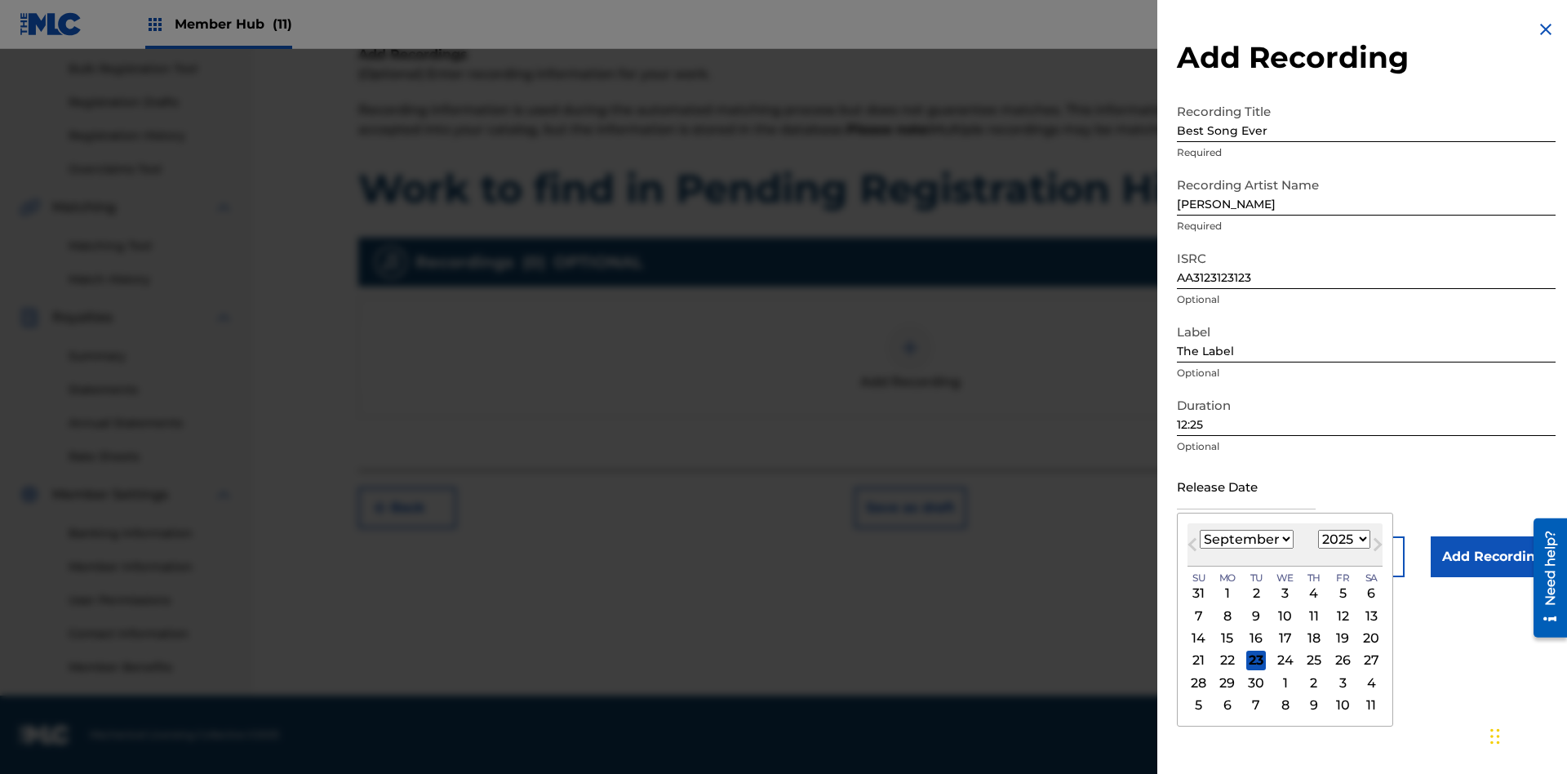
click at [1245, 539] on select "January February March April May June July August September October November De…" at bounding box center [1247, 539] width 94 height 19
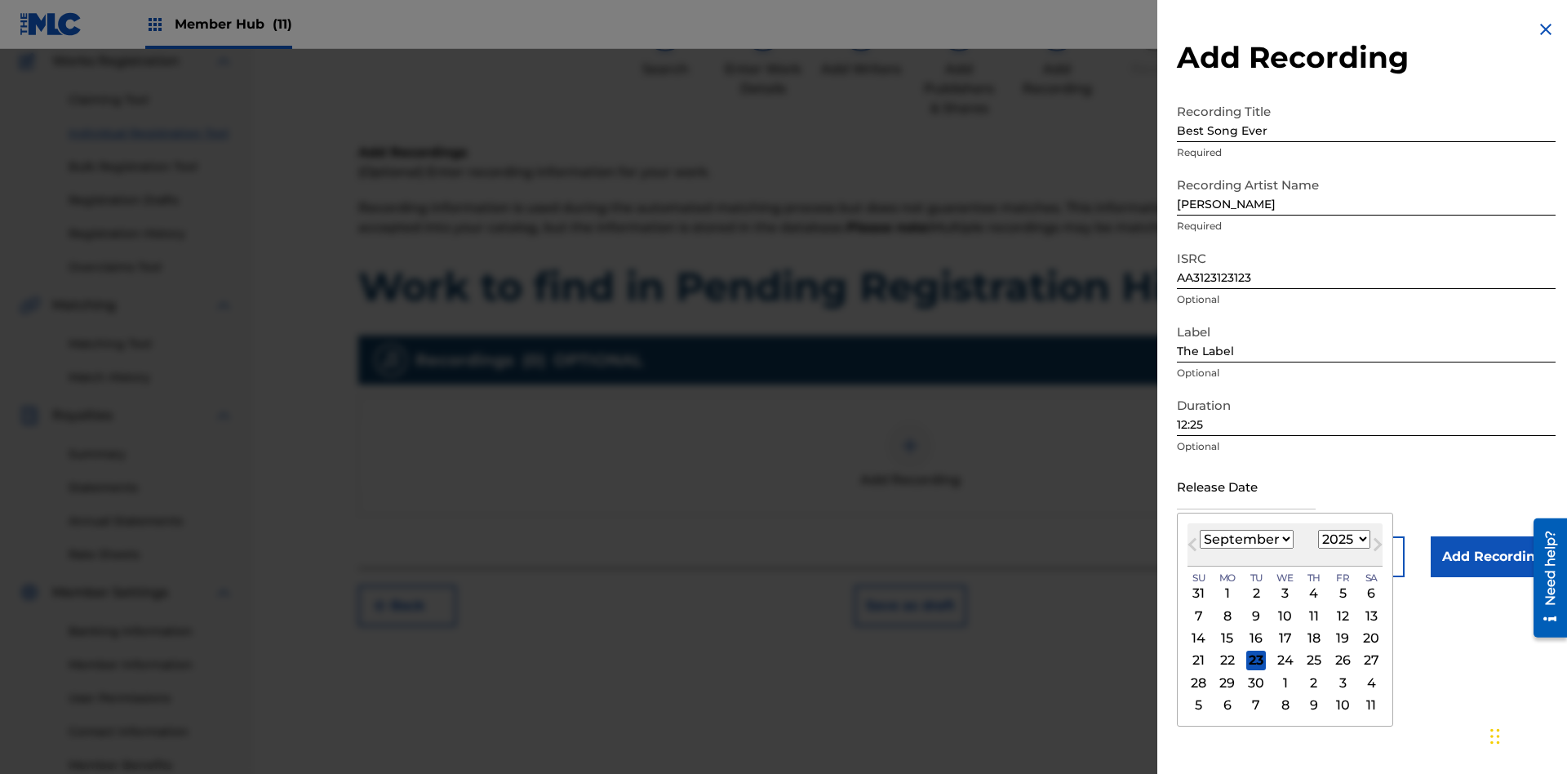
select select "3"
click at [1342, 539] on select "1900 1901 1902 1903 1904 1905 1906 1907 1908 1909 1910 1911 1912 1913 1914 1915…" at bounding box center [1344, 539] width 52 height 19
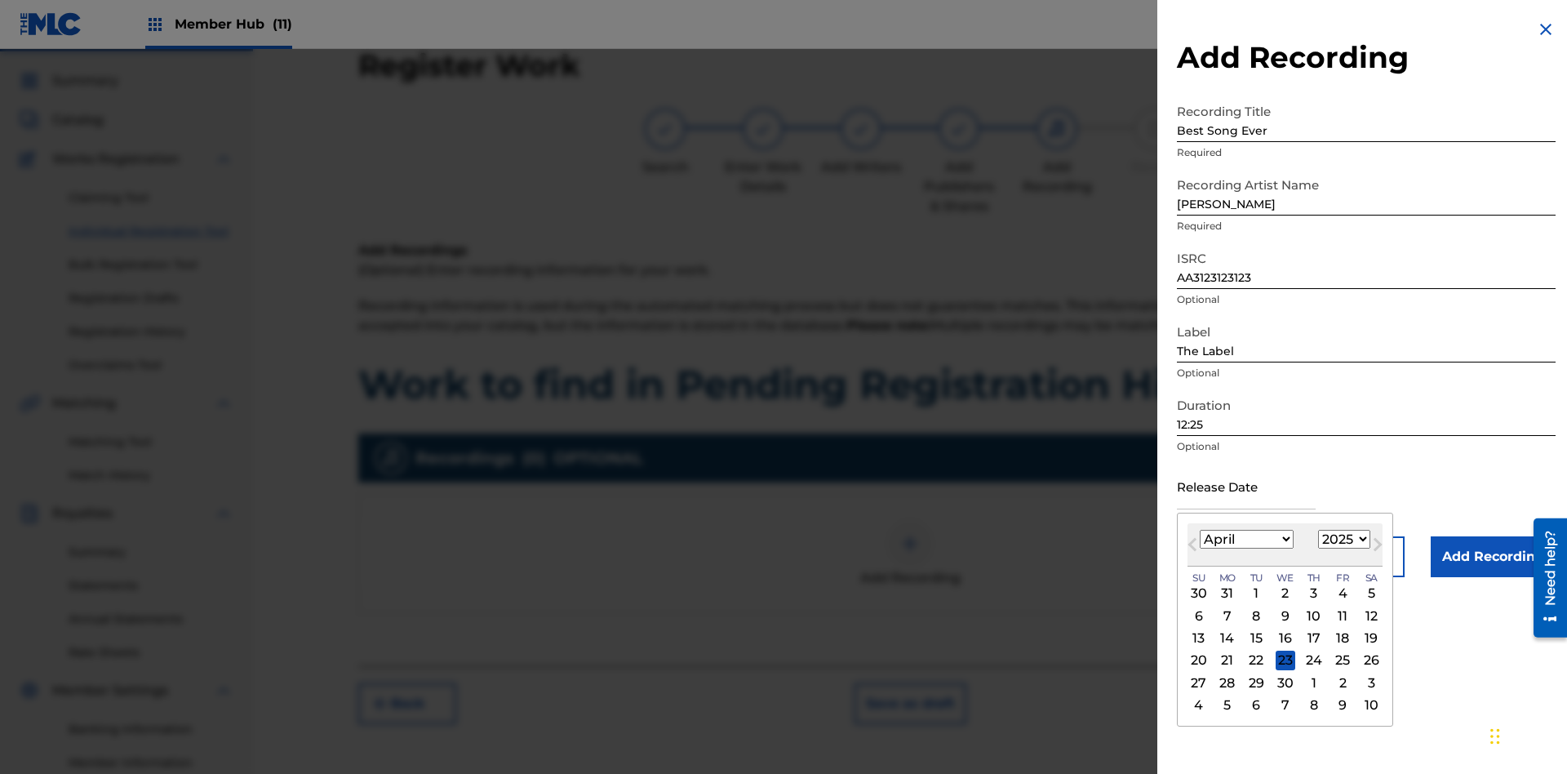
select select "2021"
click at [1342, 539] on select "1900 1901 1902 1903 1904 1905 1906 1907 1908 1909 1910 1911 1912 1913 1914 1915…" at bounding box center [1344, 539] width 52 height 19
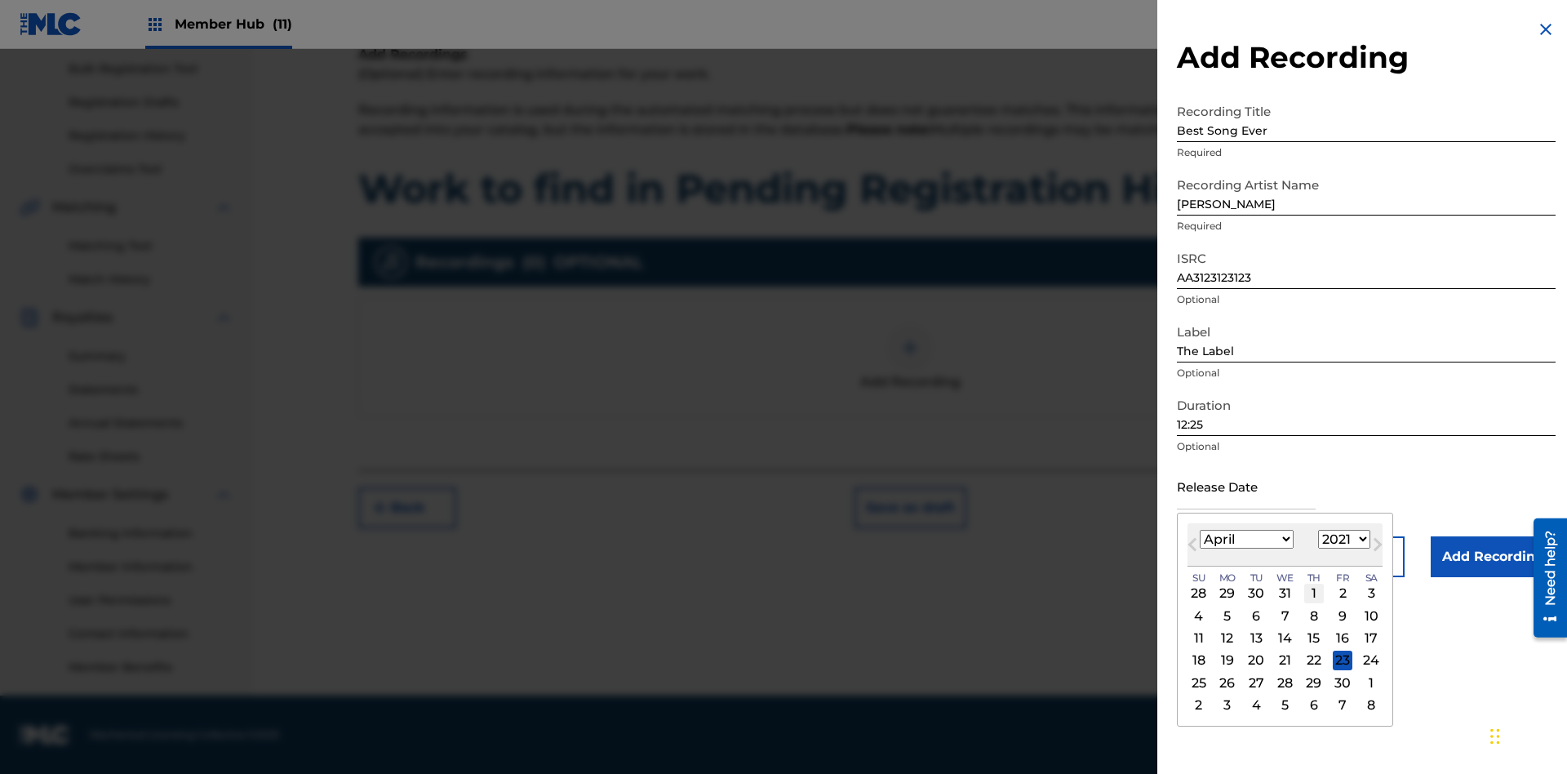
click at [1311, 593] on div "1" at bounding box center [1314, 593] width 20 height 20
type input "[DATE]"
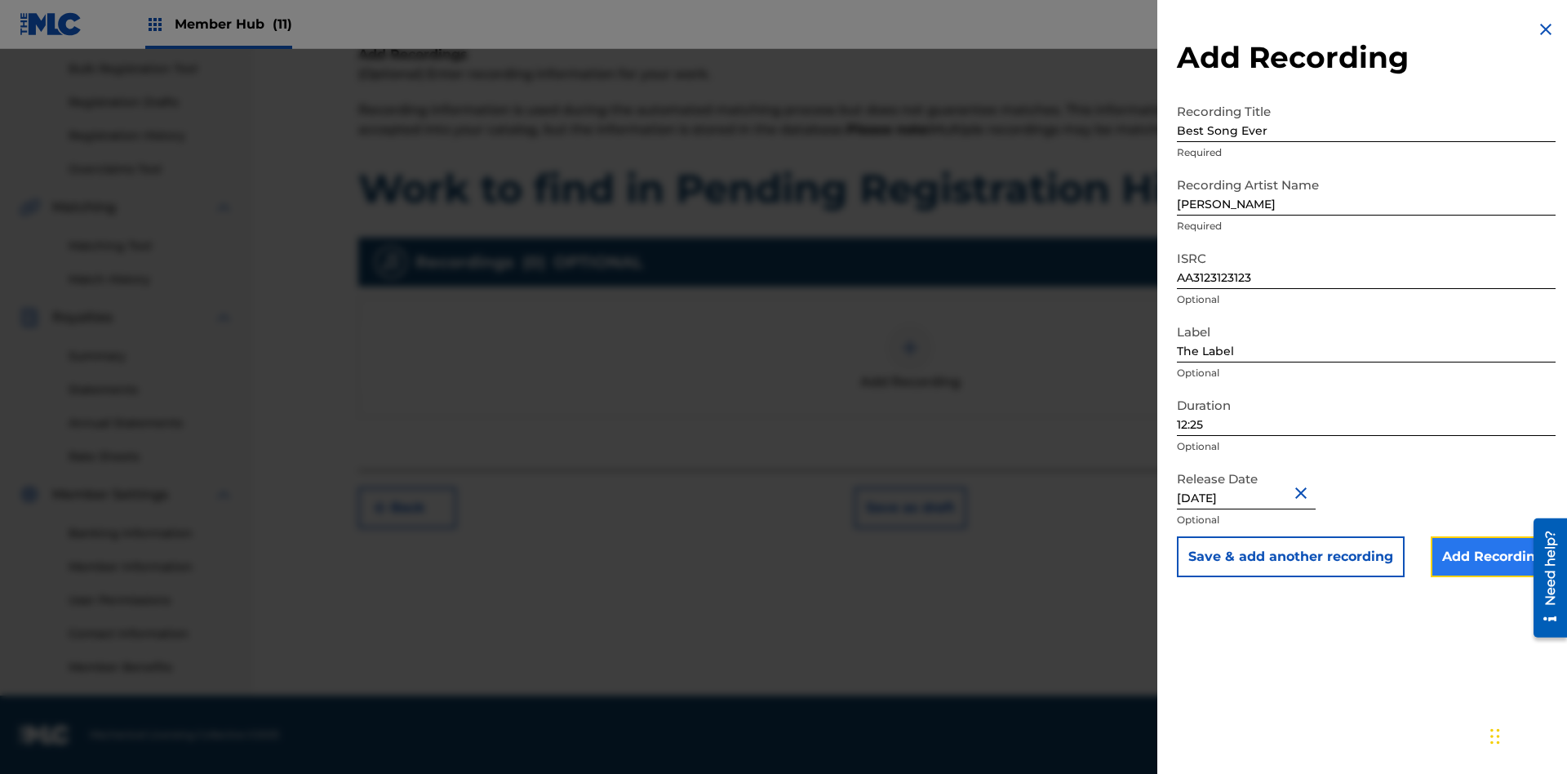
click at [1493, 557] on input "Add Recording" at bounding box center [1493, 556] width 125 height 41
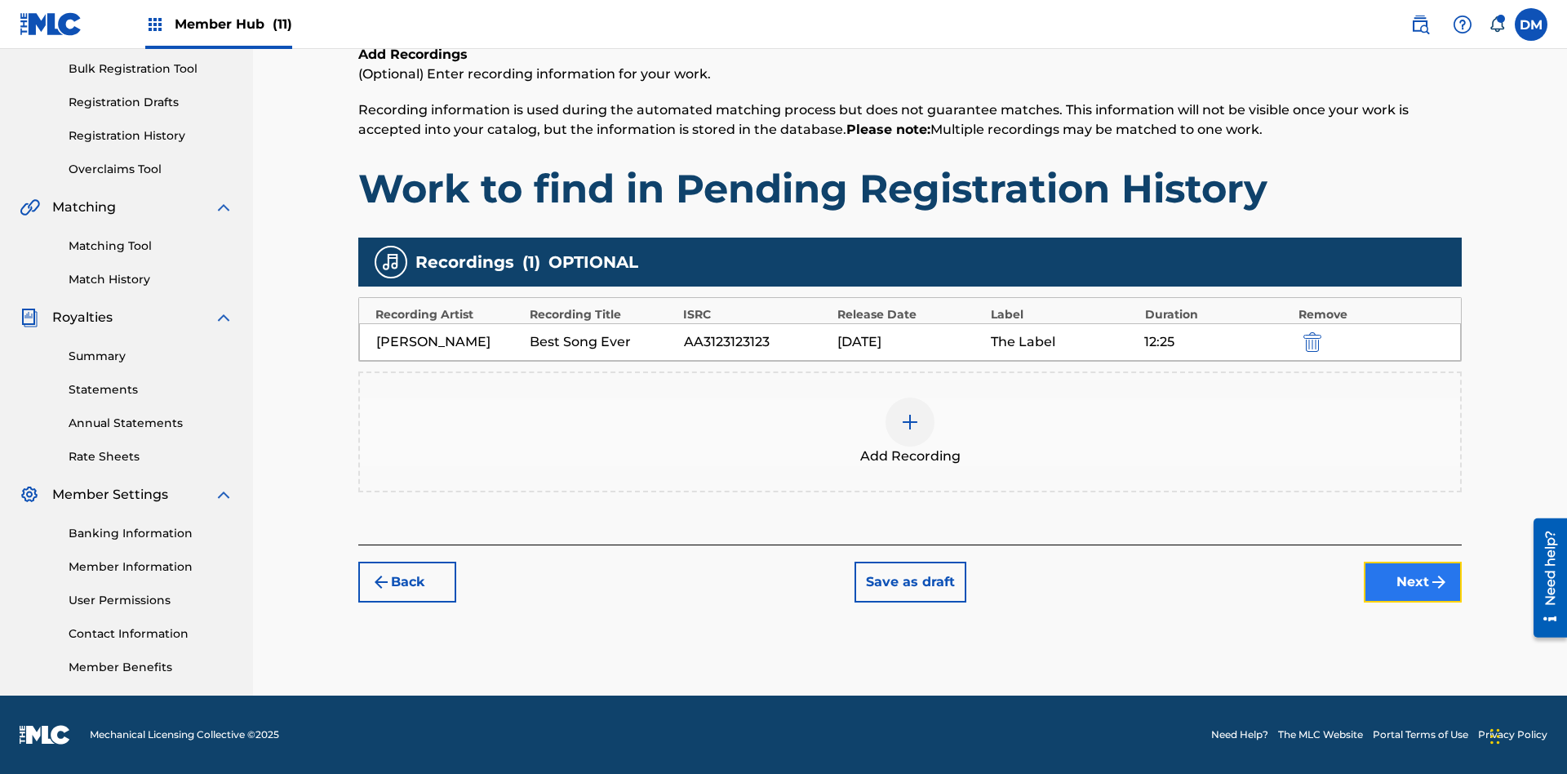
click at [1413, 582] on button "Next" at bounding box center [1413, 581] width 98 height 41
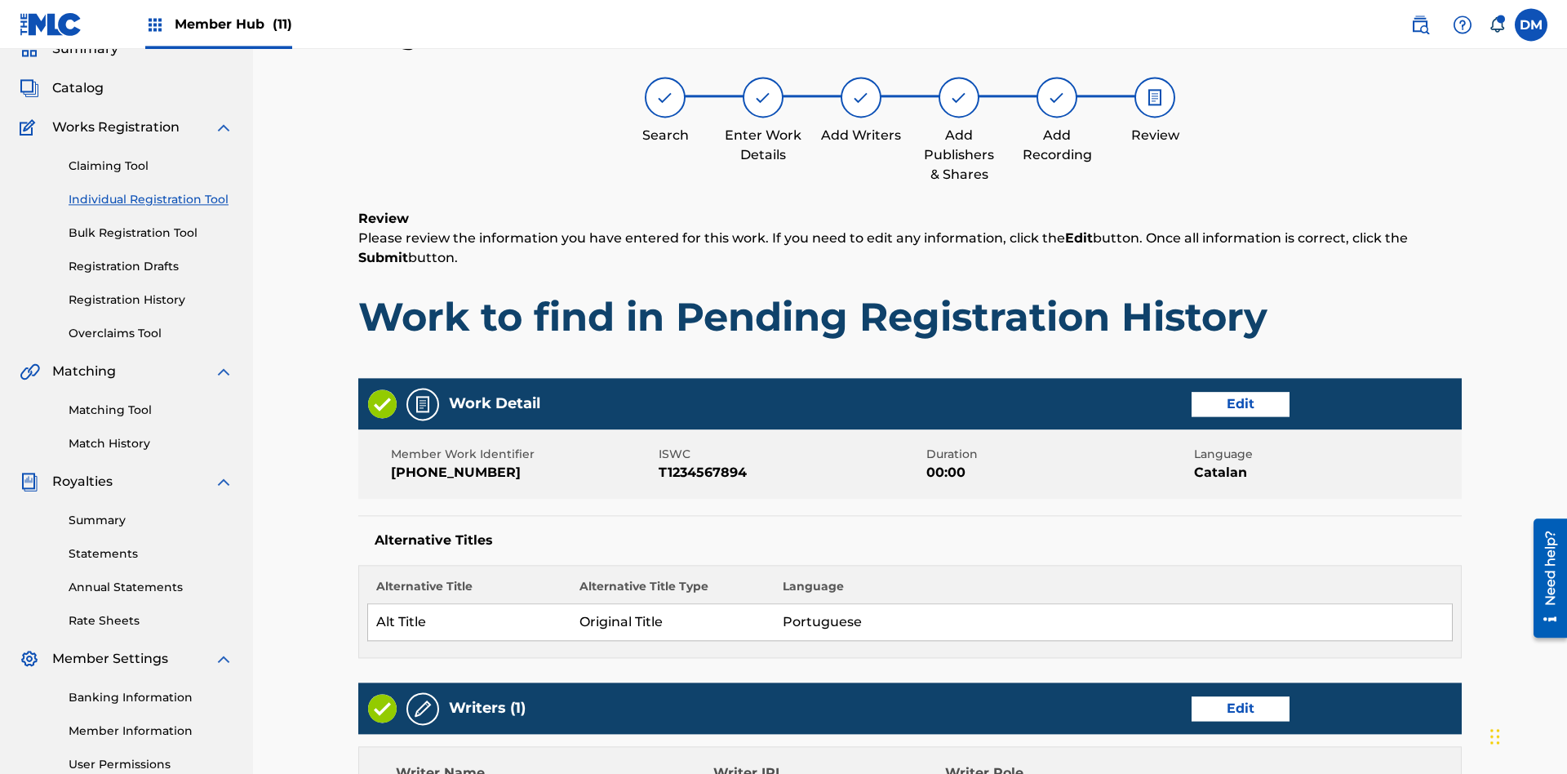
scroll to position [769, 0]
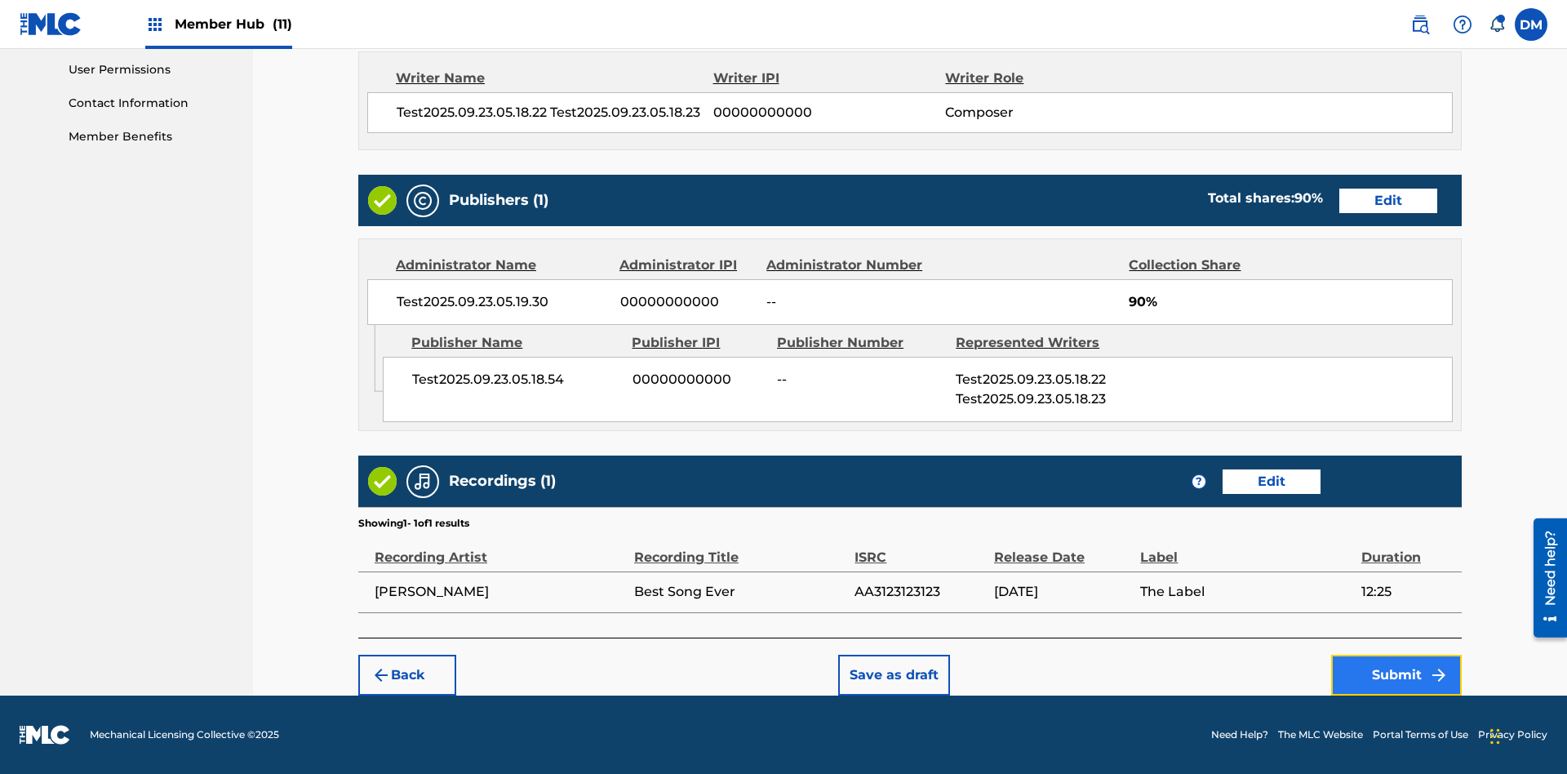
click at [1396, 674] on button "Submit" at bounding box center [1396, 674] width 131 height 41
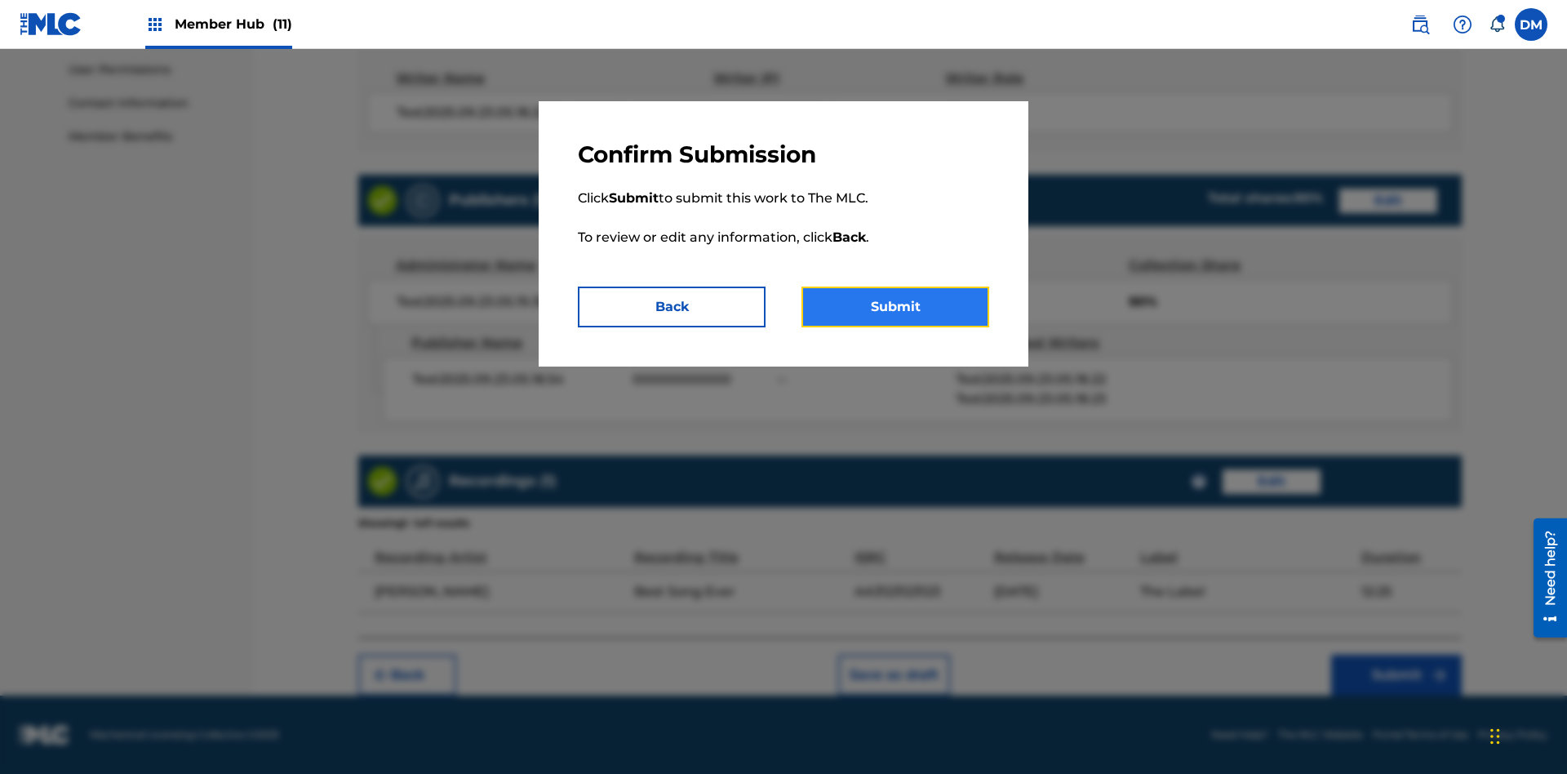
click at [895, 307] on button "Submit" at bounding box center [895, 306] width 188 height 41
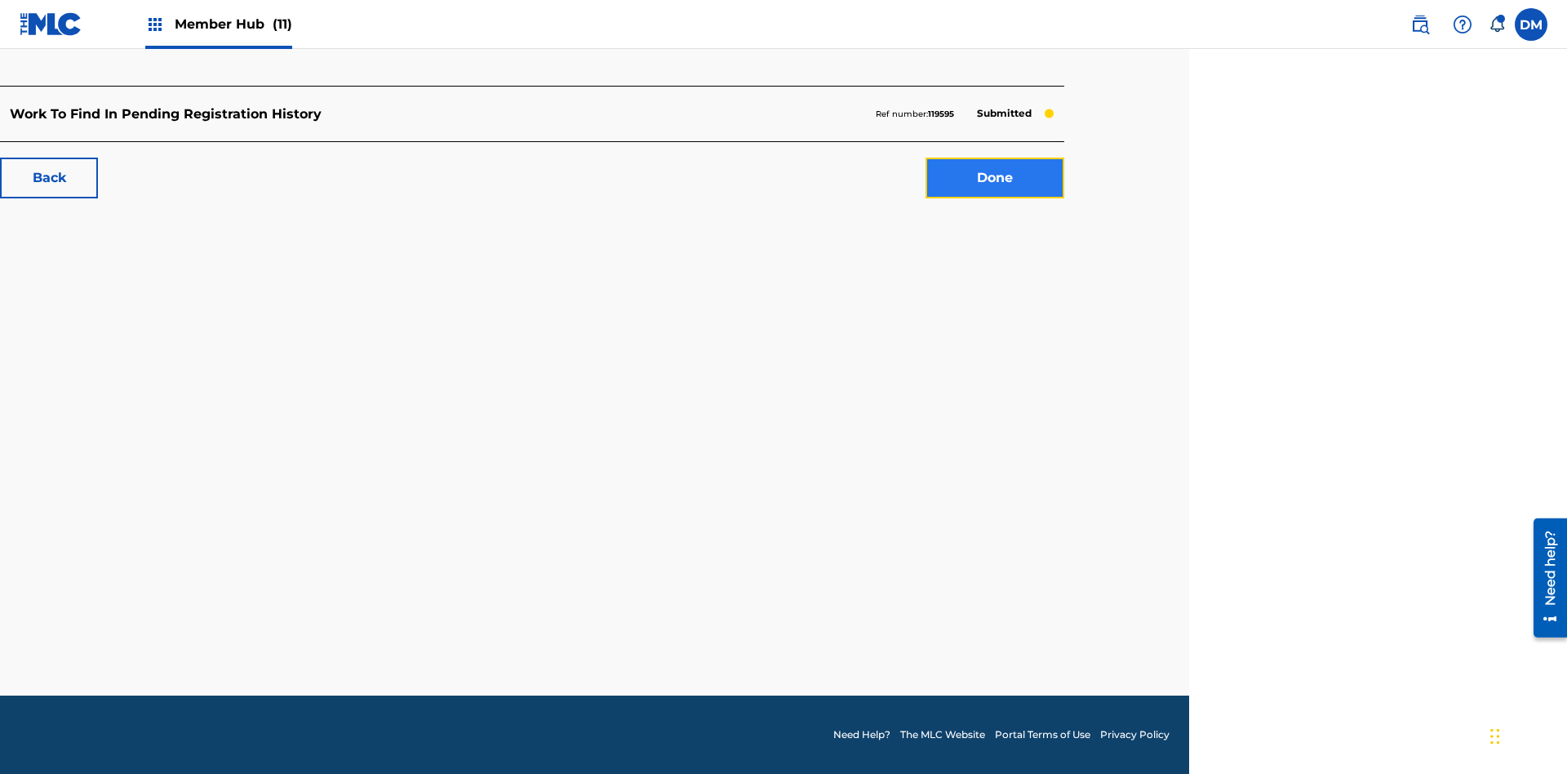
click at [995, 178] on link "Done" at bounding box center [994, 177] width 139 height 41
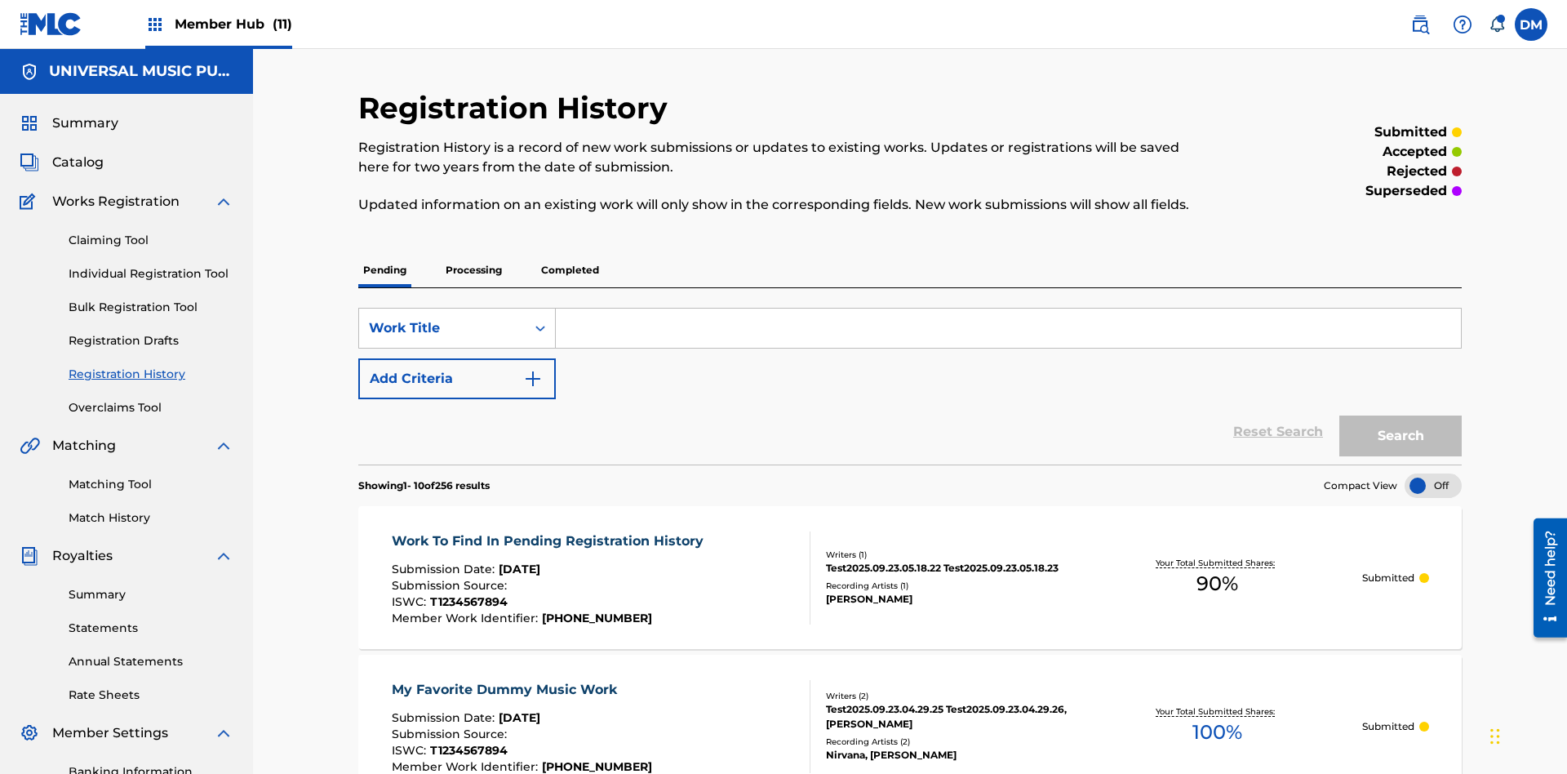
scroll to position [220, 0]
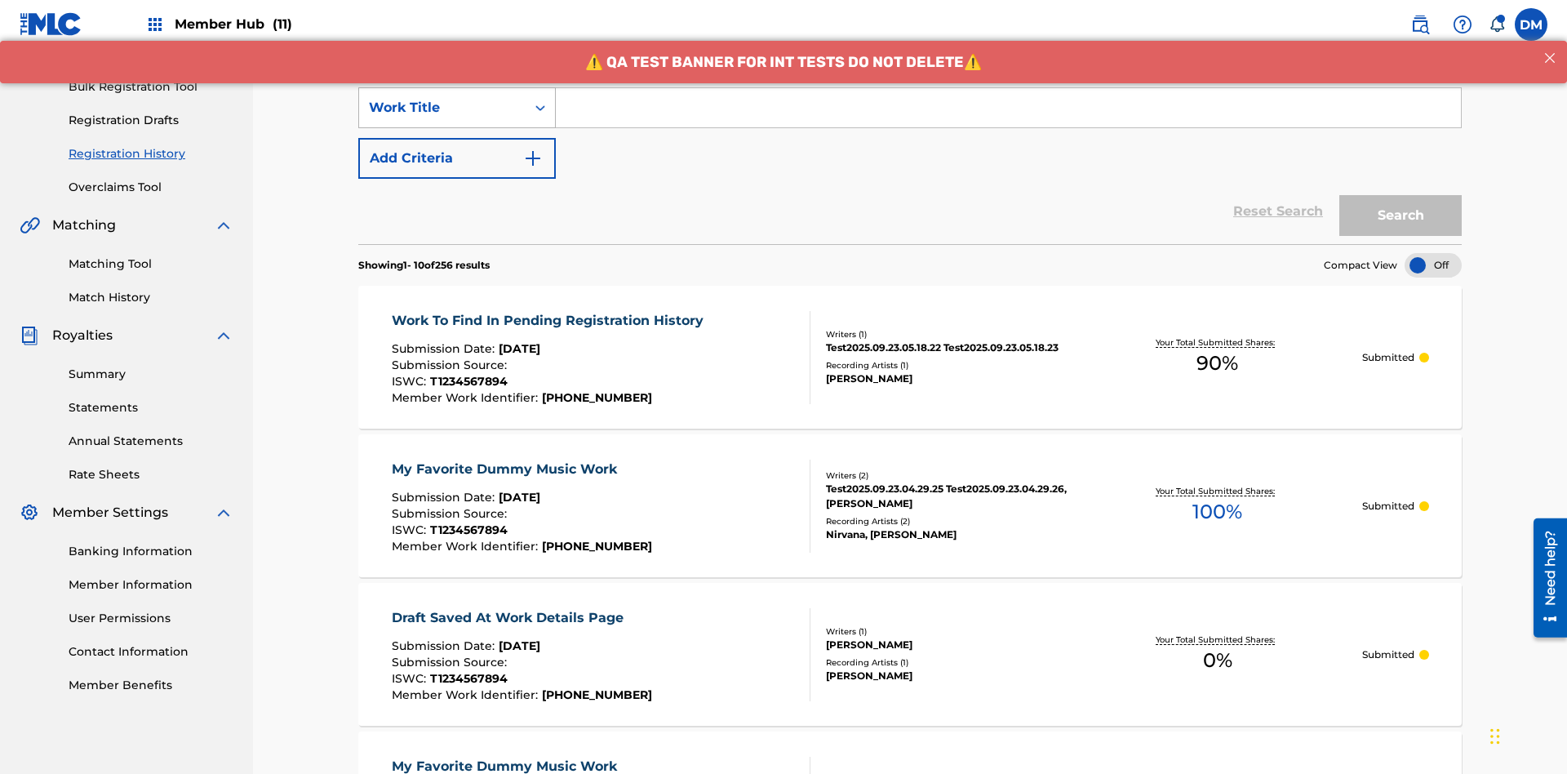
click at [442, 108] on div "Work Title" at bounding box center [442, 108] width 147 height 20
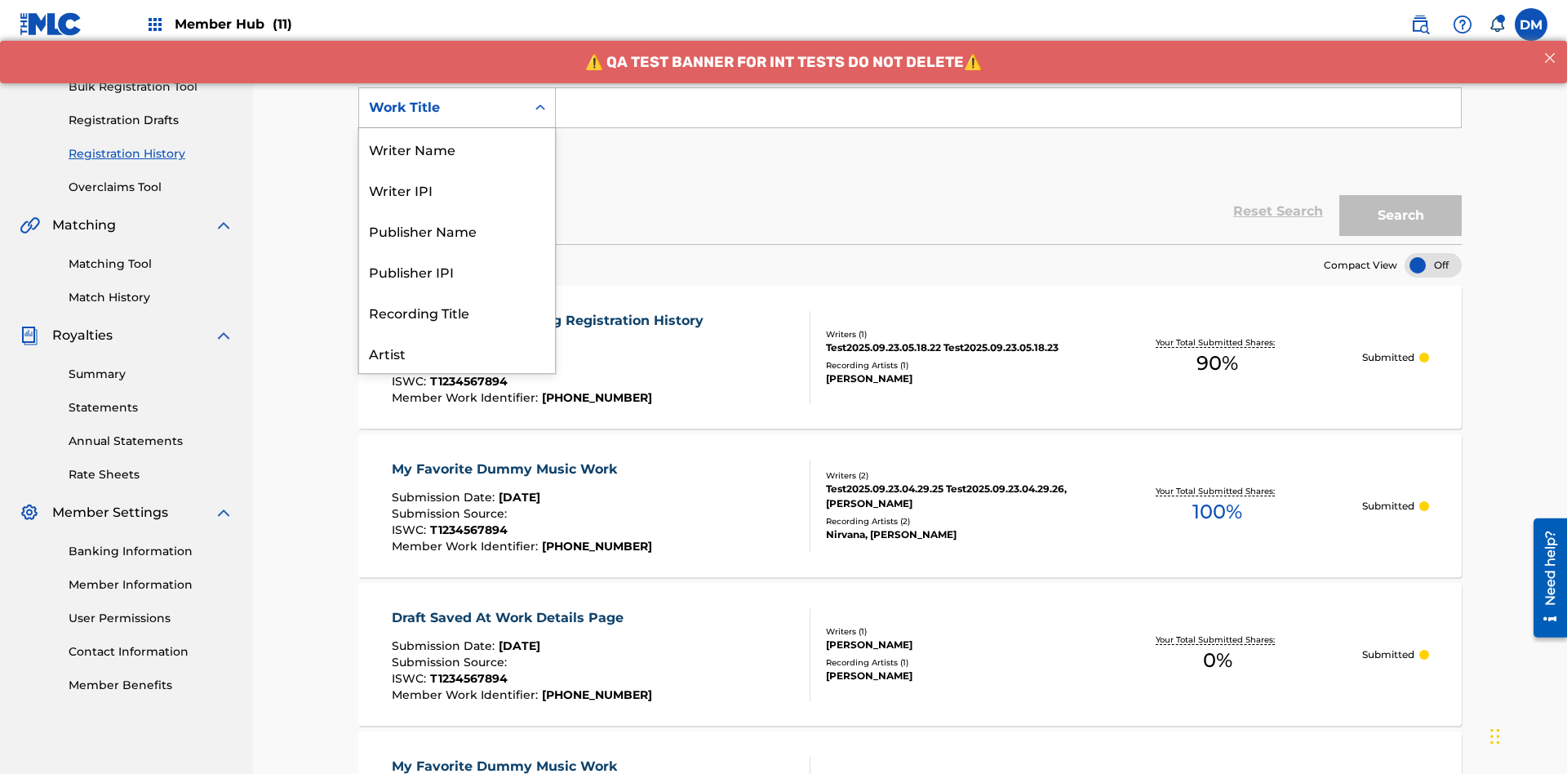
scroll to position [82, 0]
click at [457, 353] on div "Work Title" at bounding box center [457, 352] width 196 height 41
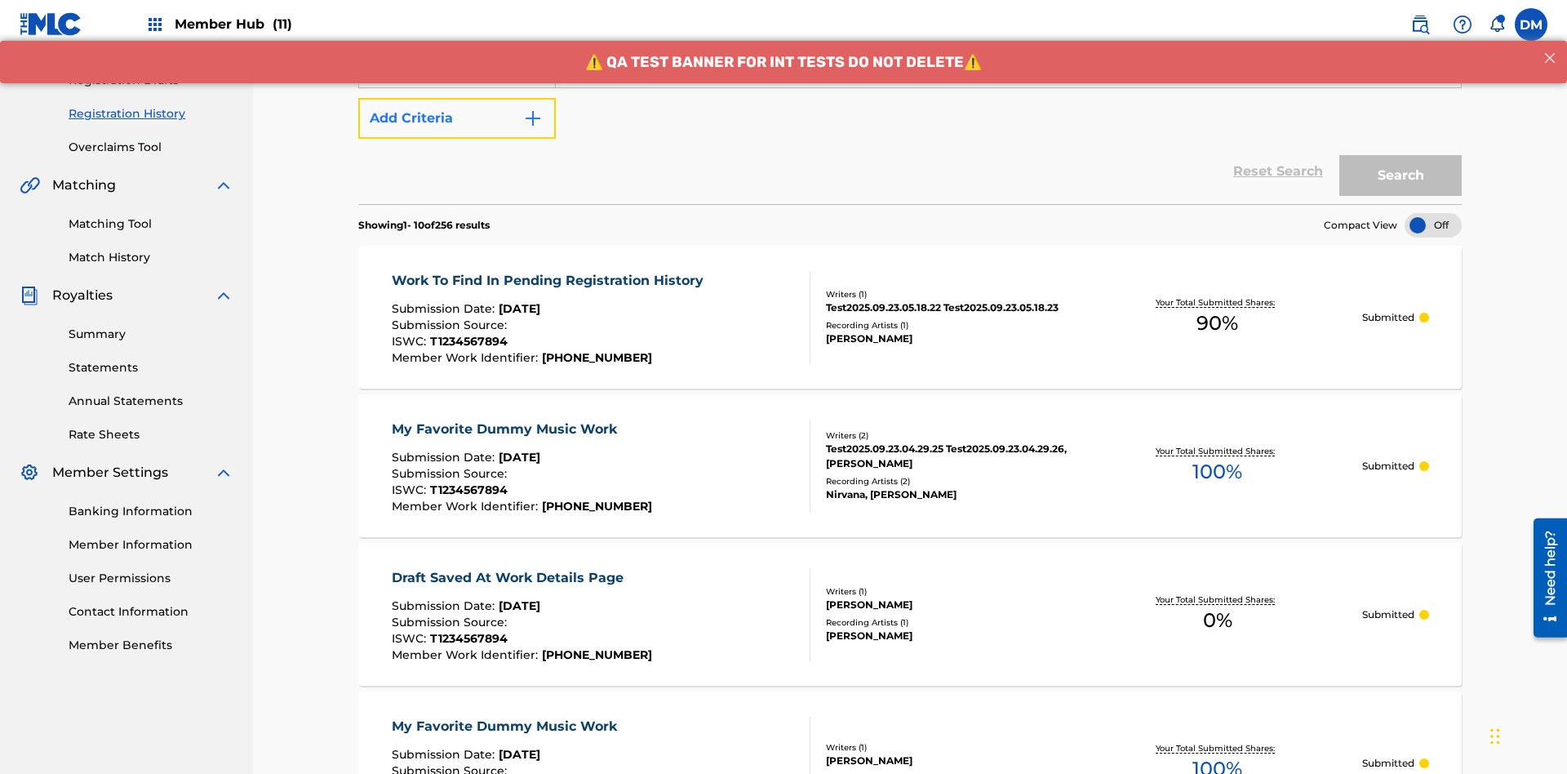
click at [457, 118] on button "Add Criteria" at bounding box center [456, 118] width 197 height 41
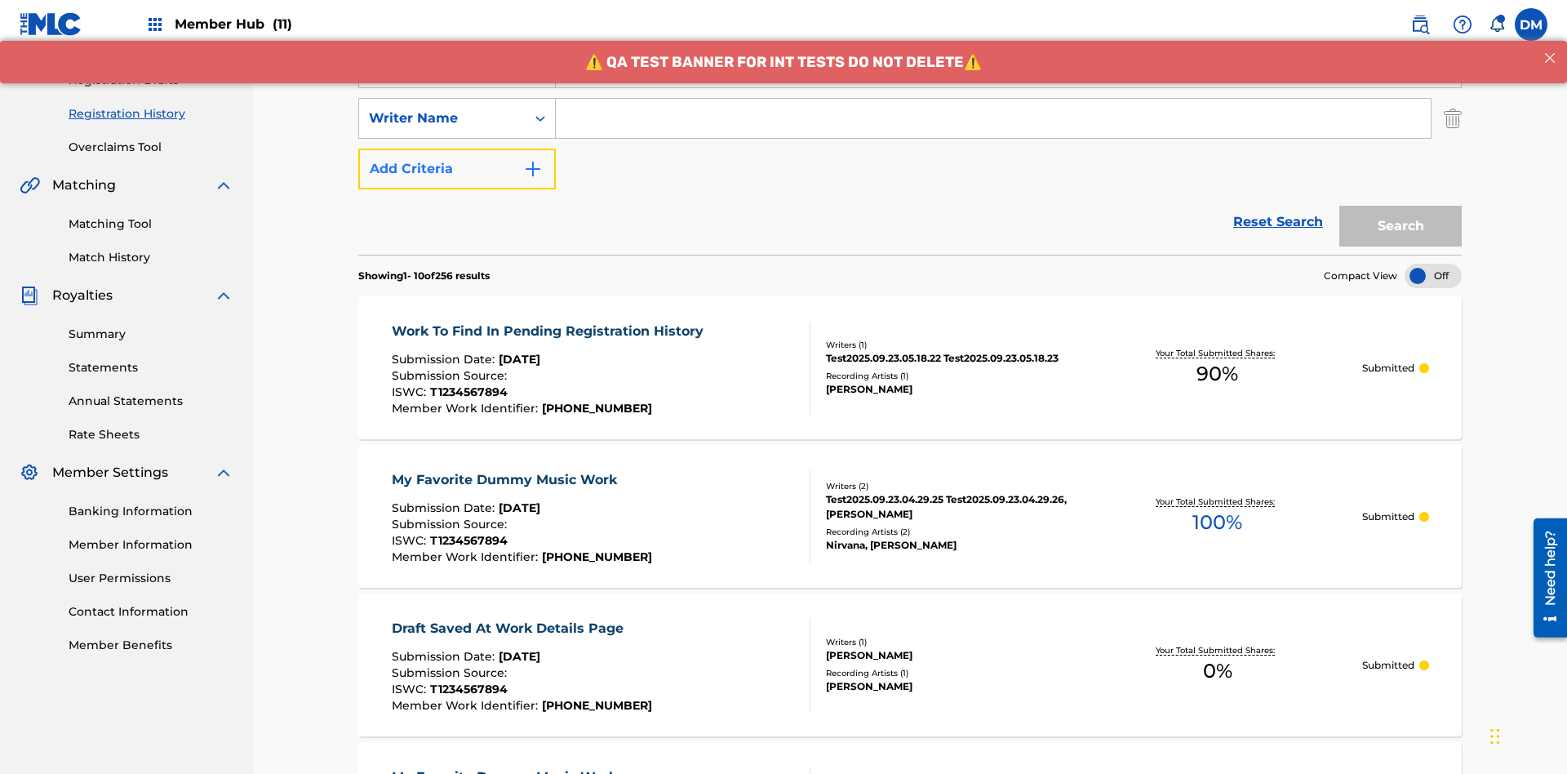
scroll to position [271, 0]
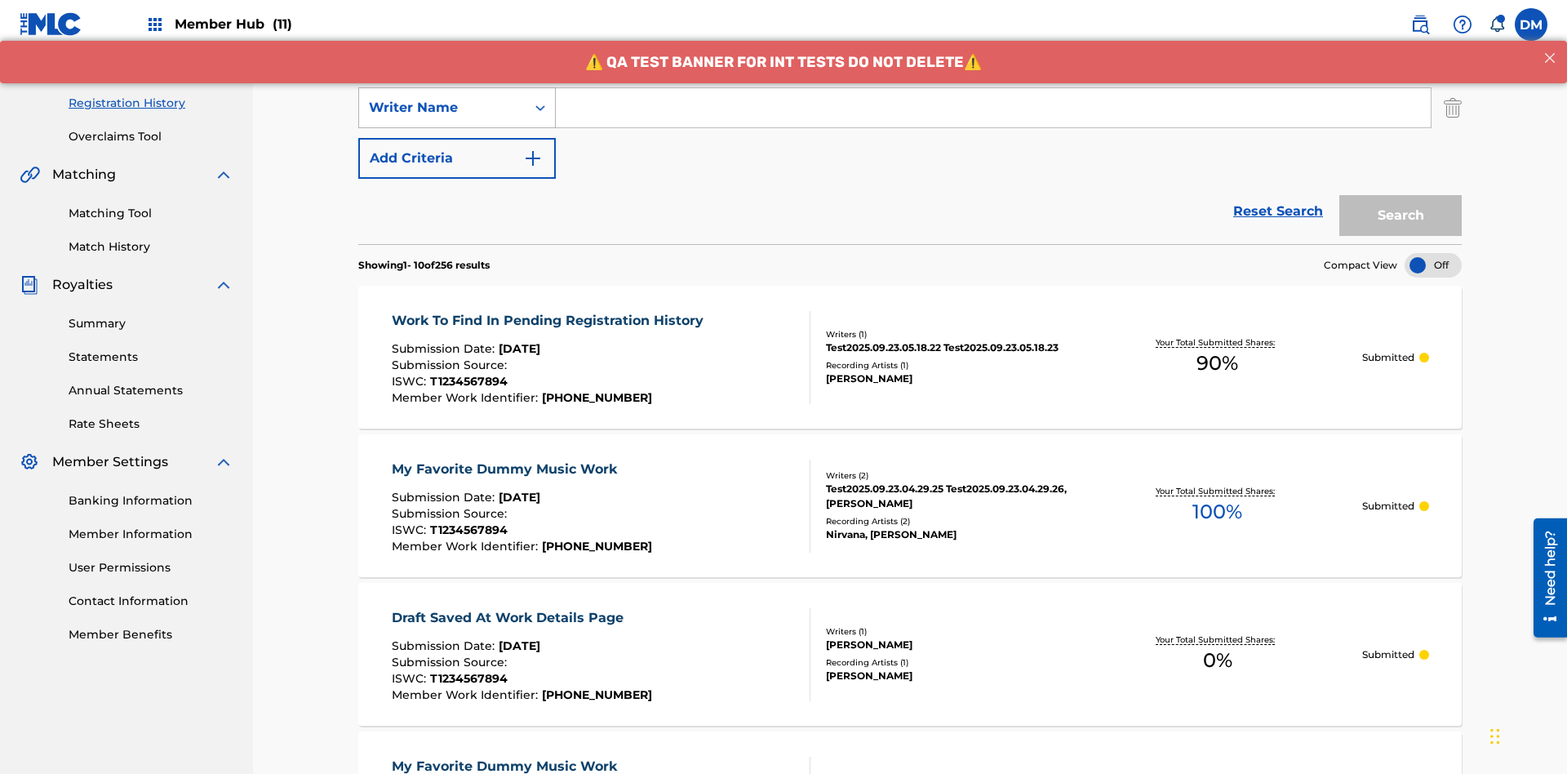
click at [442, 108] on div "Writer Name" at bounding box center [442, 108] width 147 height 20
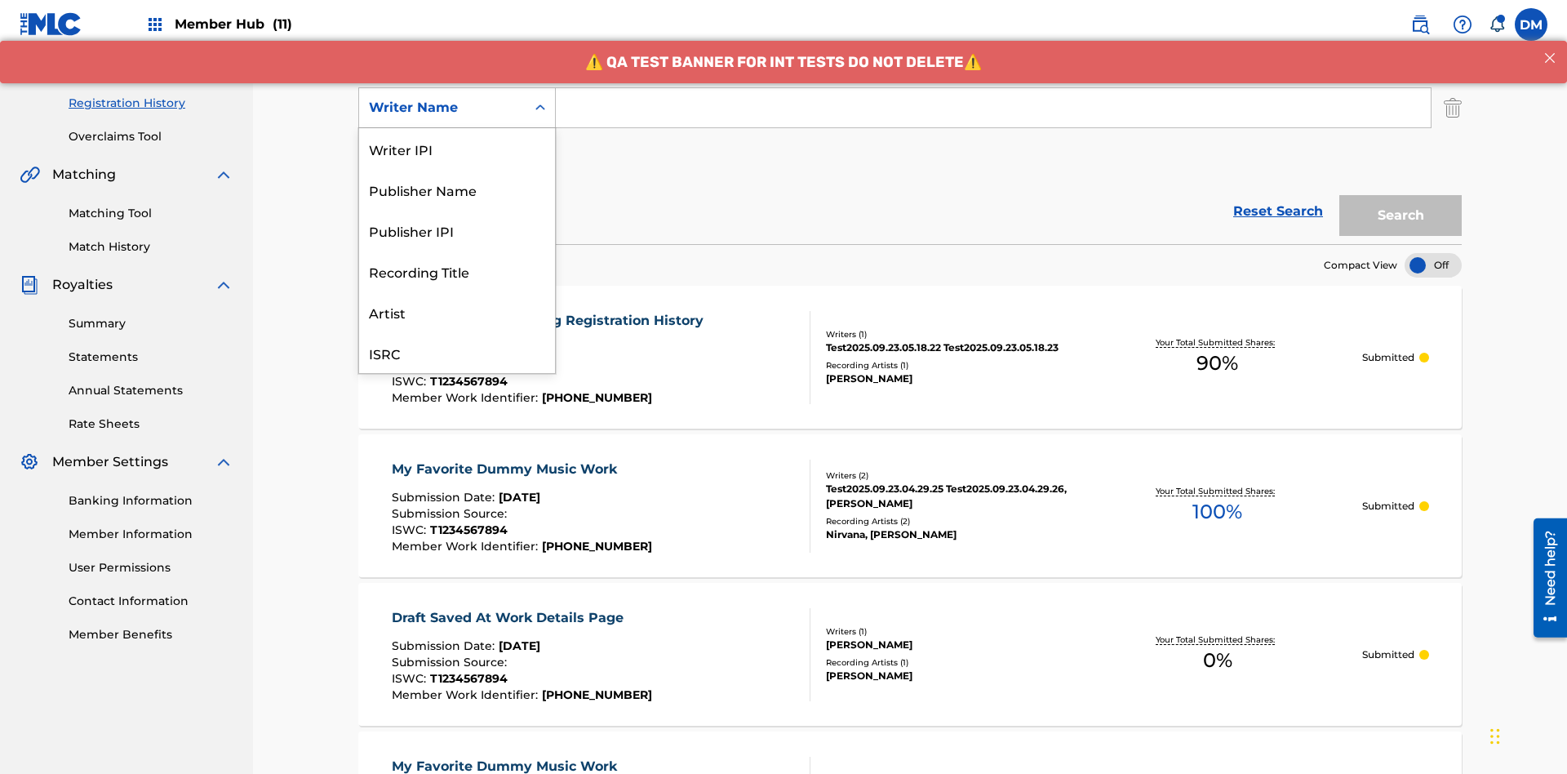
scroll to position [41, 0]
click at [457, 230] on div "Recording Title" at bounding box center [457, 230] width 196 height 41
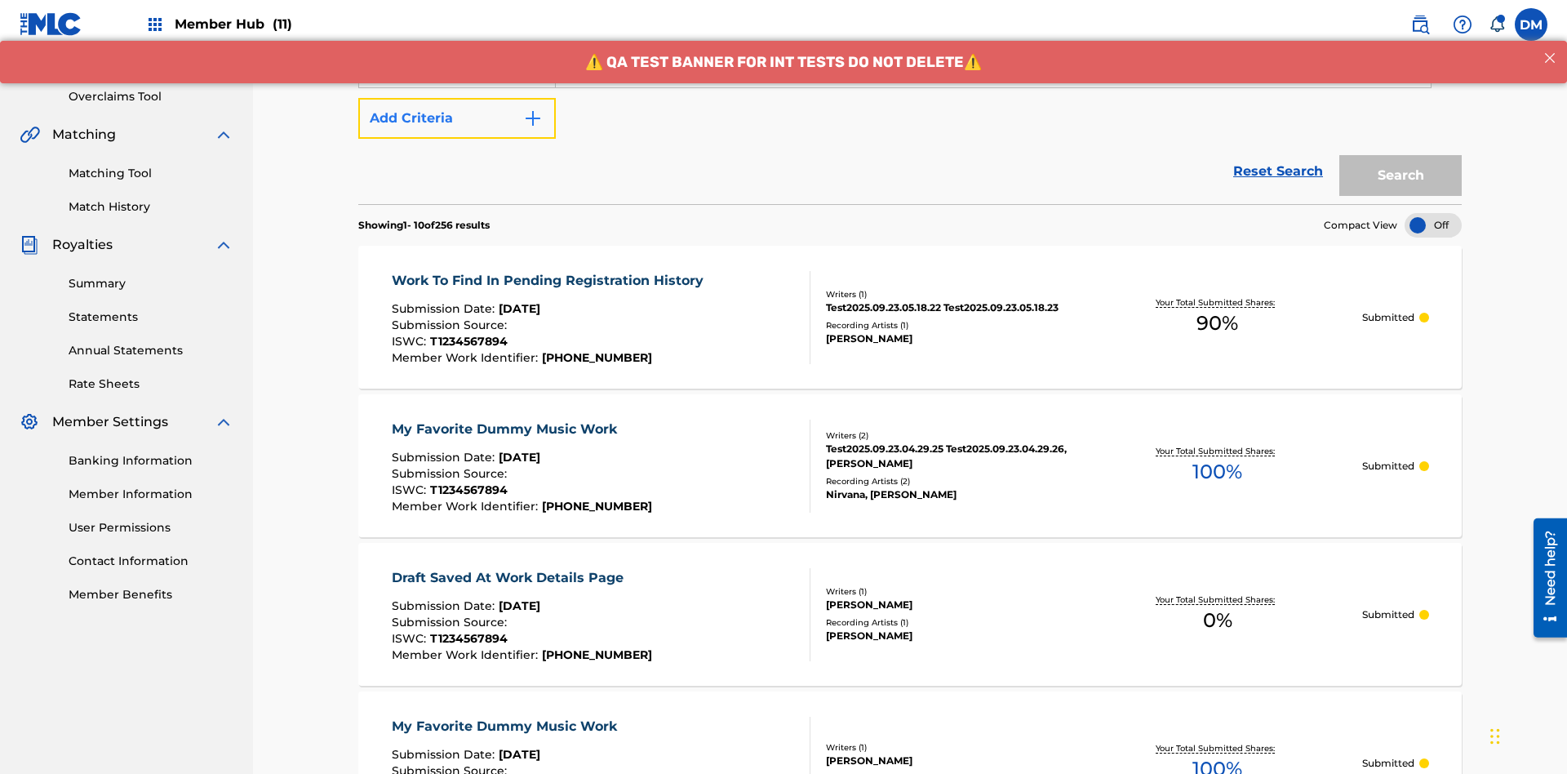
click at [457, 118] on button "Add Criteria" at bounding box center [456, 118] width 197 height 41
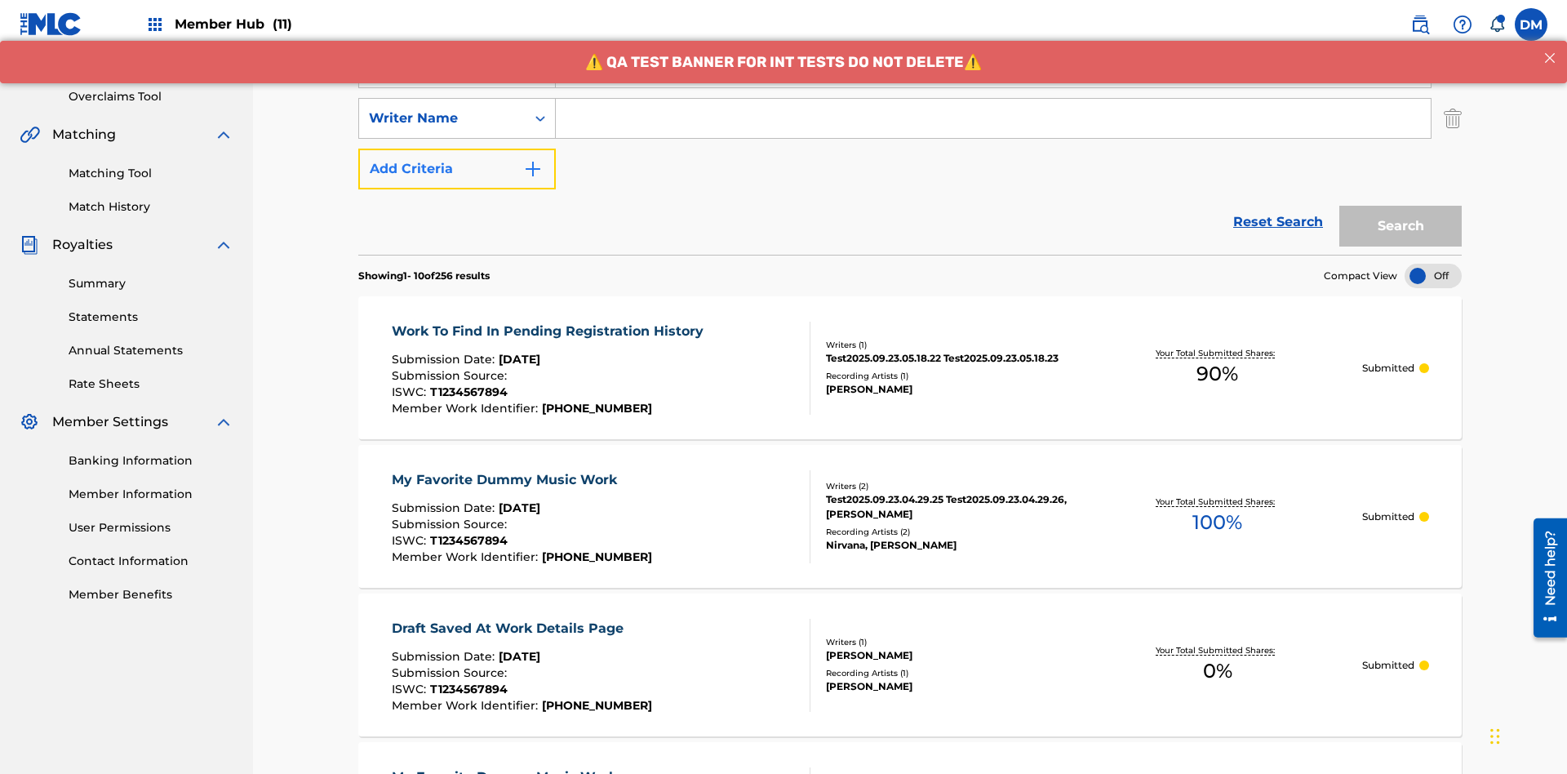
scroll to position [322, 0]
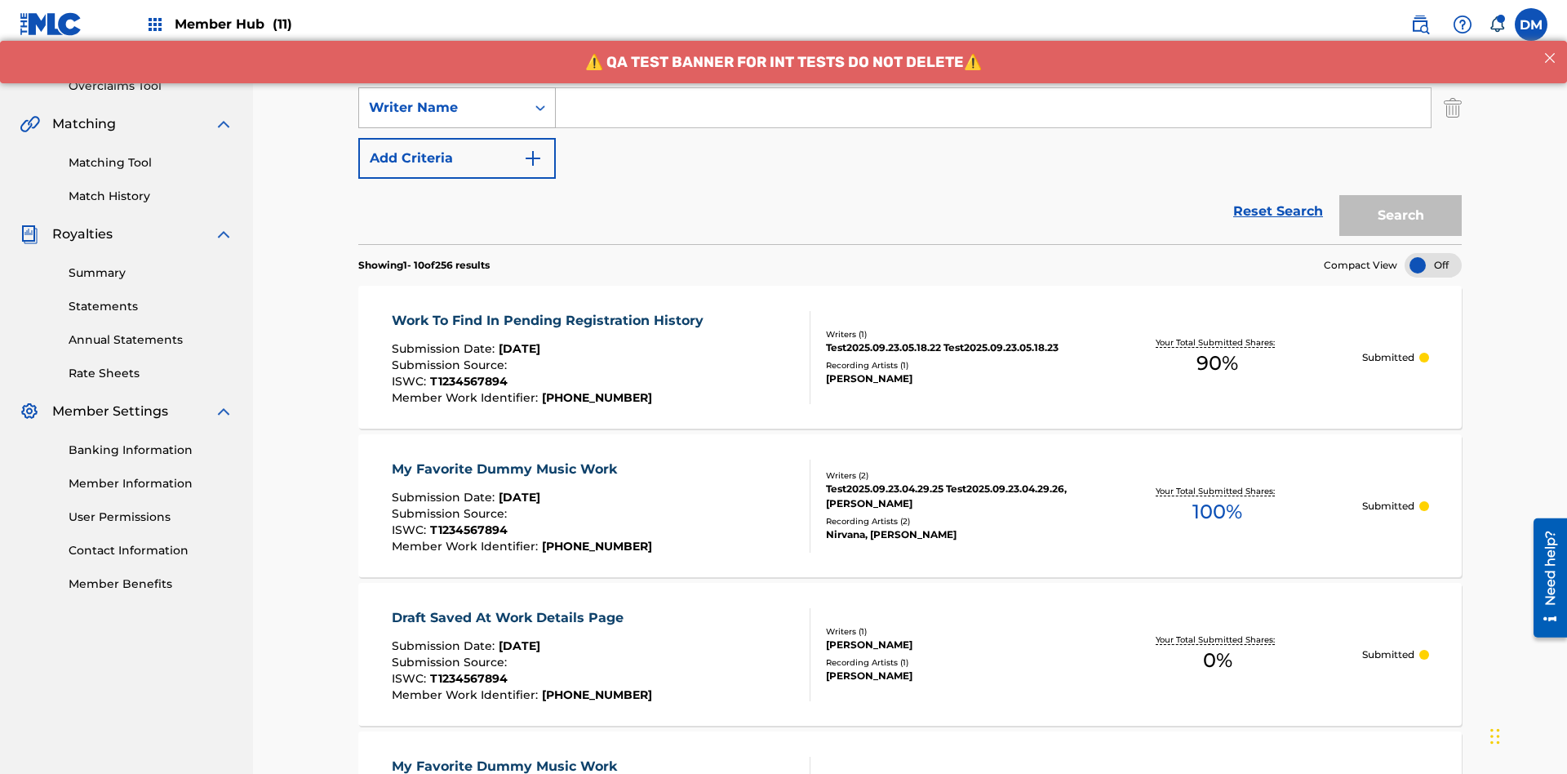
click at [442, 108] on div "Writer Name" at bounding box center [442, 108] width 147 height 20
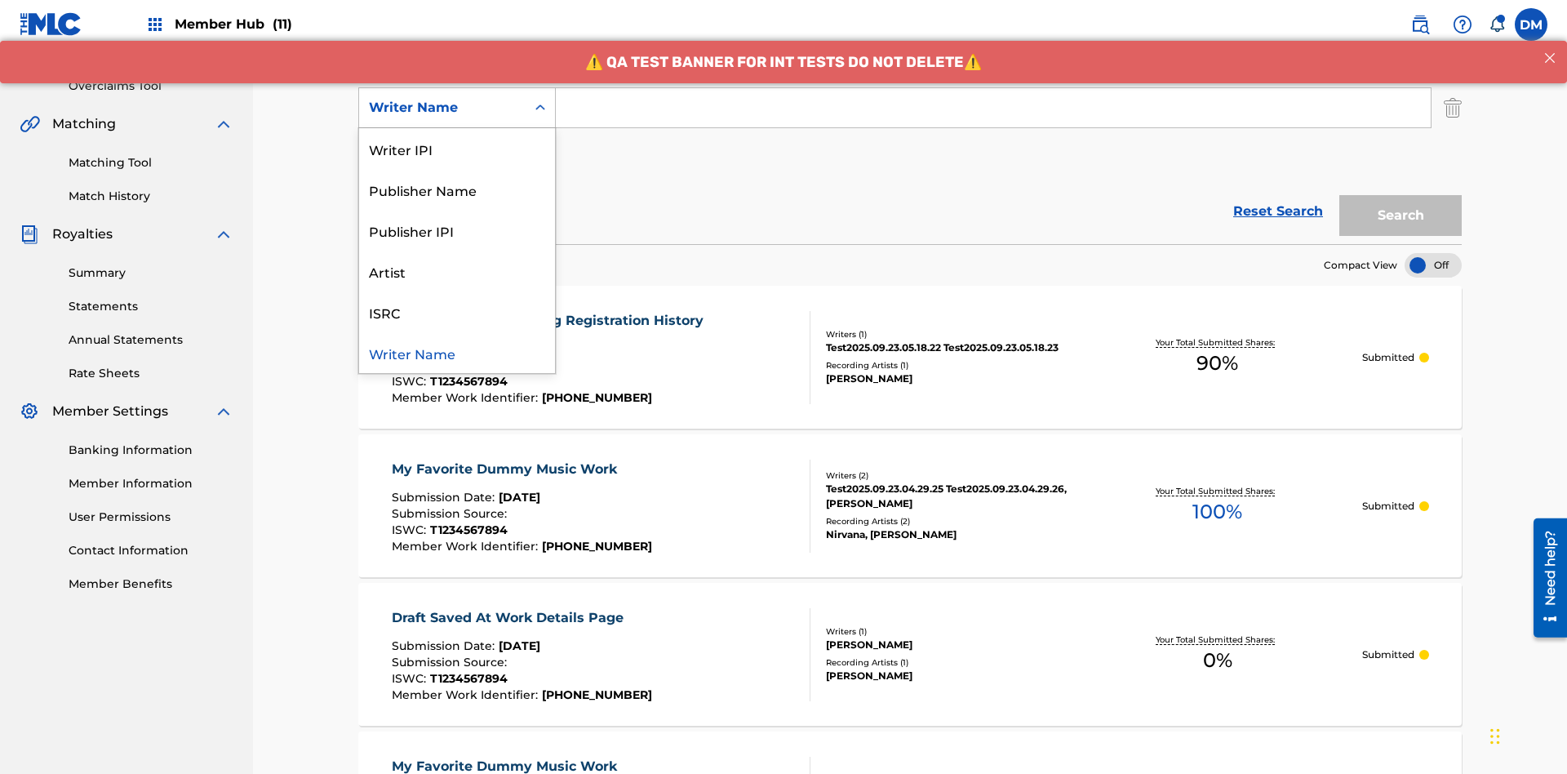
click at [457, 312] on div "ISRC" at bounding box center [457, 311] width 196 height 41
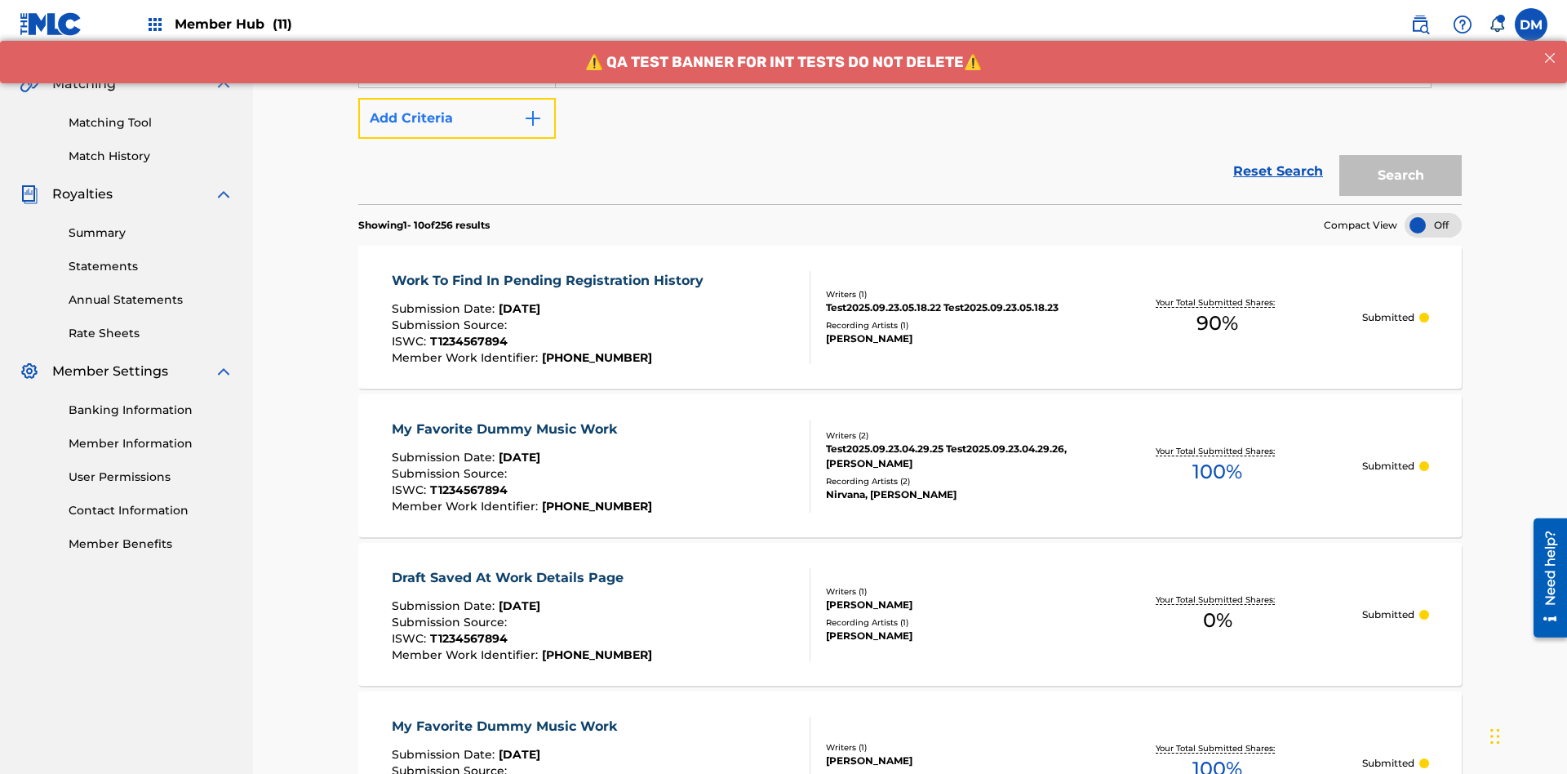
click at [457, 118] on button "Add Criteria" at bounding box center [456, 118] width 197 height 41
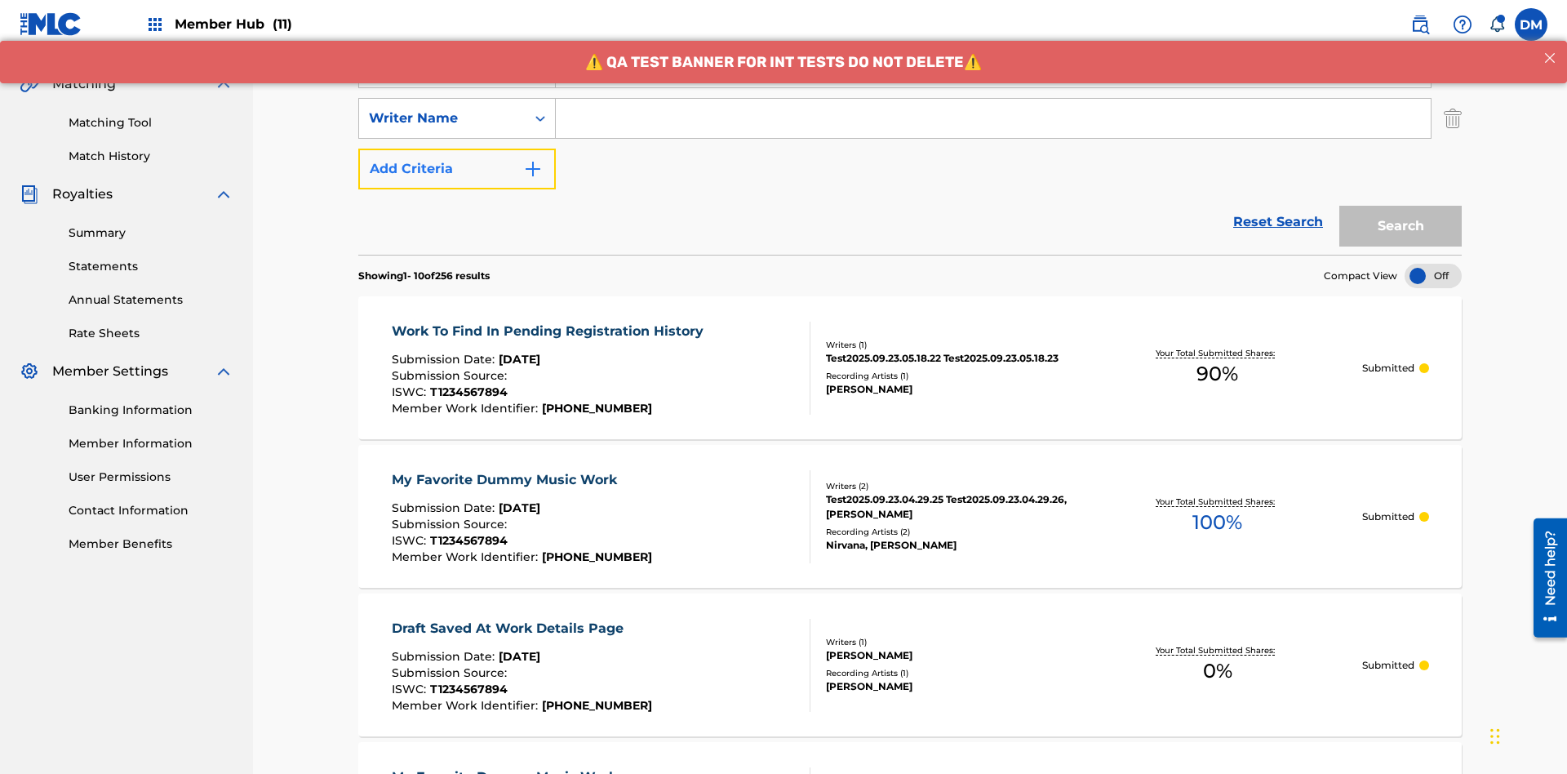
scroll to position [372, 0]
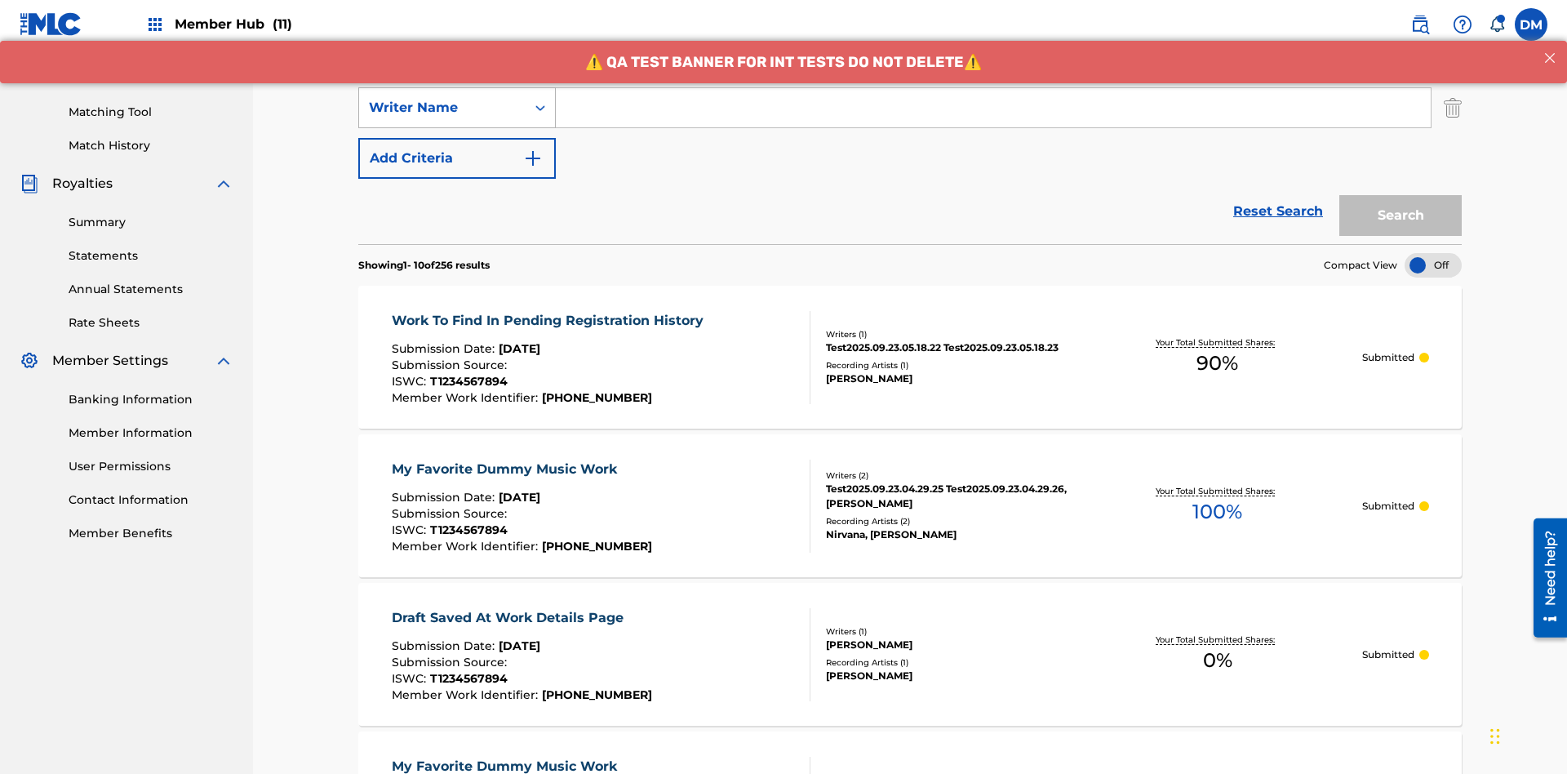
click at [442, 108] on div "Writer Name" at bounding box center [442, 108] width 147 height 20
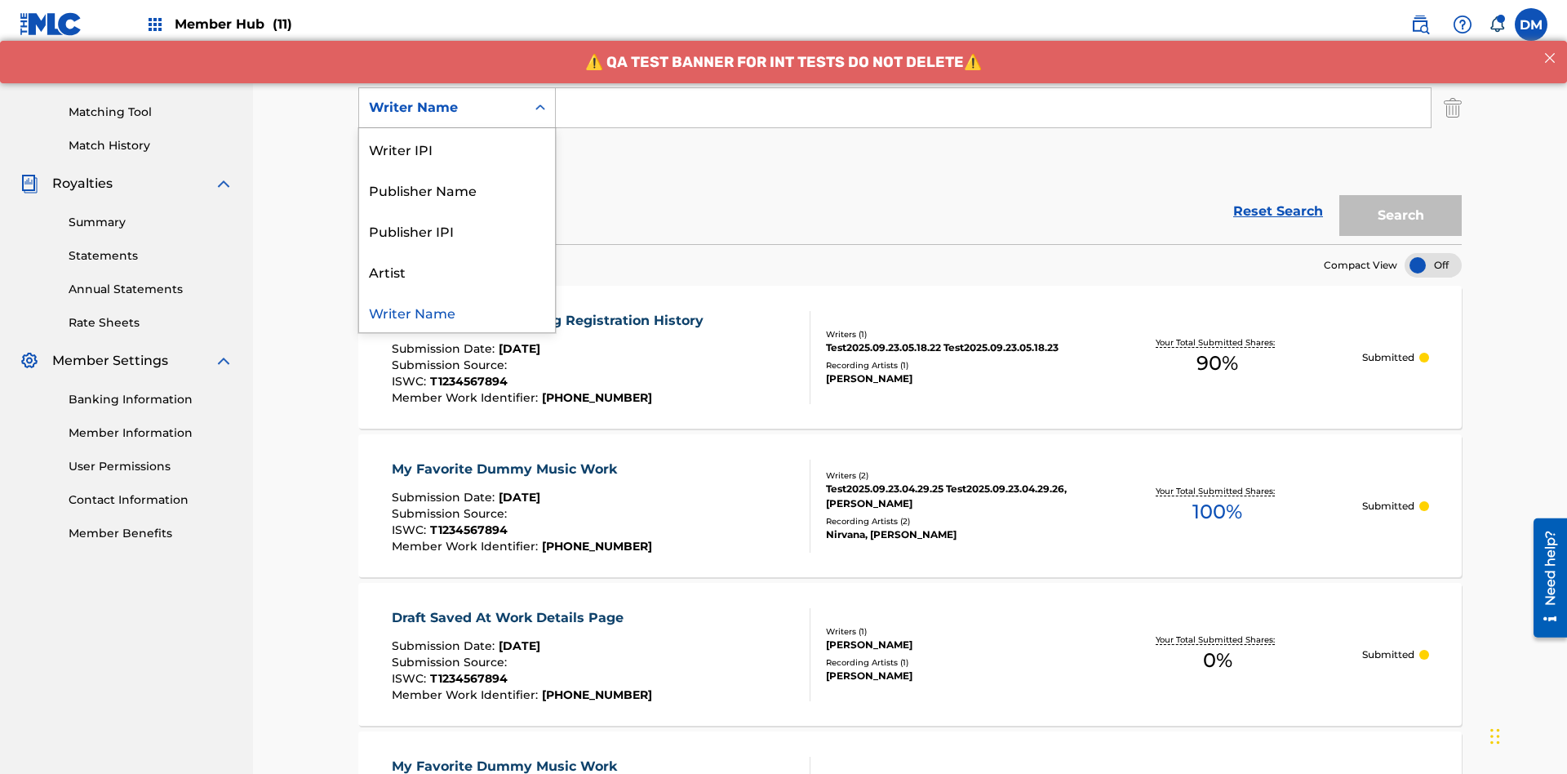
click at [457, 230] on div "Publisher IPI" at bounding box center [457, 230] width 196 height 41
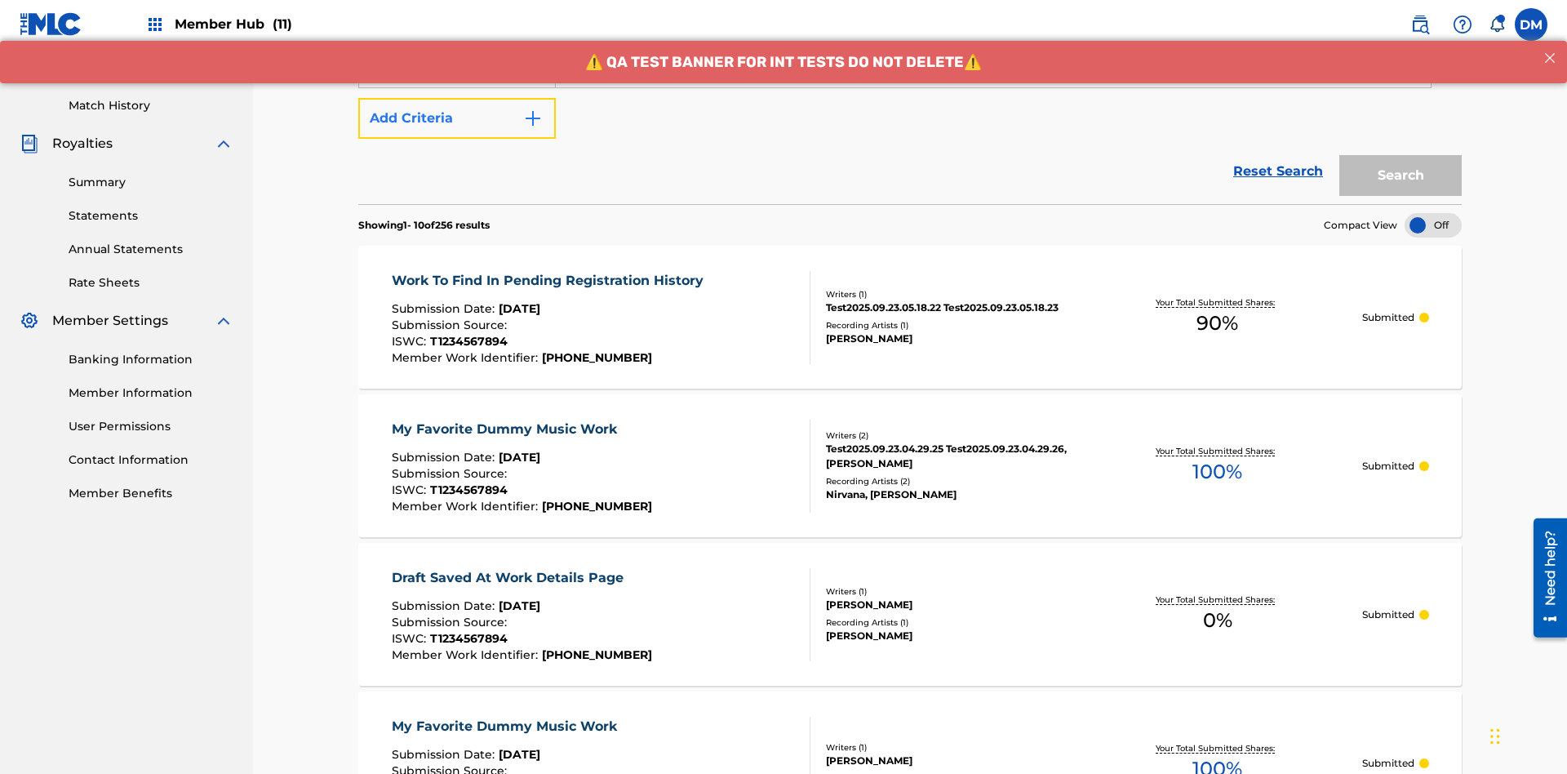
click at [457, 118] on button "Add Criteria" at bounding box center [456, 118] width 197 height 41
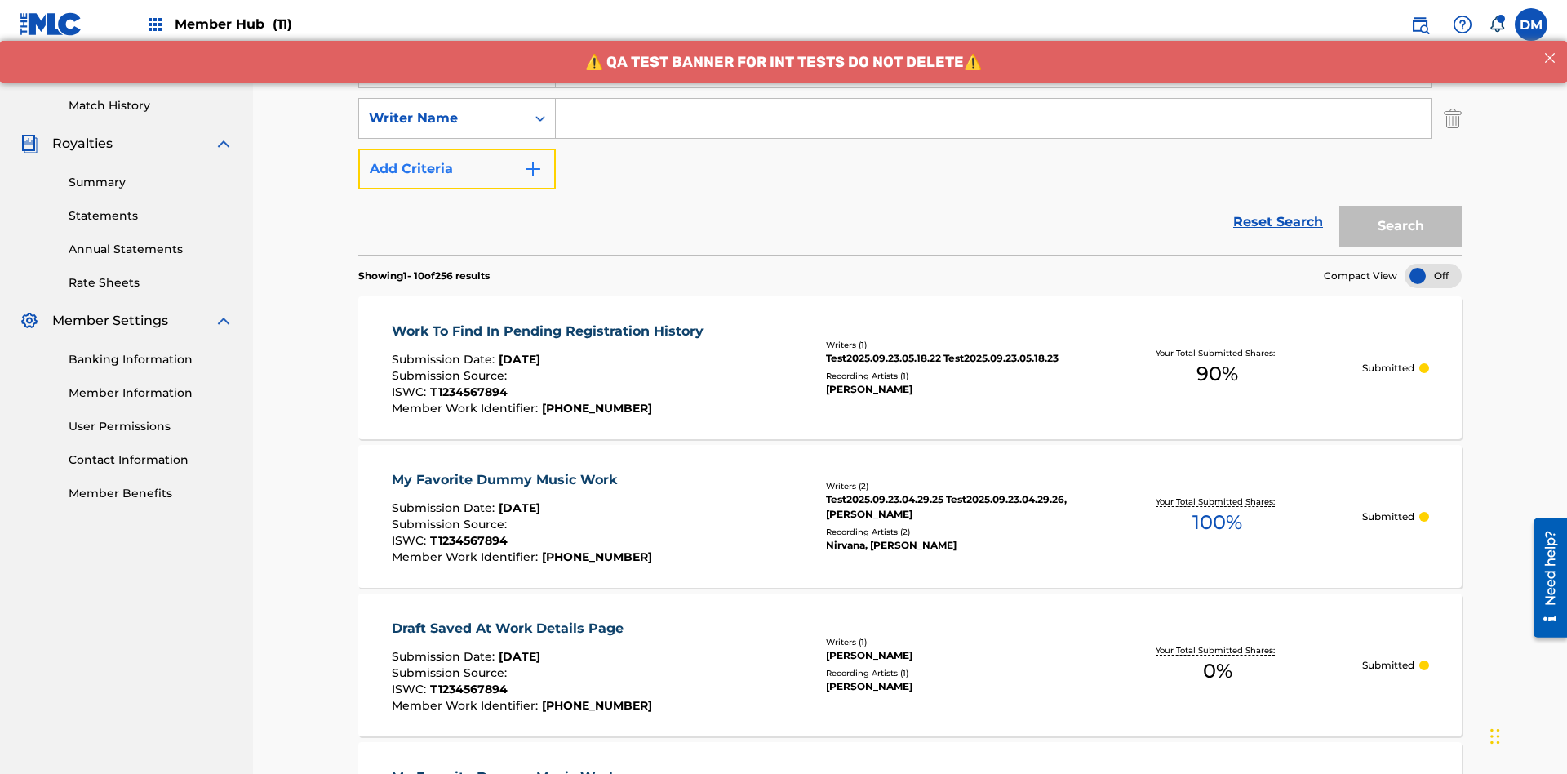
scroll to position [423, 0]
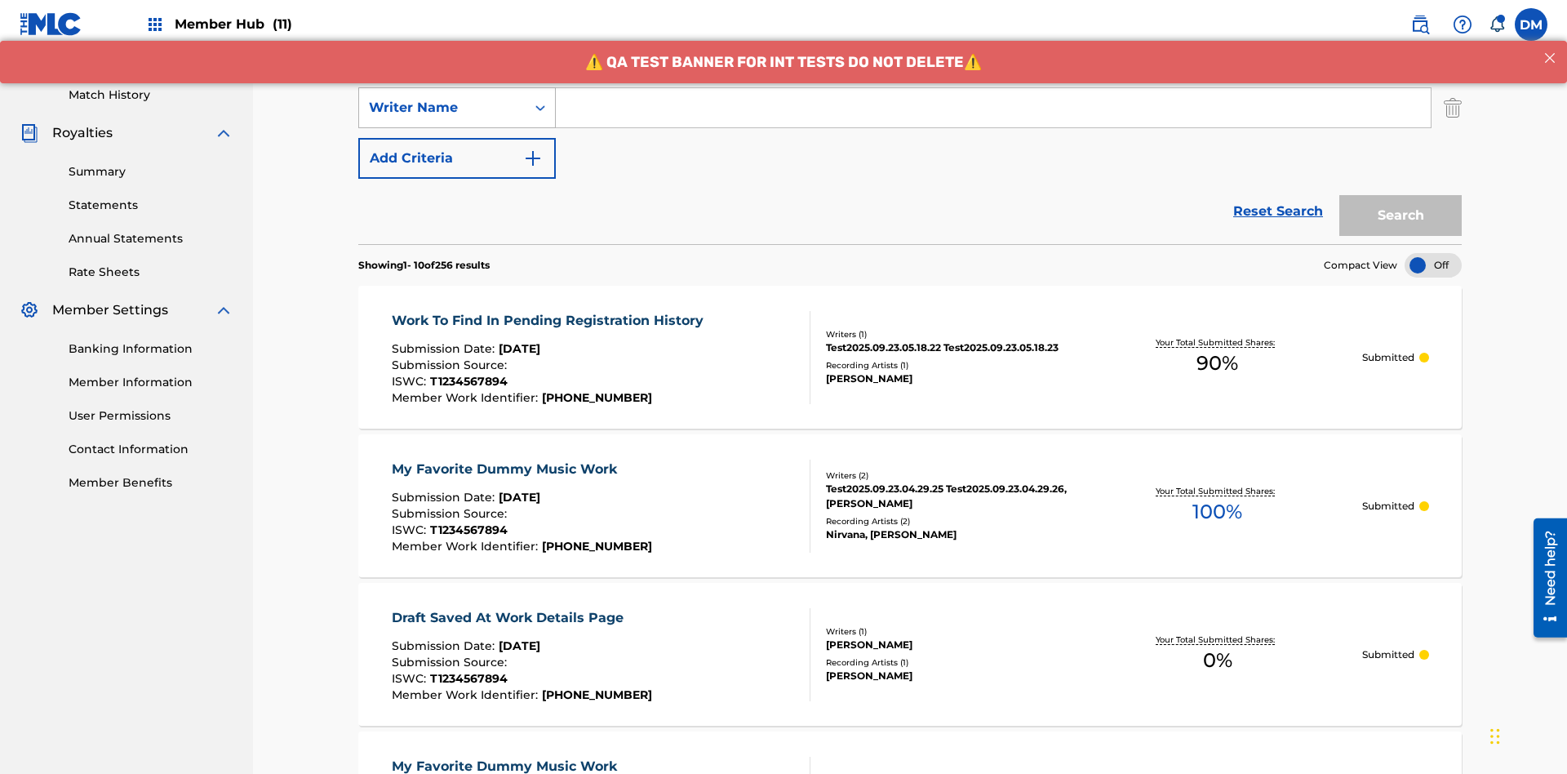
click at [442, 108] on div "Writer Name" at bounding box center [442, 108] width 147 height 20
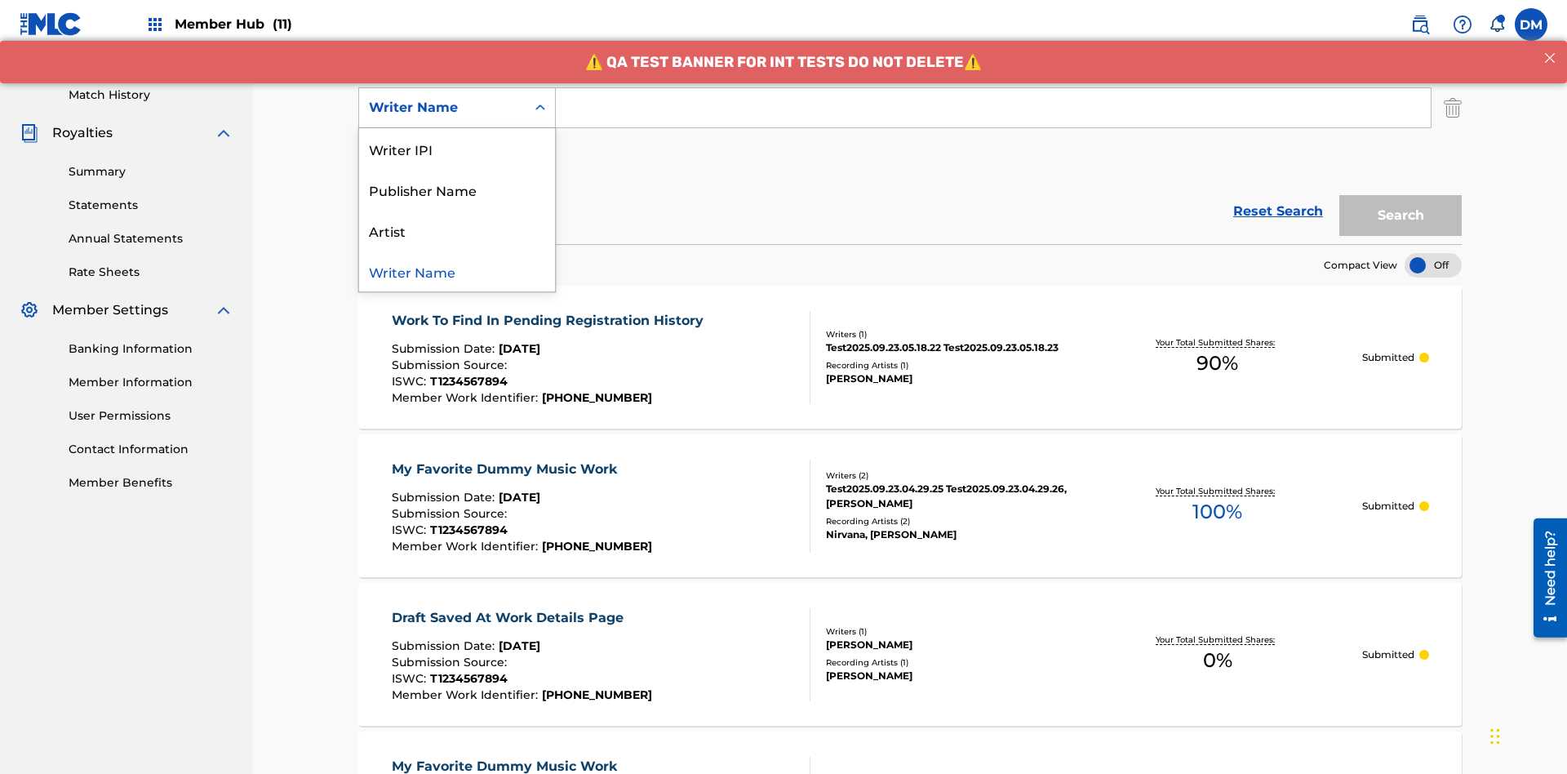
click at [457, 230] on div "Artist" at bounding box center [457, 230] width 196 height 41
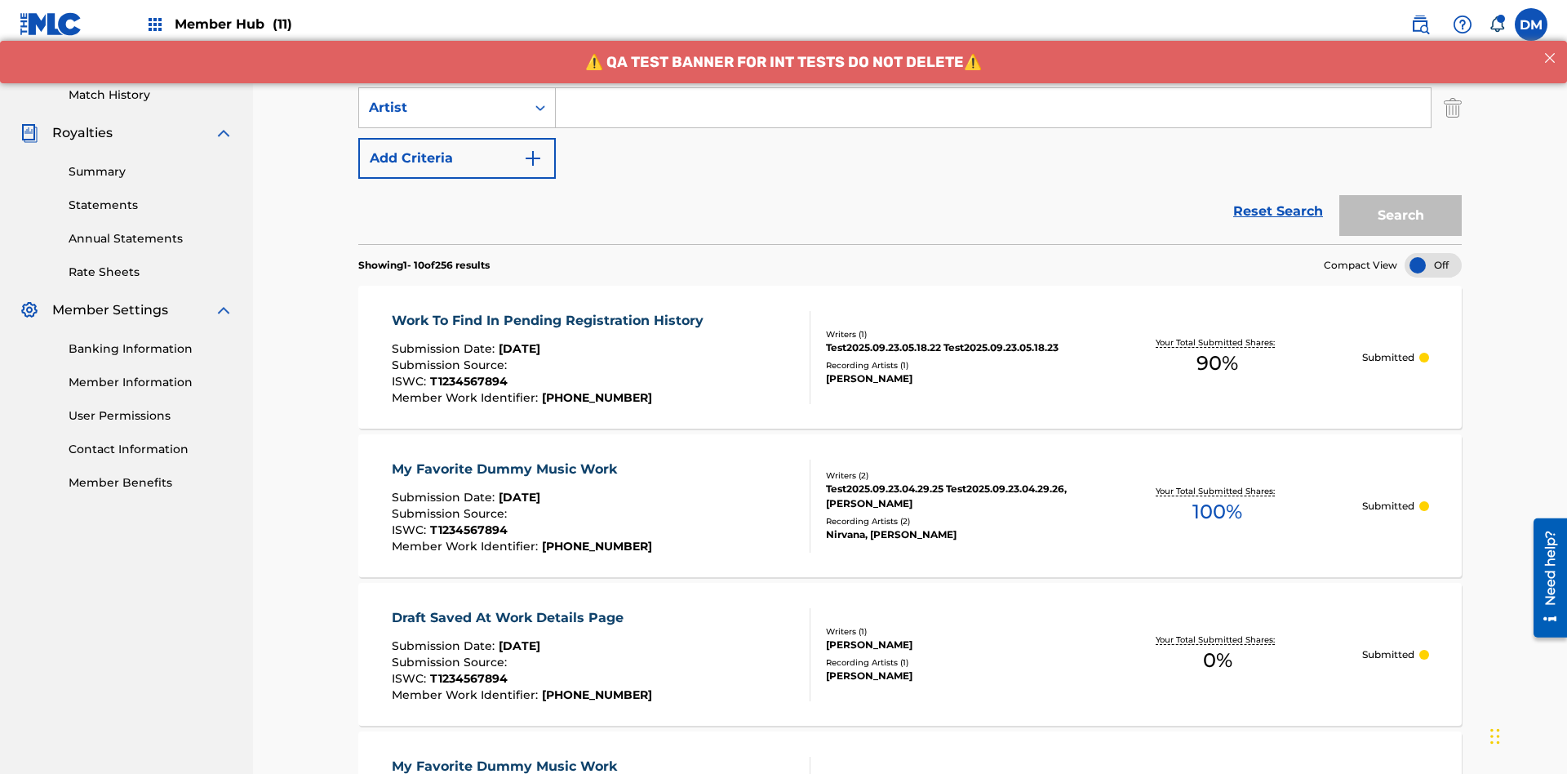
scroll to position [211, 0]
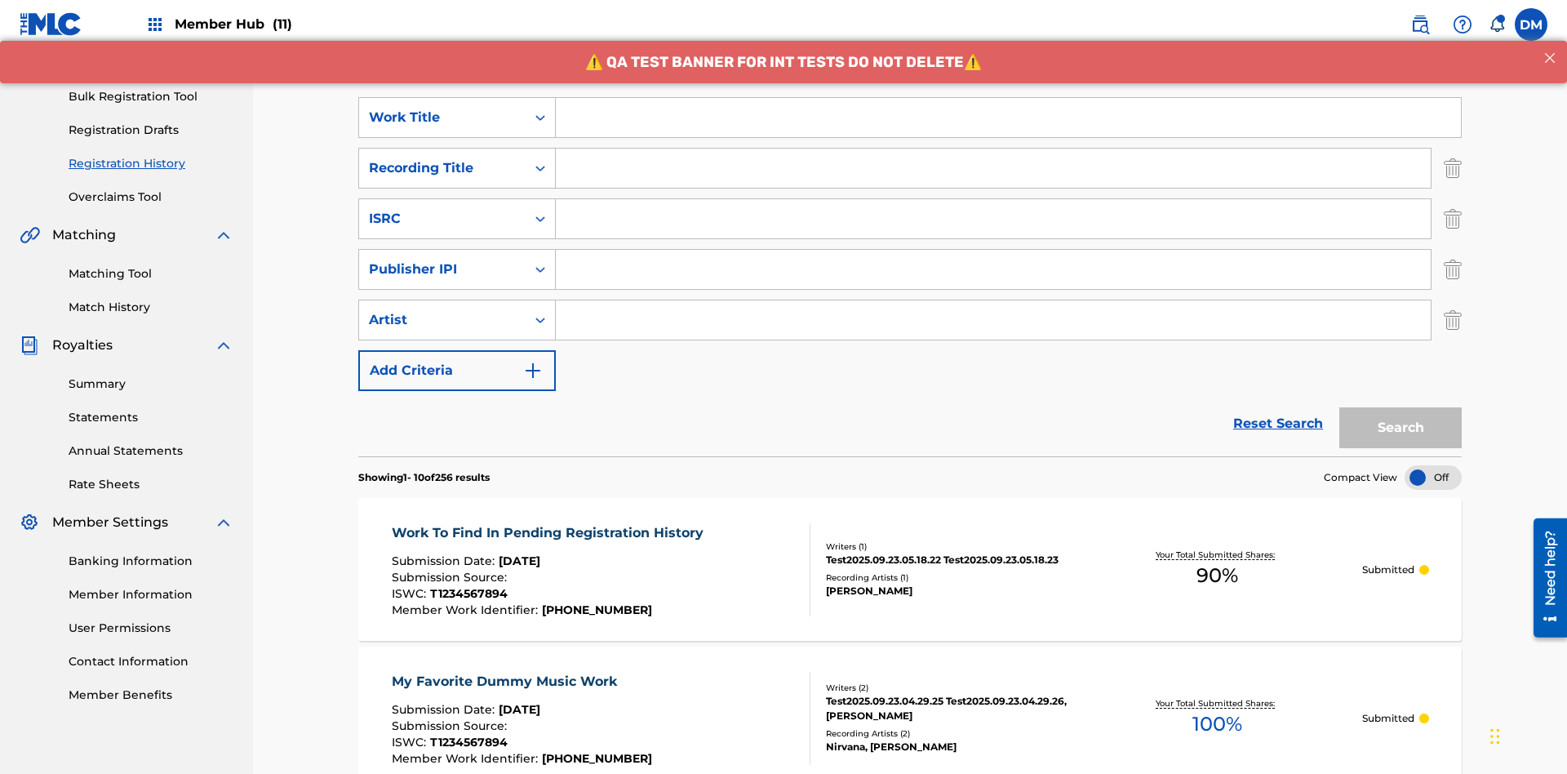
click at [1008, 118] on input "Search Form" at bounding box center [1008, 117] width 905 height 39
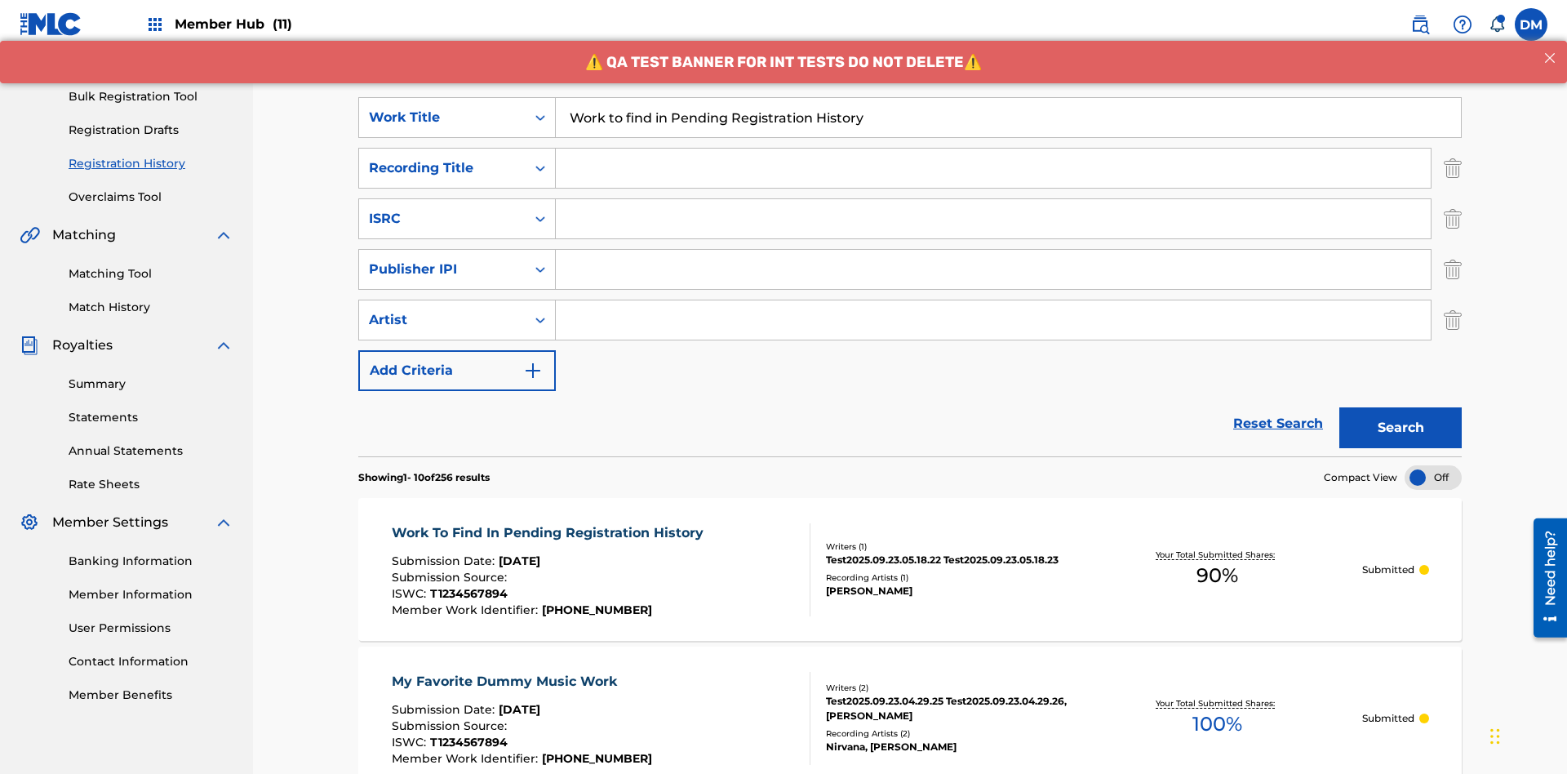
scroll to position [261, 0]
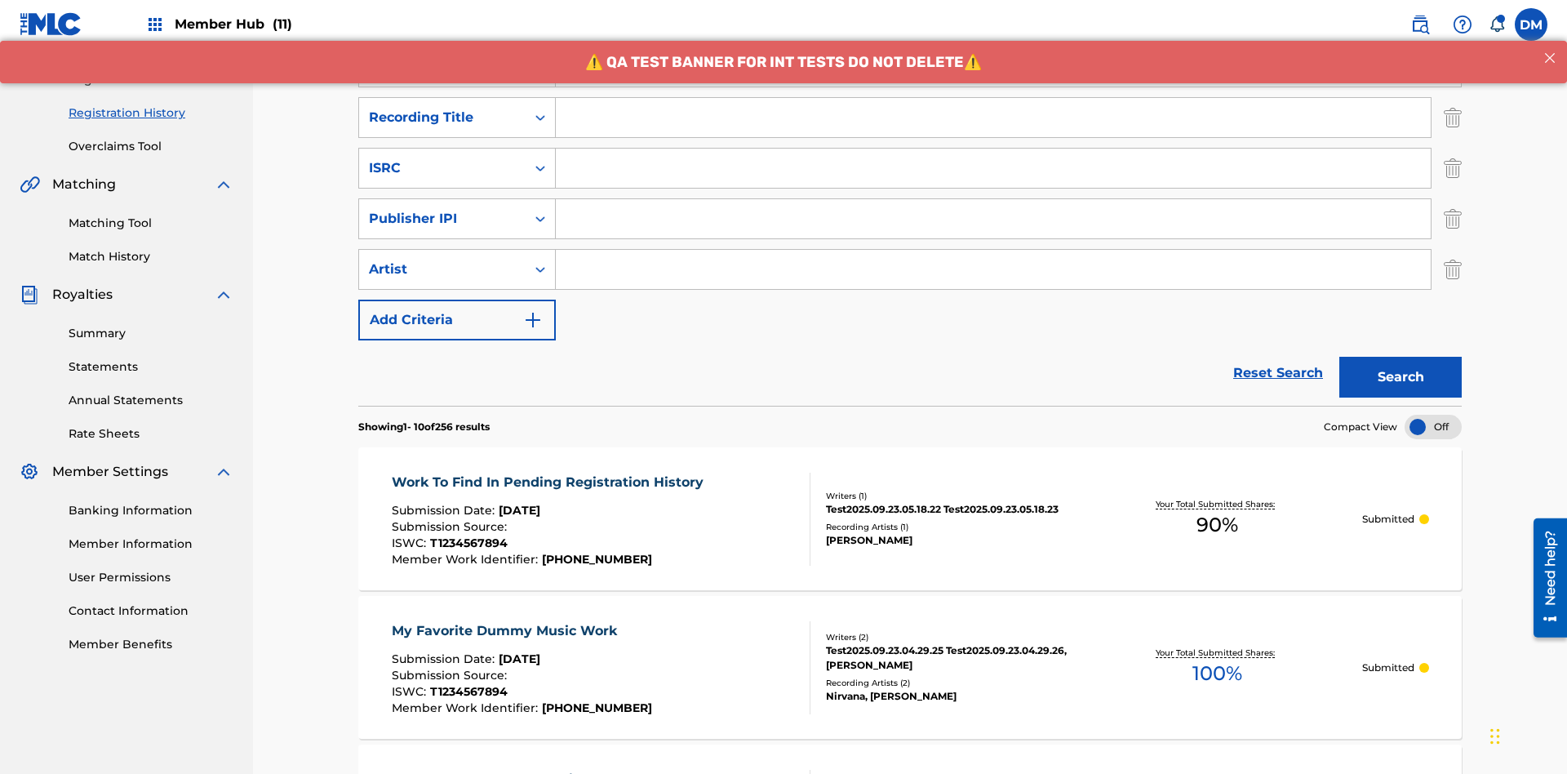
type input "Work to find in Pending Registration History"
click at [993, 118] on input "Search Form" at bounding box center [993, 117] width 875 height 39
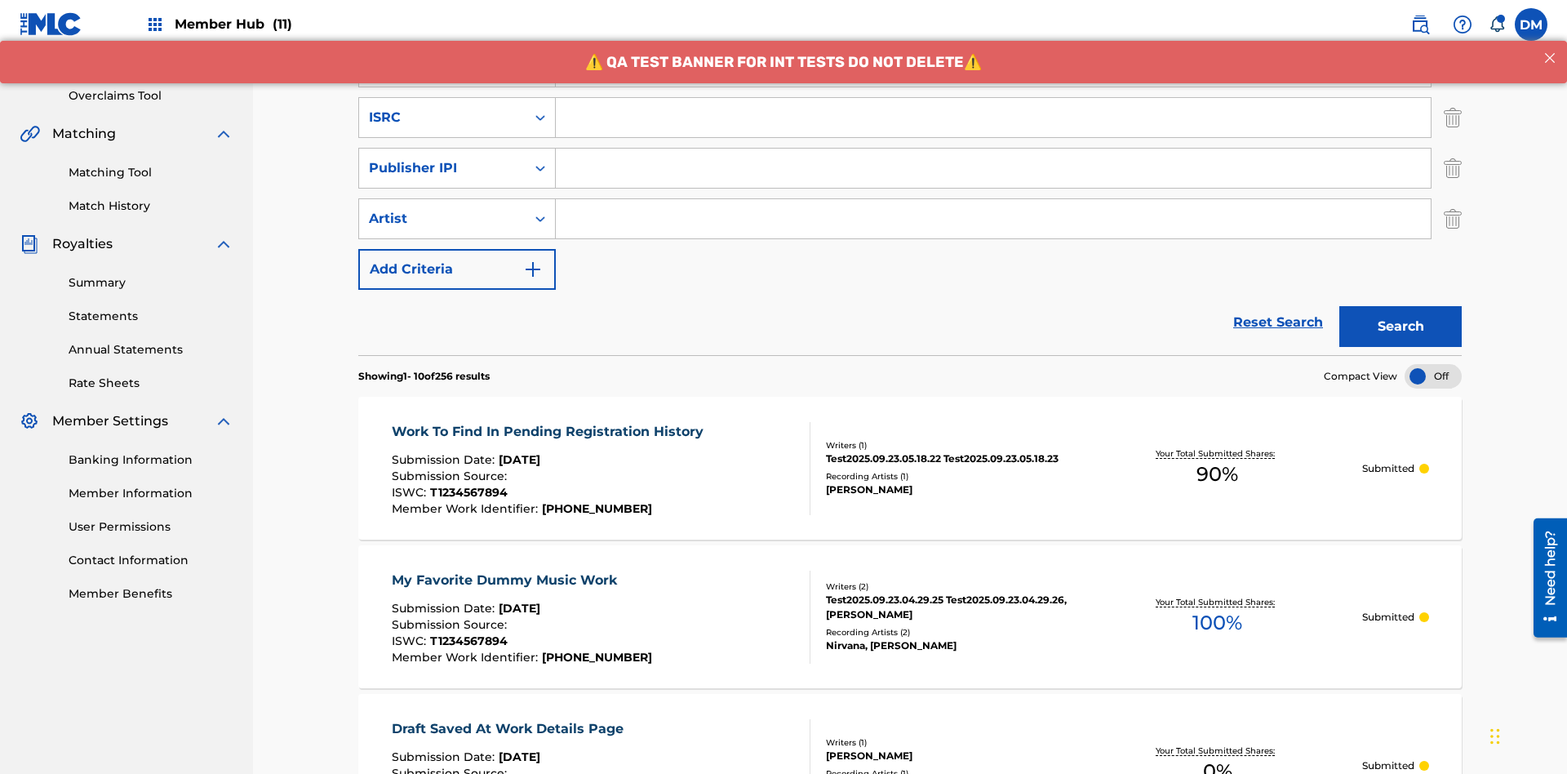
type input "Best Song Ever"
click at [993, 118] on input "Search Form" at bounding box center [993, 117] width 875 height 39
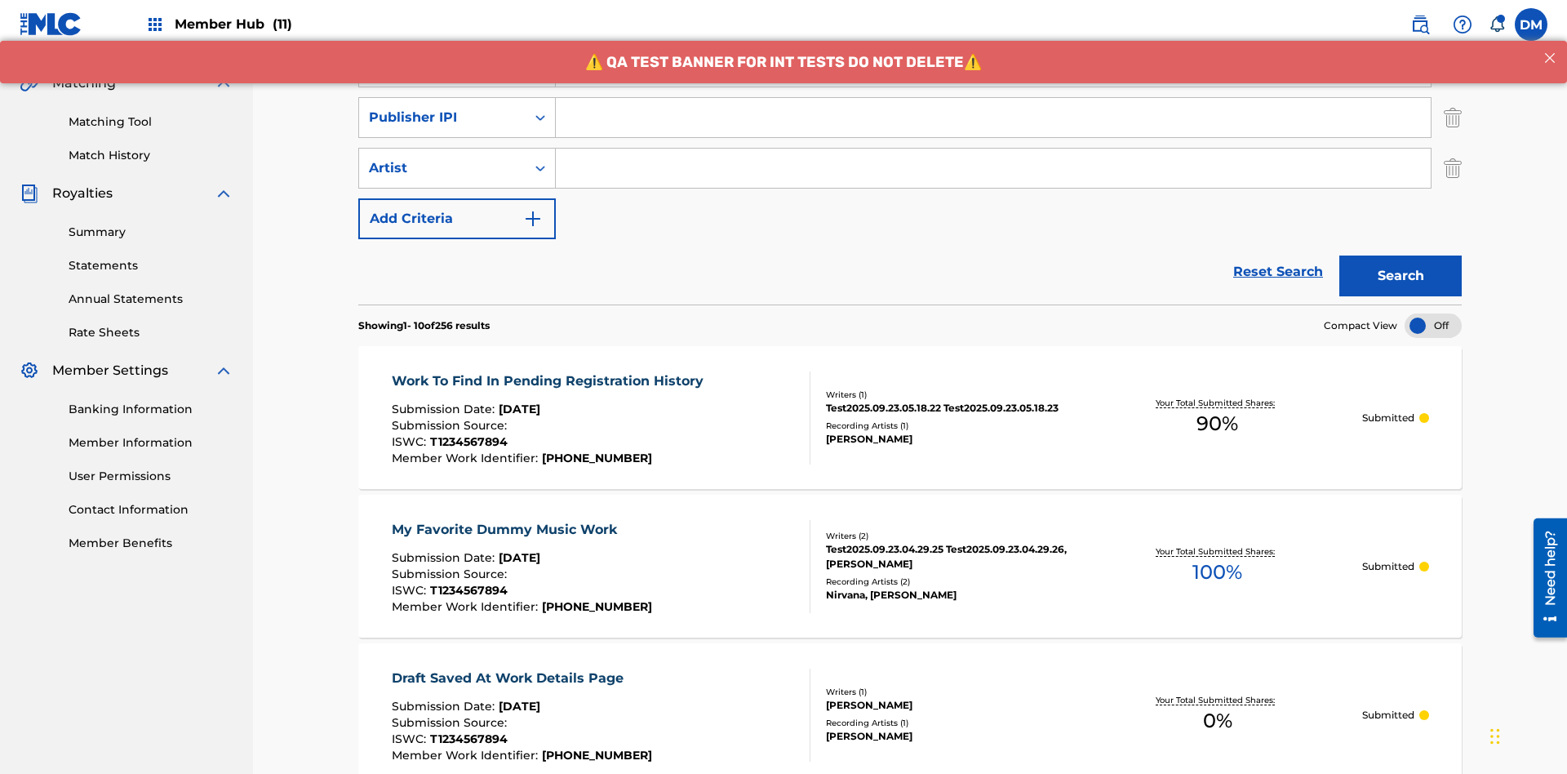
type input "AA3123123123"
click at [993, 118] on input "Search Form" at bounding box center [993, 117] width 875 height 39
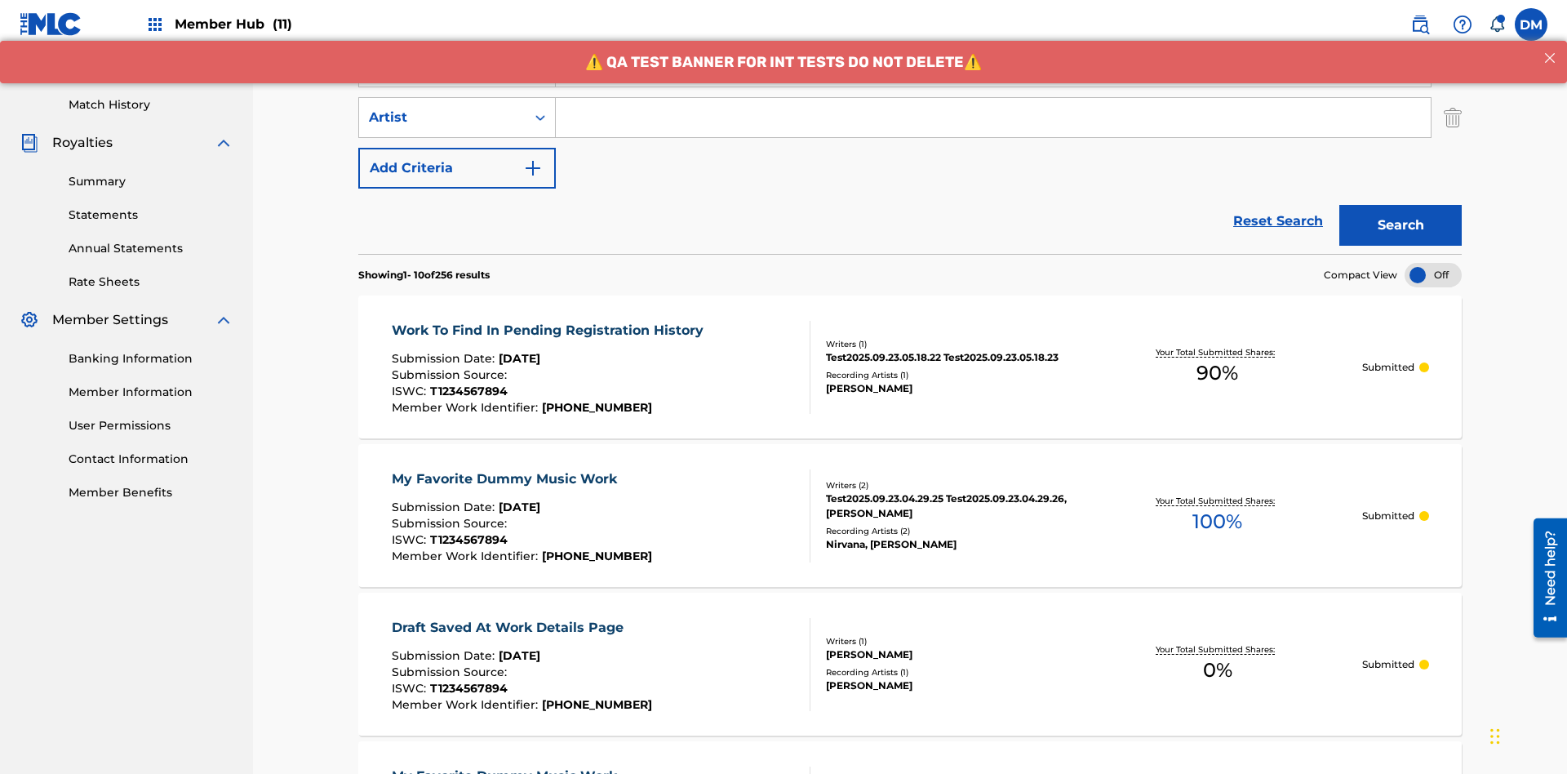
type input "00000000000"
click at [993, 118] on input "Search Form" at bounding box center [993, 117] width 875 height 39
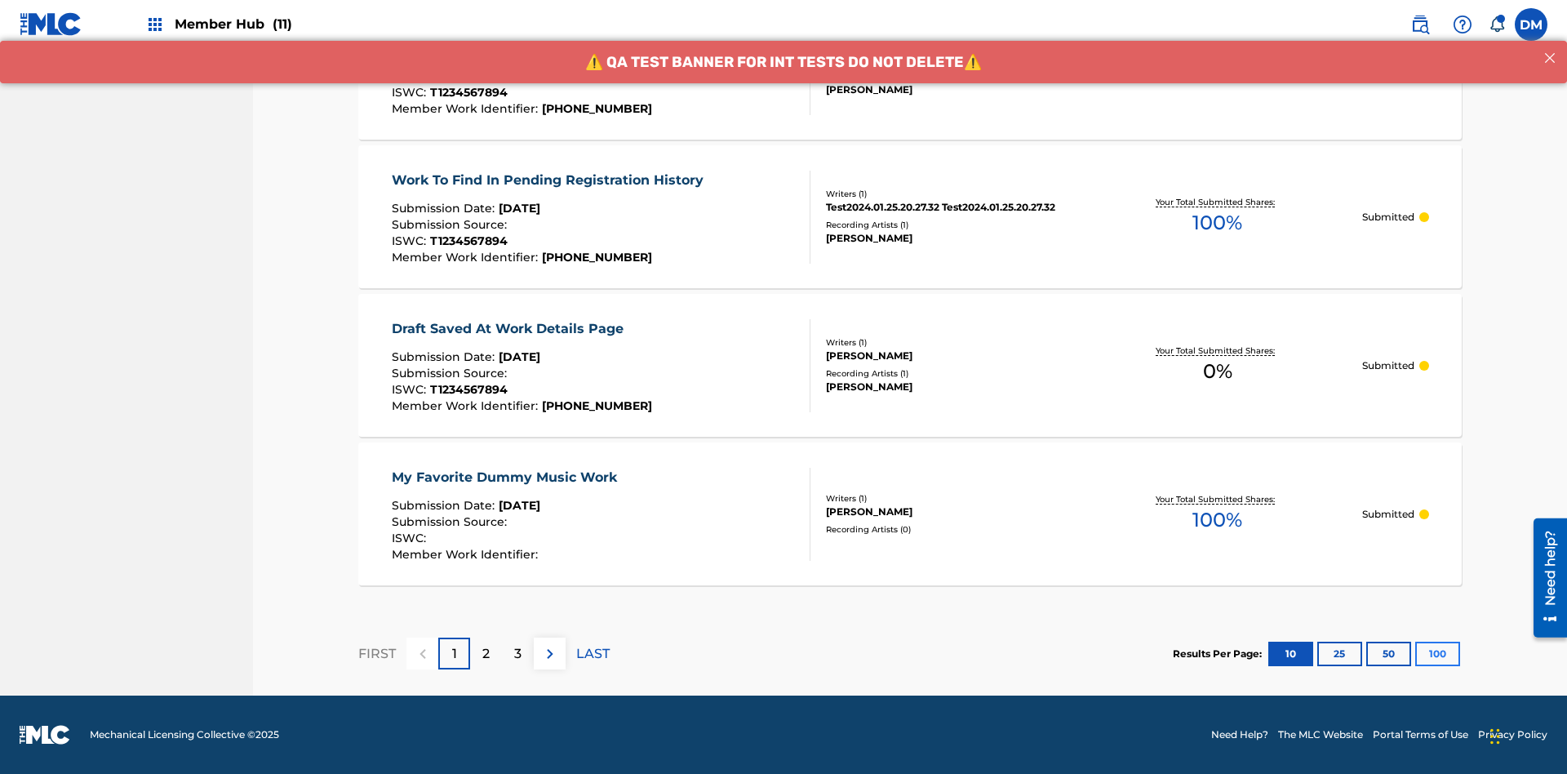
type input "[PERSON_NAME]"
click at [1415, 653] on button "100" at bounding box center [1437, 653] width 45 height 24
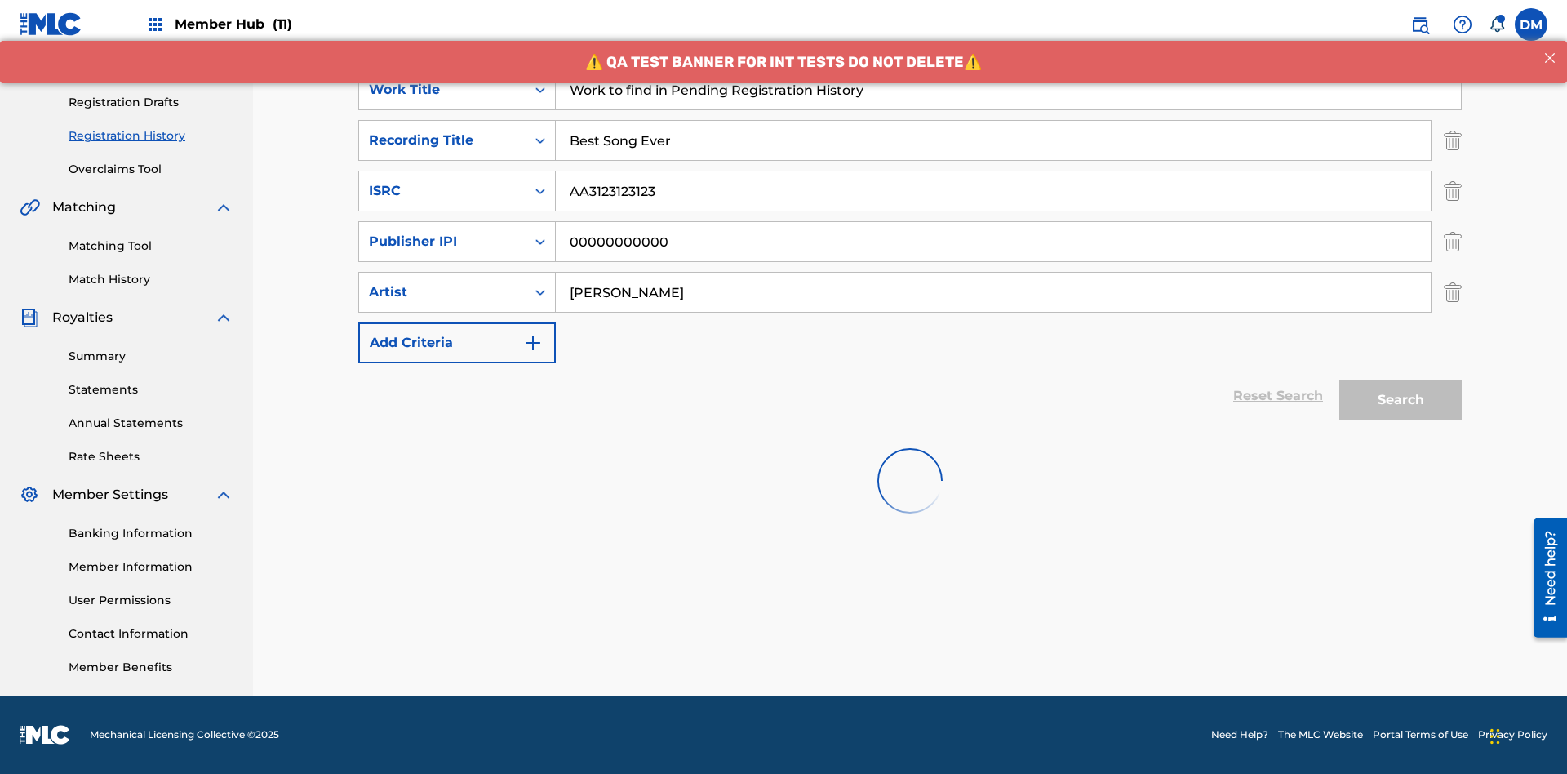
scroll to position [238, 0]
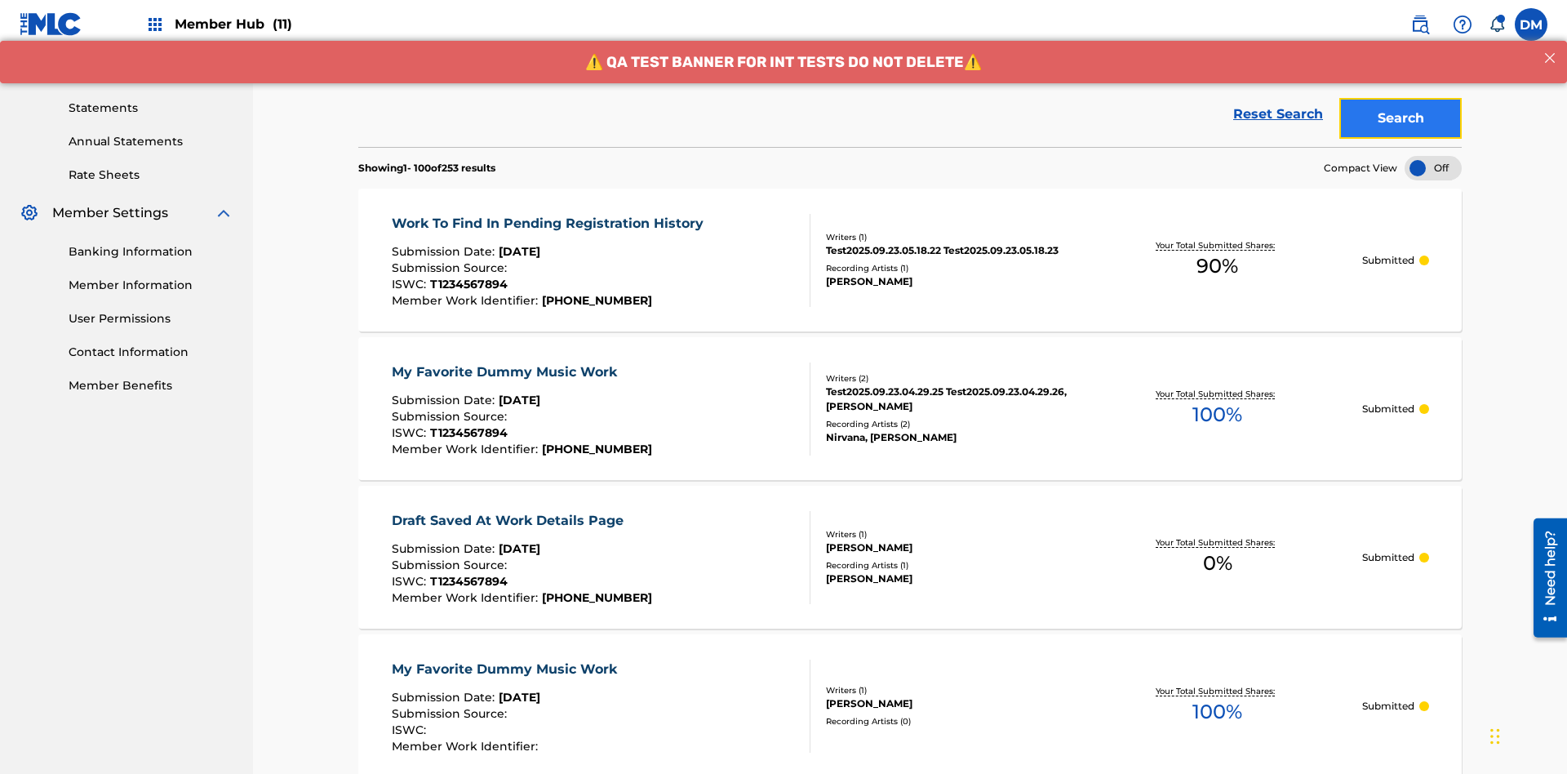
click at [1400, 118] on button "Search" at bounding box center [1400, 118] width 122 height 41
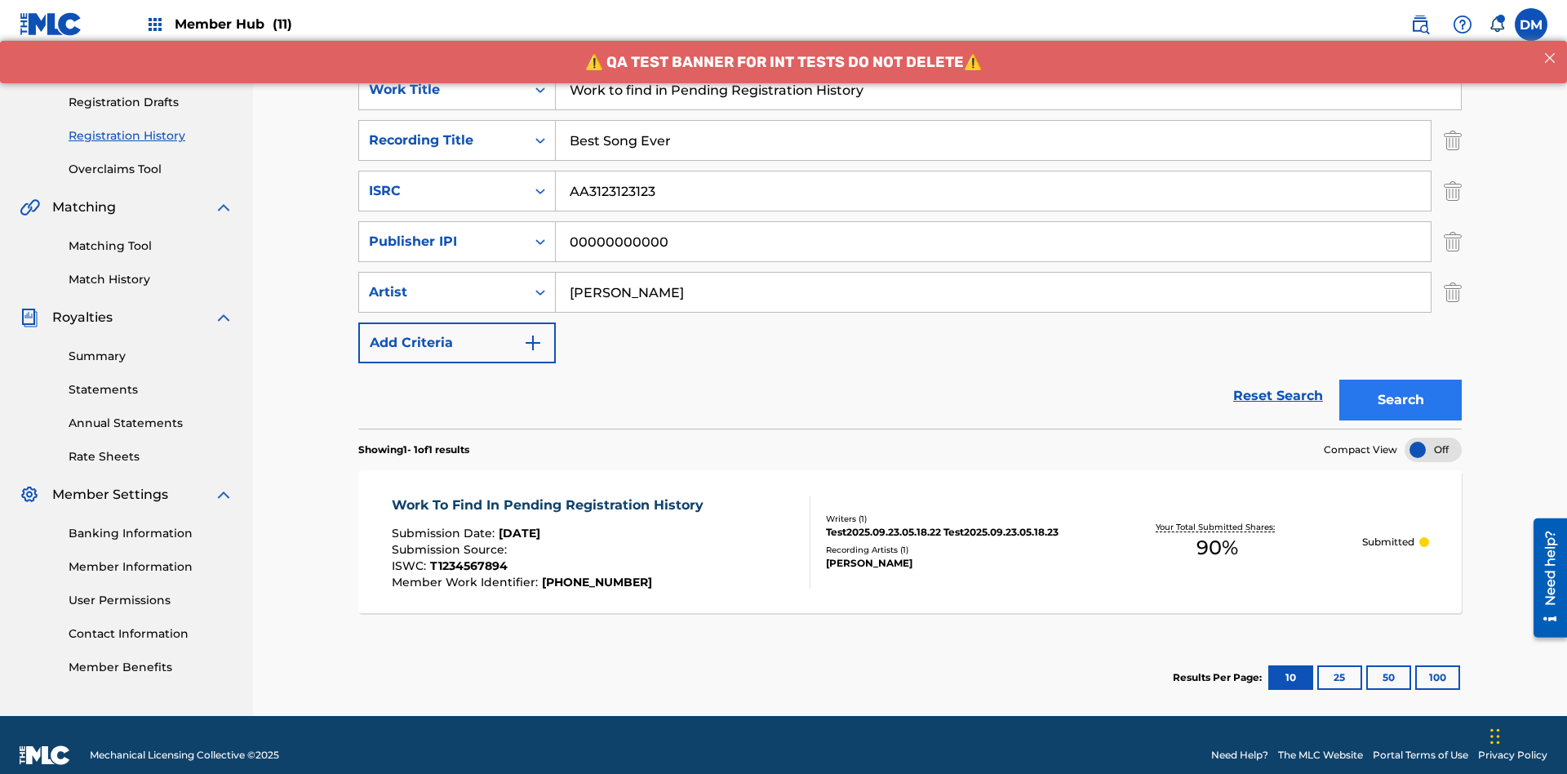
scroll to position [259, 0]
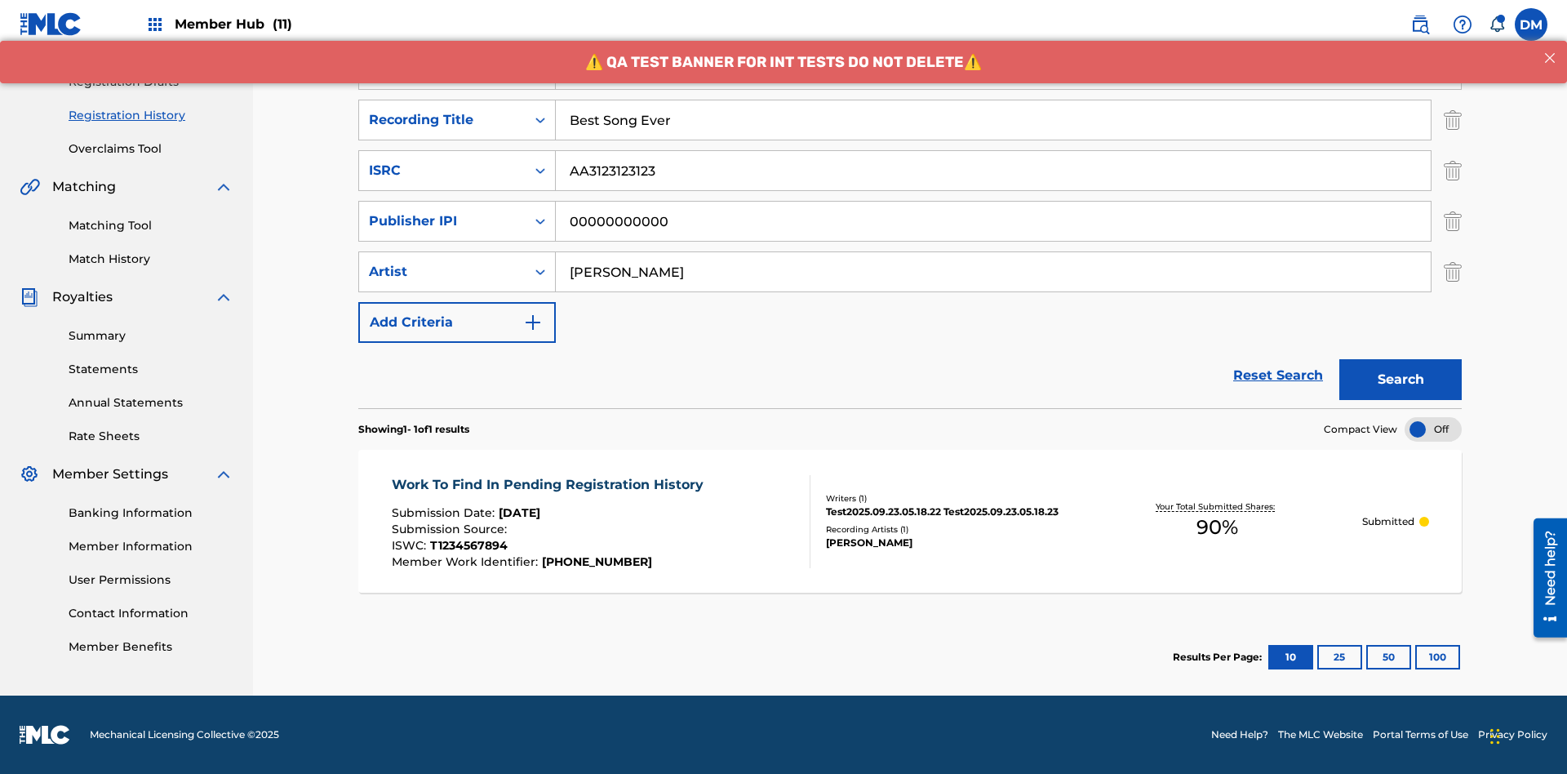
click at [1217, 527] on span "90 %" at bounding box center [1217, 526] width 42 height 29
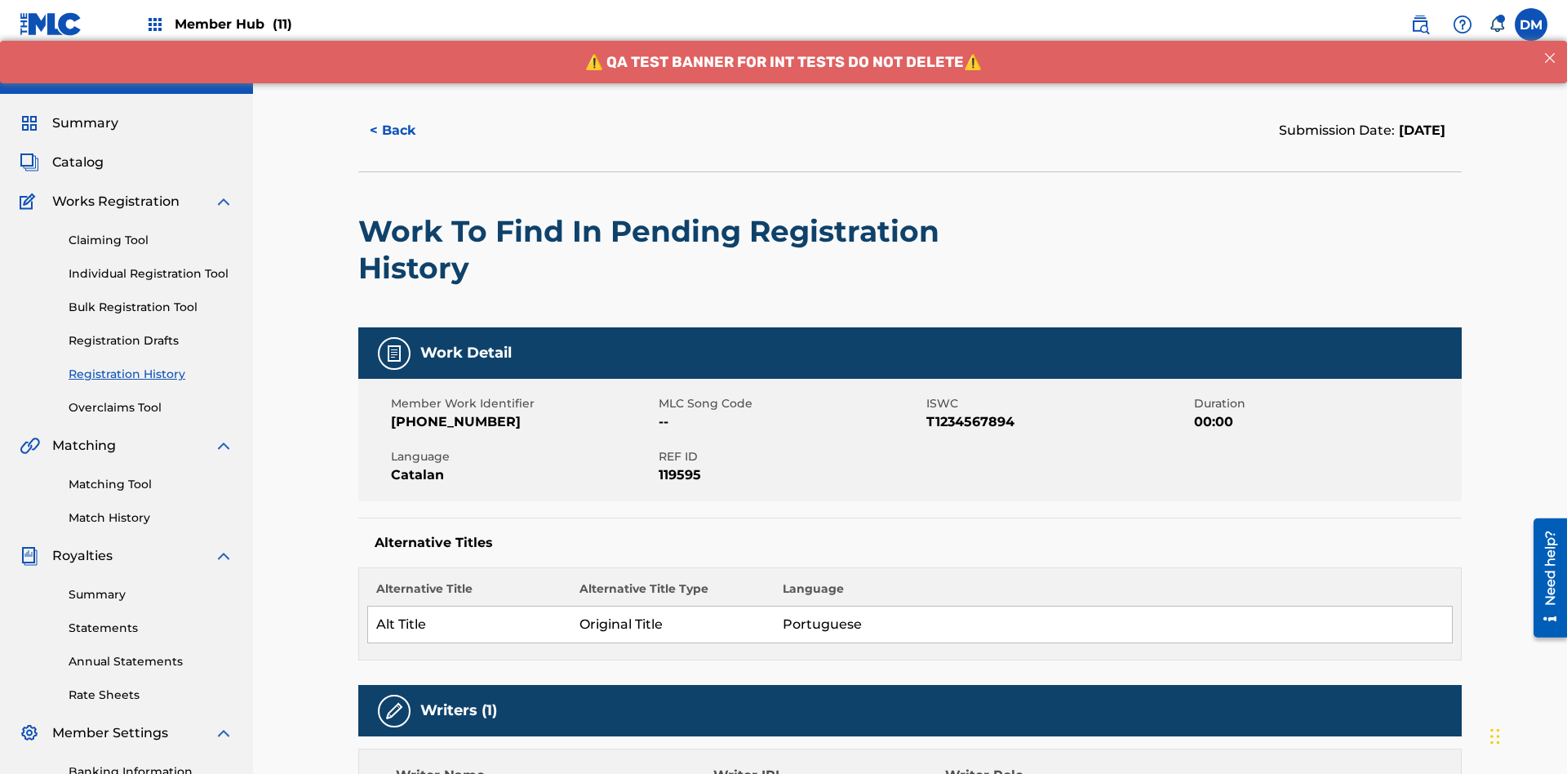
scroll to position [679, 0]
